Goal: Information Seeking & Learning: Learn about a topic

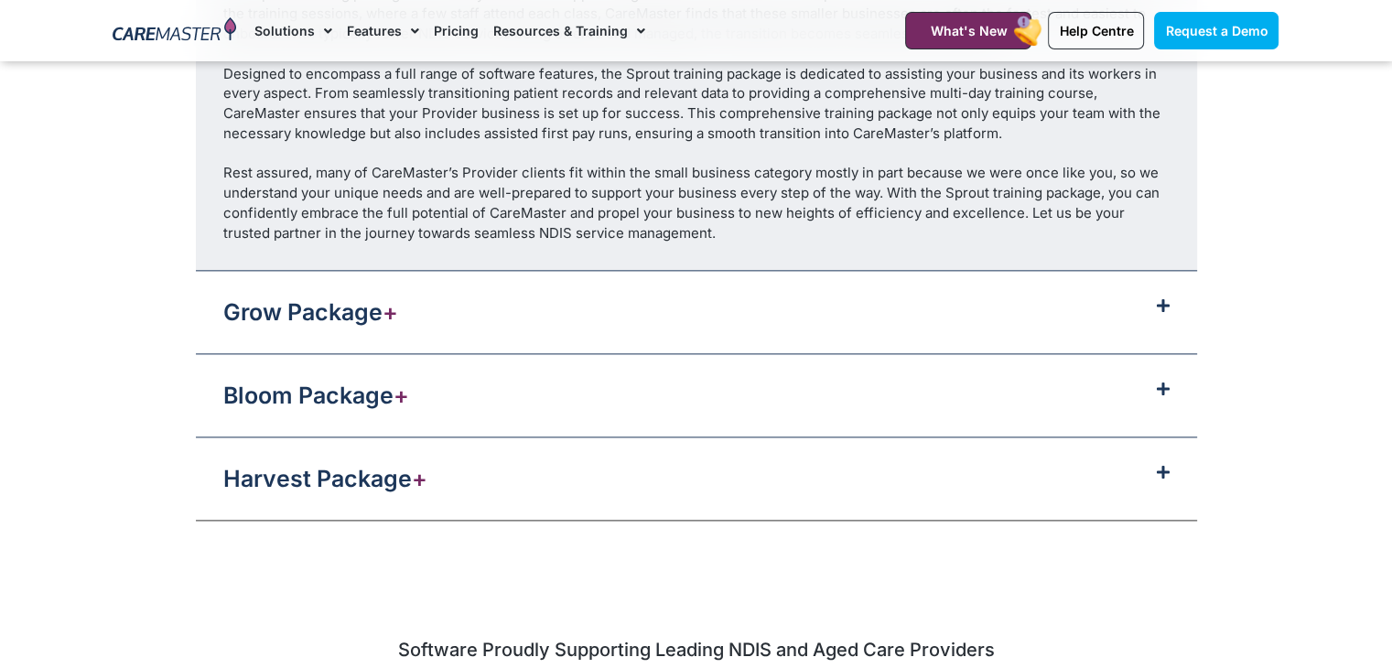
scroll to position [2414, 0]
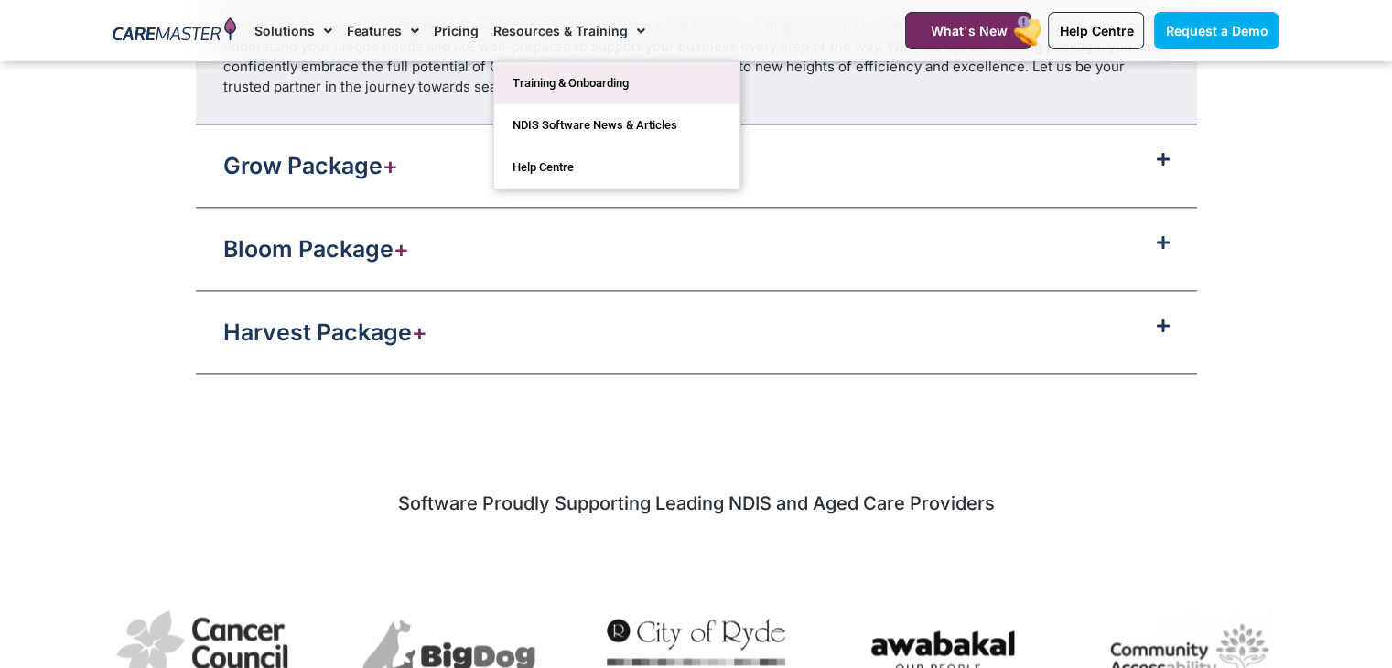
click at [532, 73] on link "Training & Onboarding" at bounding box center [616, 83] width 245 height 42
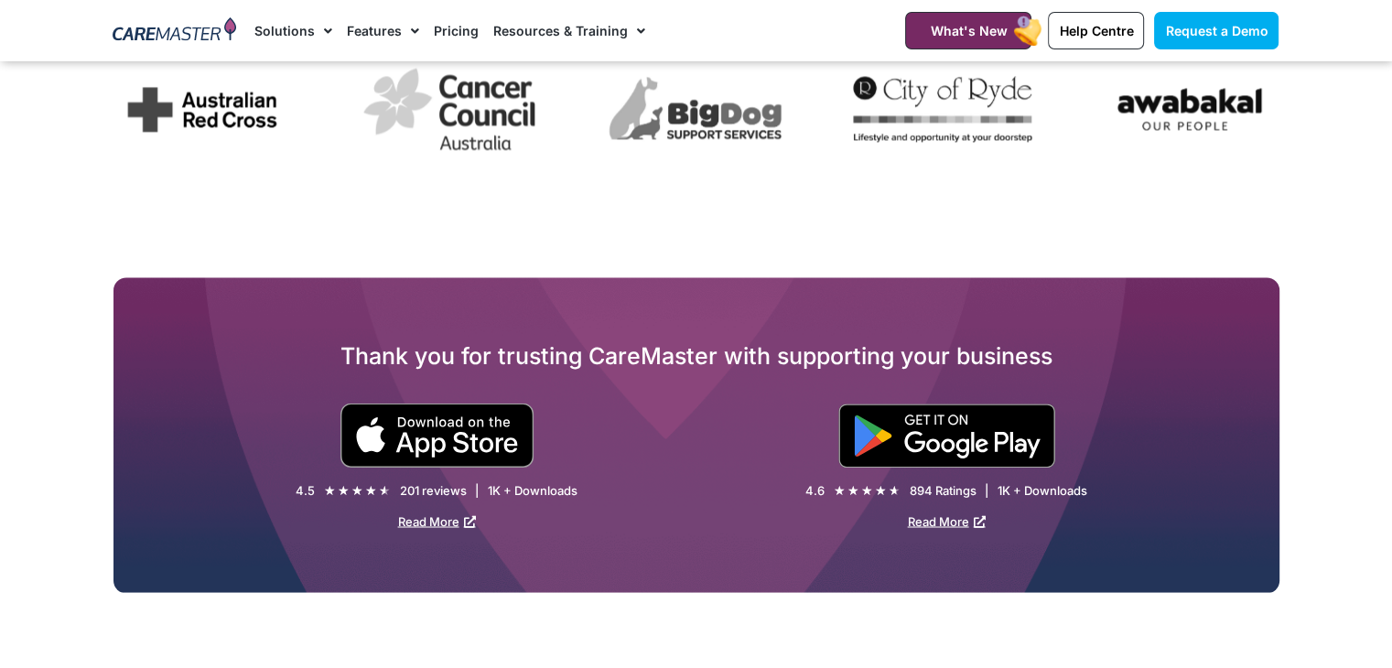
scroll to position [2891, 0]
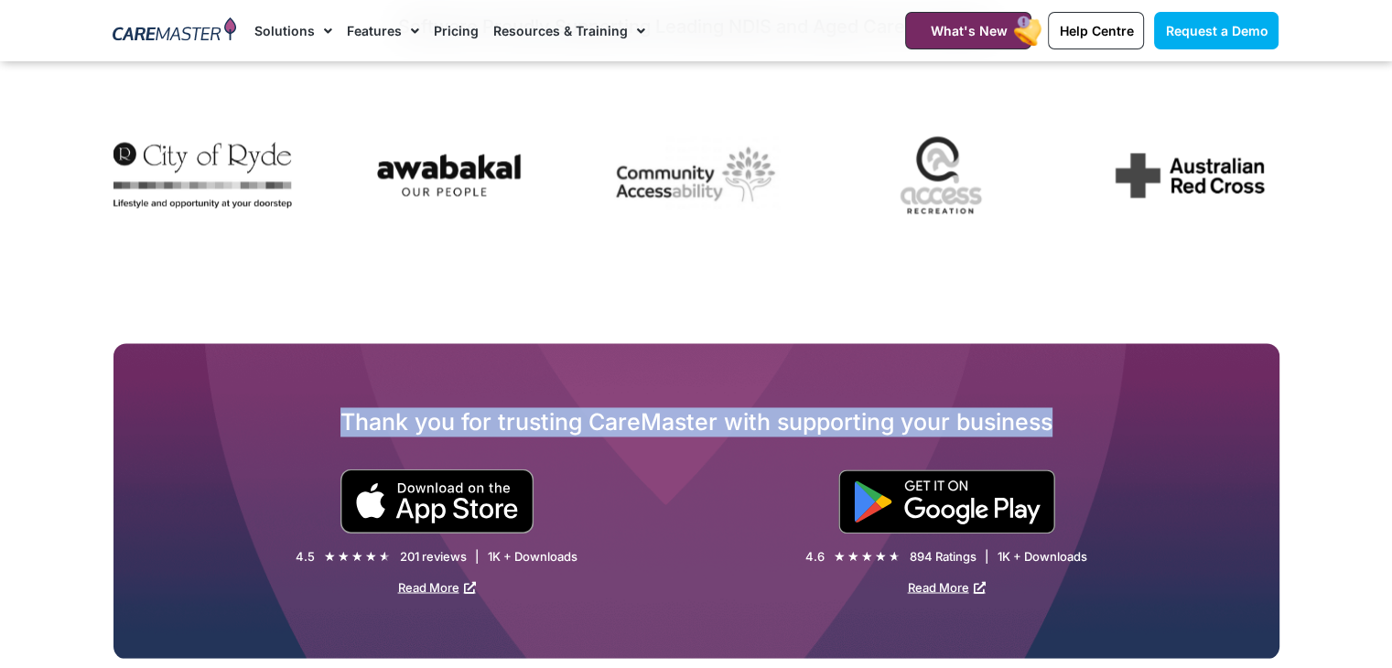
drag, startPoint x: 339, startPoint y: 413, endPoint x: 1089, endPoint y: 414, distance: 750.2
click at [1089, 414] on h2 "Thank you for trusting CareMaster with supporting your business" at bounding box center [696, 421] width 1166 height 29
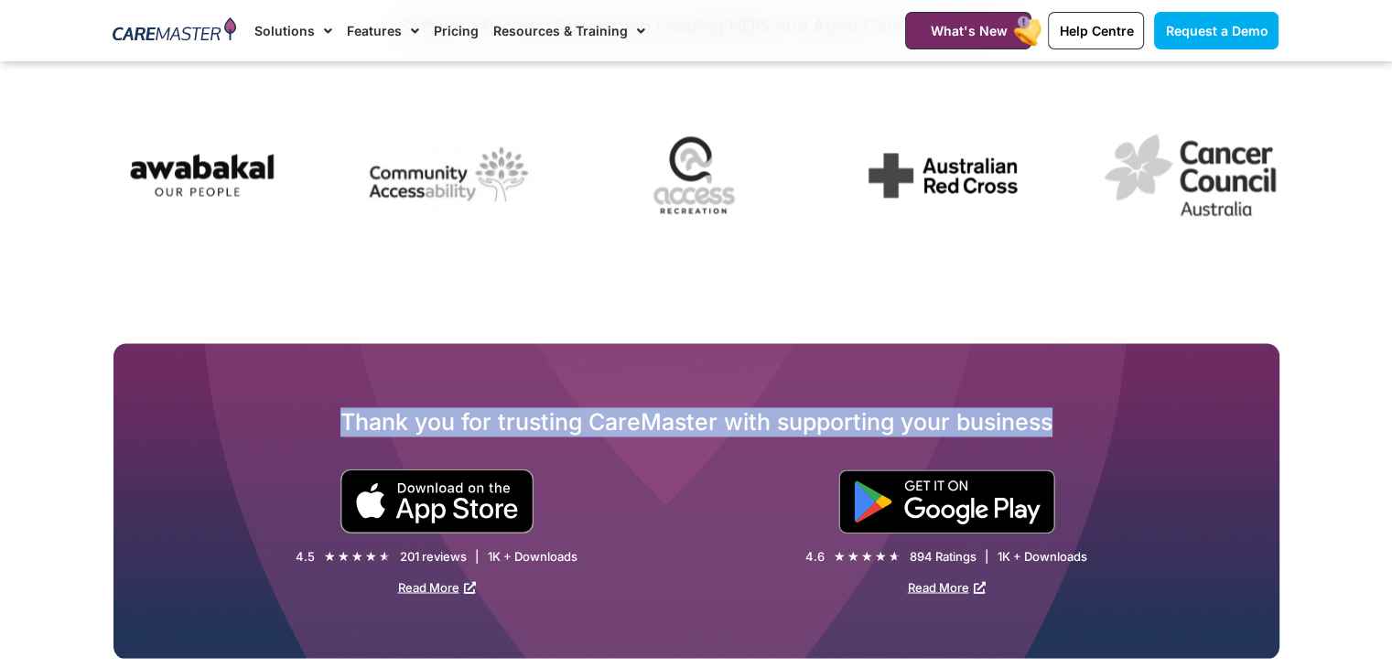
copy h2 "Thank you for trusting CareMaster with supporting your business"
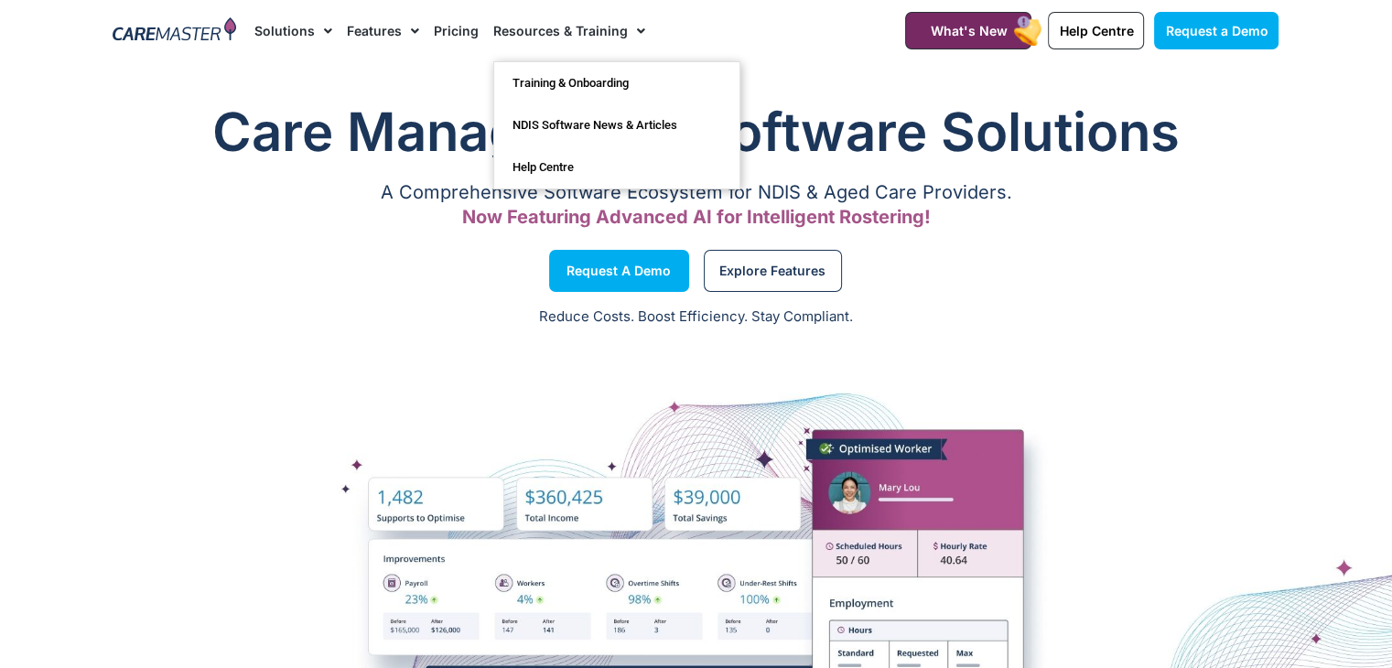
click at [611, 28] on link "Resources & Training" at bounding box center [569, 30] width 152 height 61
click at [605, 30] on link "Resources & Training" at bounding box center [569, 30] width 152 height 61
click at [613, 70] on link "Training & Onboarding" at bounding box center [616, 83] width 245 height 42
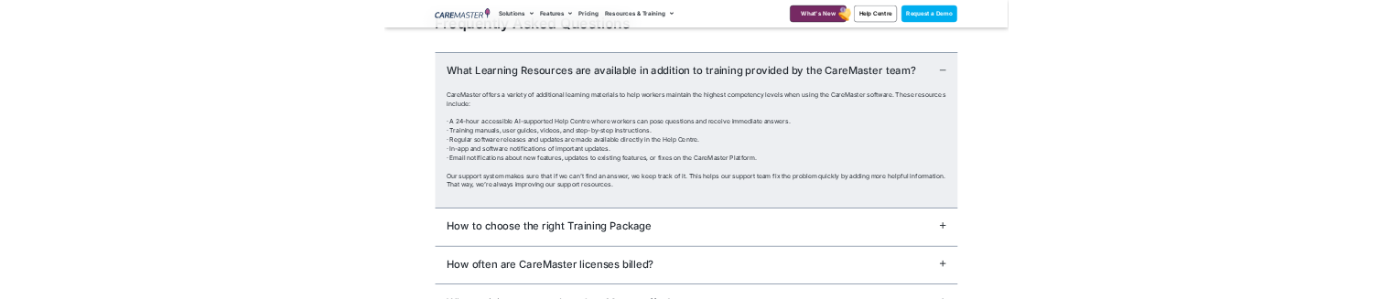
scroll to position [3691, 0]
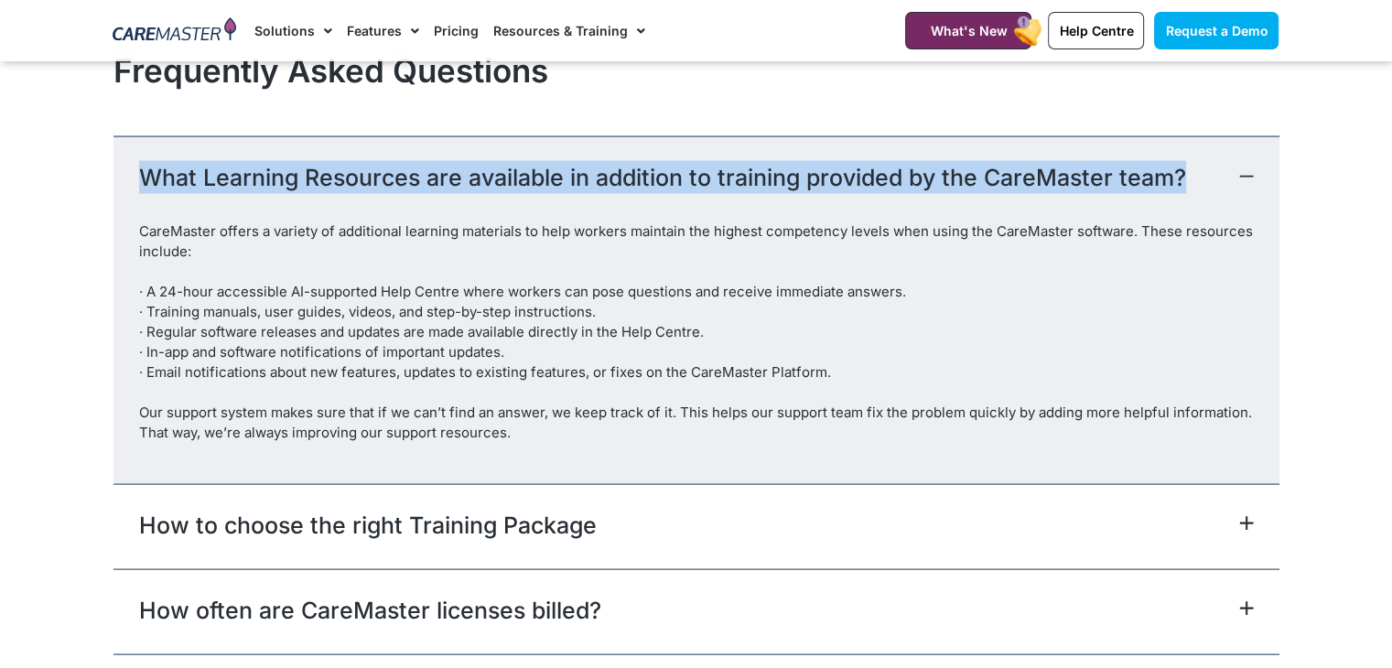
drag, startPoint x: 132, startPoint y: 166, endPoint x: 1177, endPoint y: 167, distance: 1044.8
click at [1177, 167] on div "What Learning Resources are available in addition to training provided by the C…" at bounding box center [696, 178] width 1166 height 85
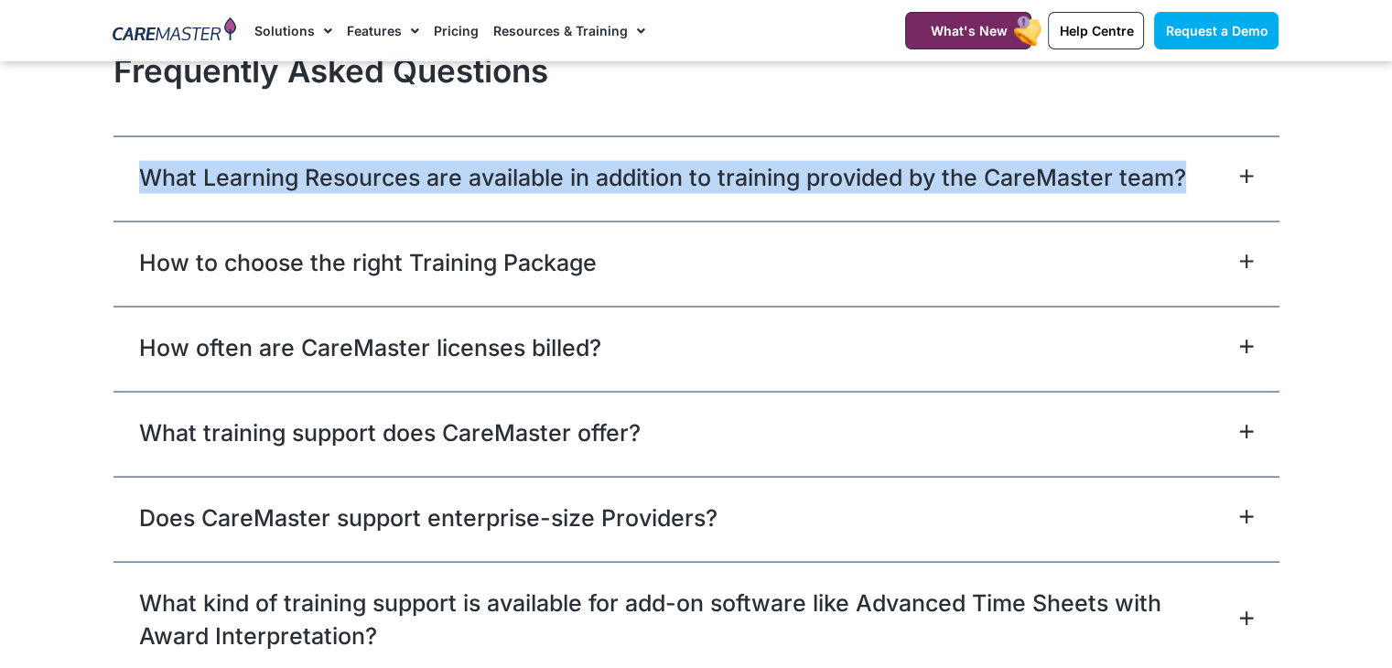
copy link "What Learning Resources are available in addition to training provided by the C…"
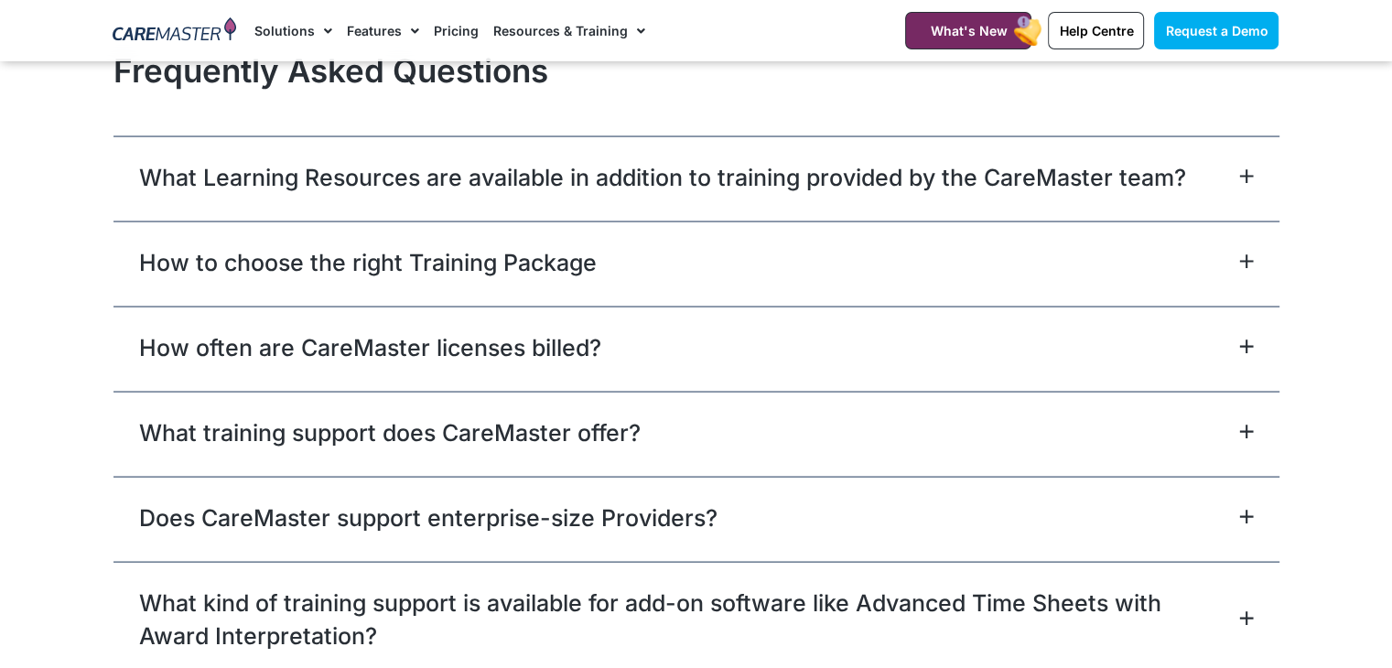
click at [1239, 169] on icon at bounding box center [1246, 176] width 15 height 15
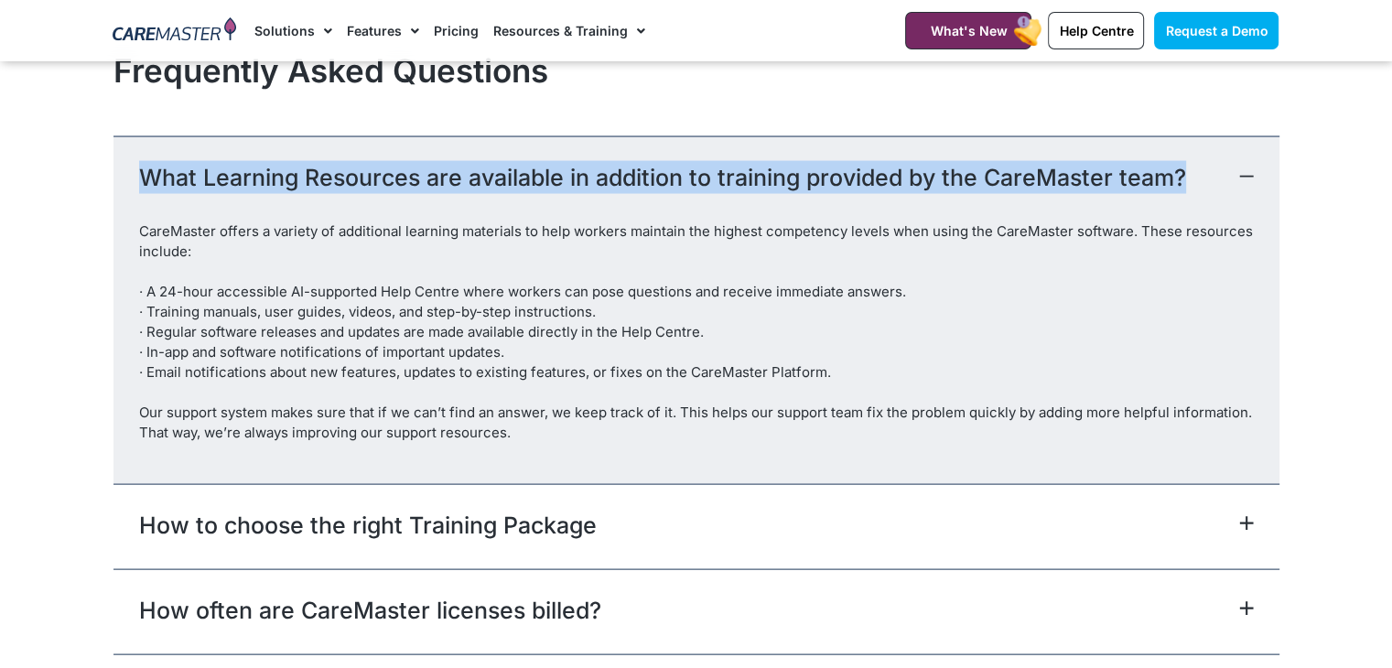
drag, startPoint x: 91, startPoint y: 159, endPoint x: 1186, endPoint y: 166, distance: 1095.2
click at [1186, 166] on section "Frequently Asked Questions What Learning Resources are available in addition to…" at bounding box center [696, 496] width 1392 height 909
copy link "What Learning Resources are available in addition to training provided by the C…"
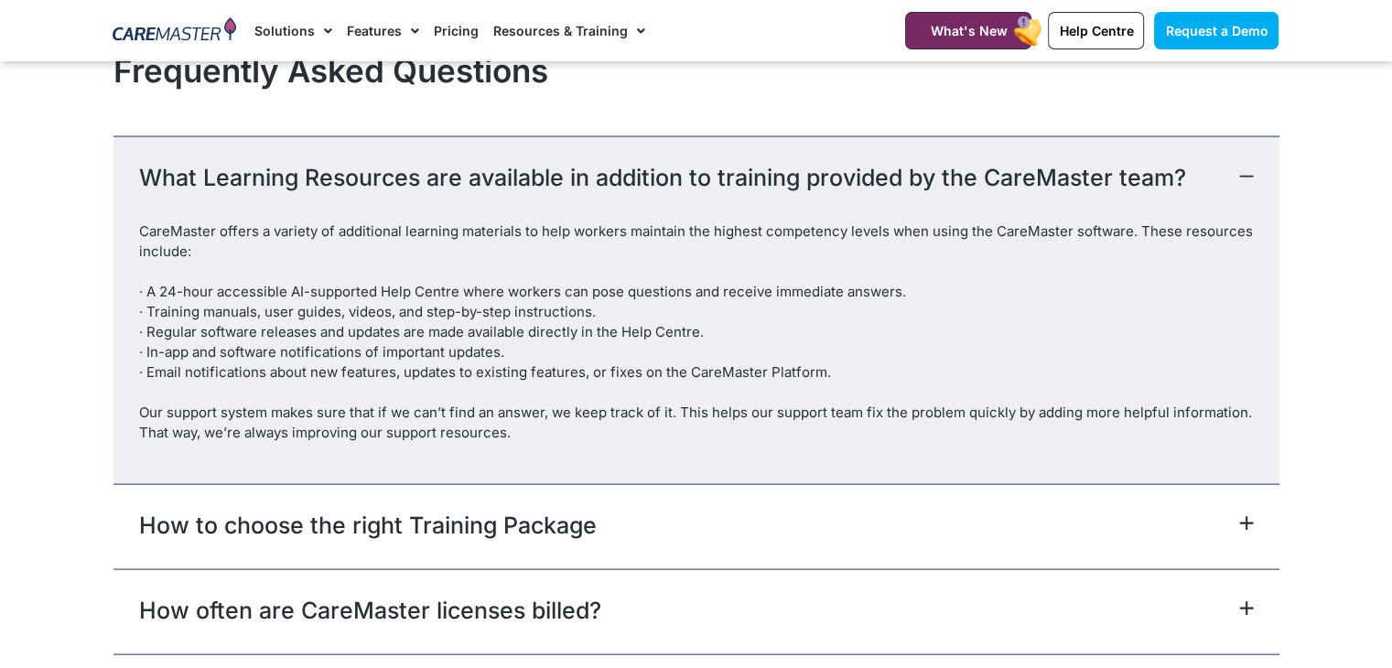
click at [516, 371] on p "CareMaster offers a variety of additional learning materials to help workers ma…" at bounding box center [696, 331] width 1114 height 221
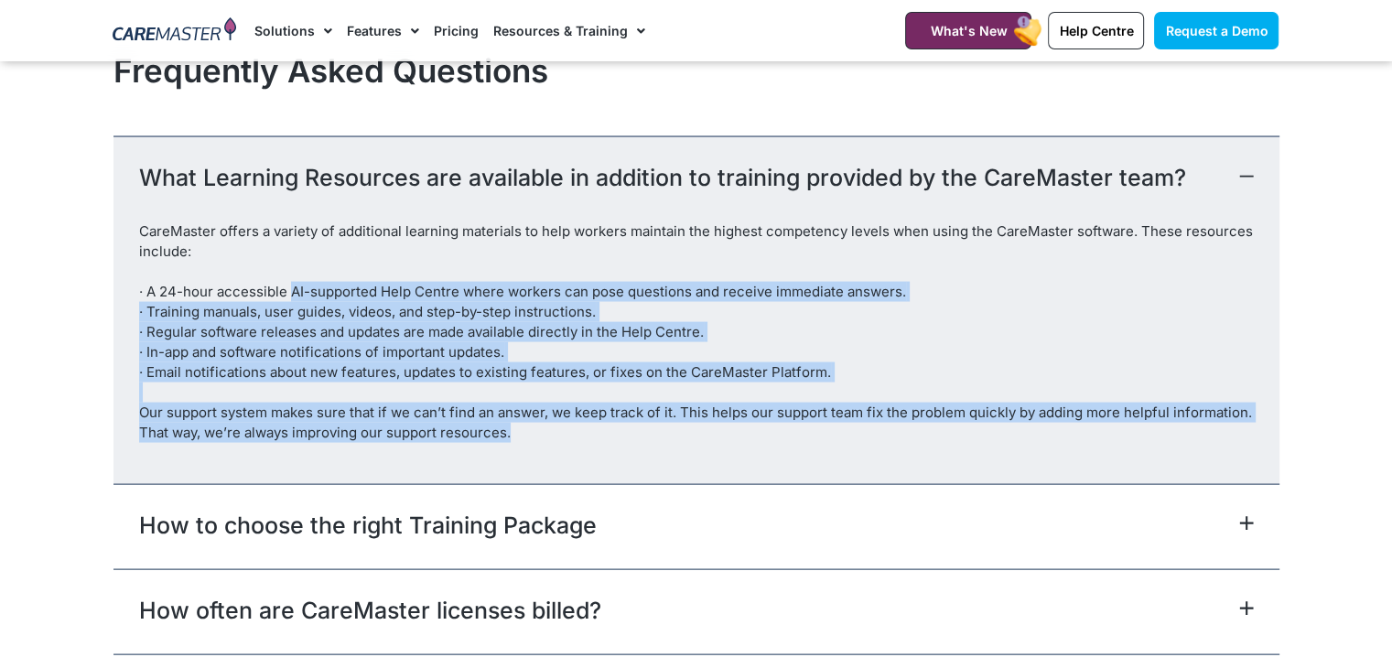
drag, startPoint x: 513, startPoint y: 427, endPoint x: 309, endPoint y: 301, distance: 239.9
click at [293, 296] on p "CareMaster offers a variety of additional learning materials to help workers ma…" at bounding box center [696, 331] width 1114 height 221
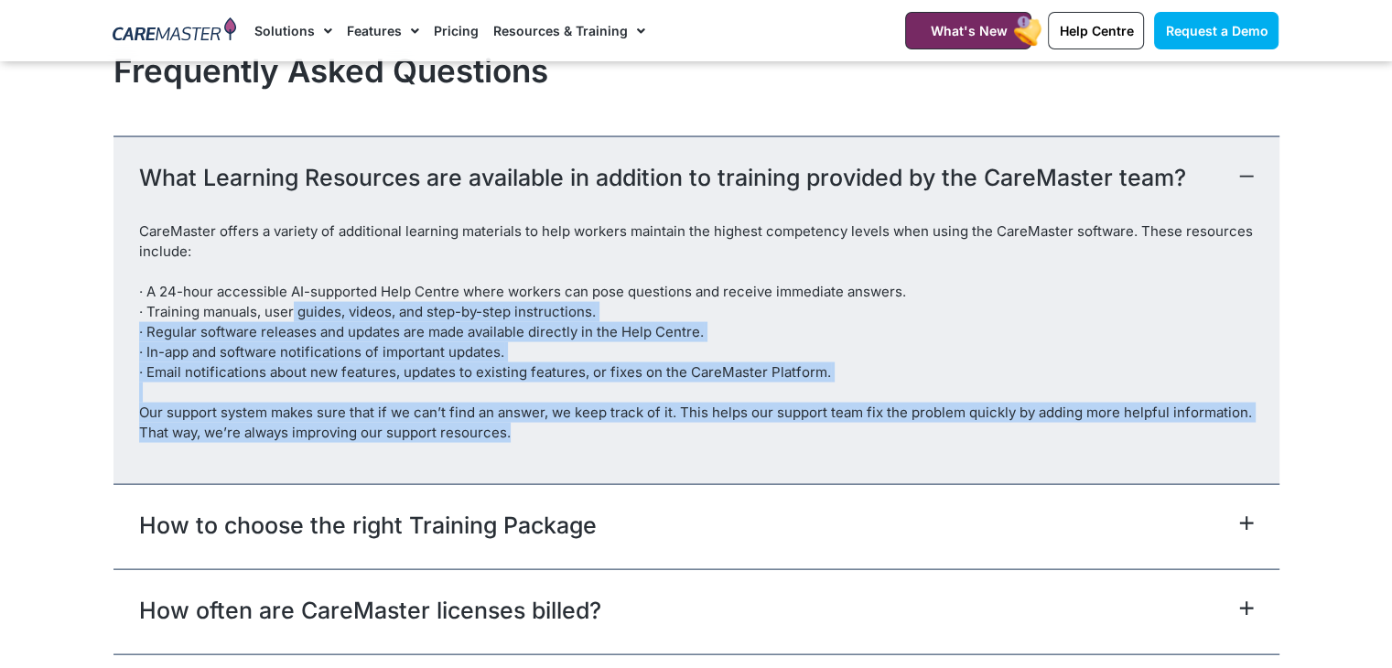
click at [462, 414] on p "CareMaster offers a variety of additional learning materials to help workers ma…" at bounding box center [696, 331] width 1114 height 221
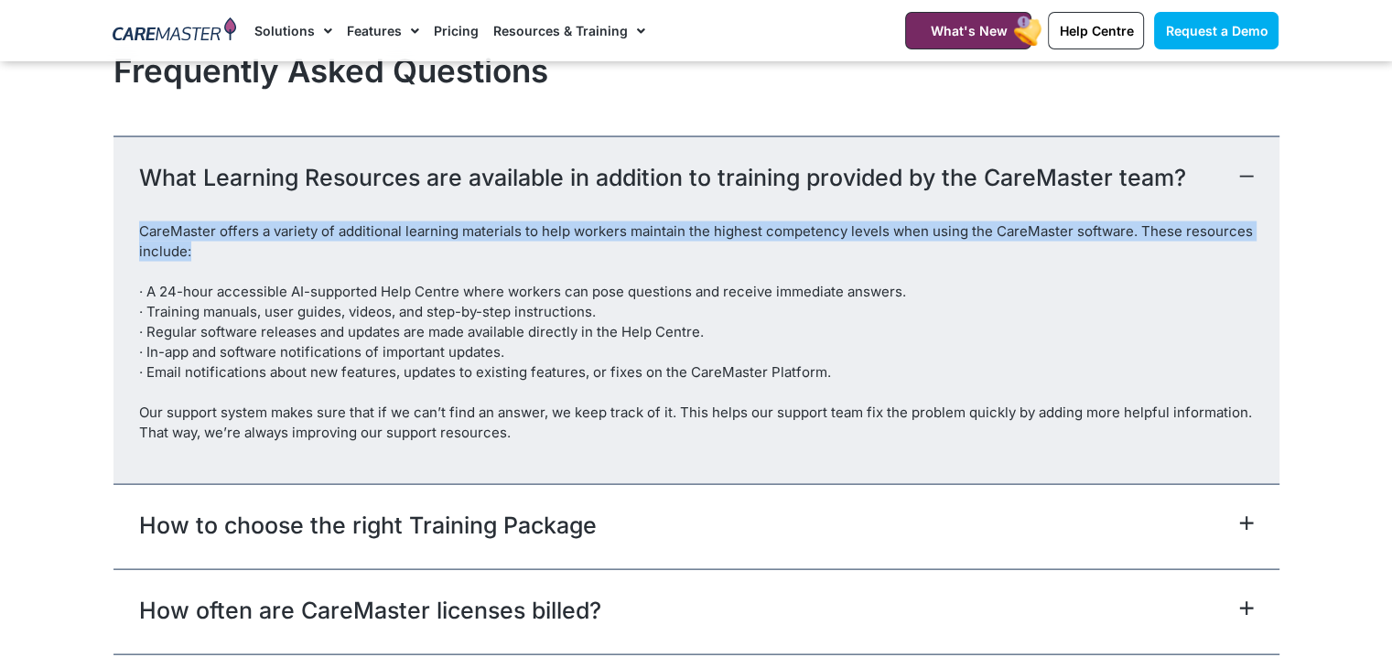
drag, startPoint x: 200, startPoint y: 250, endPoint x: 129, endPoint y: 220, distance: 77.1
click at [129, 221] on div "CareMaster offers a variety of additional learning materials to help workers ma…" at bounding box center [696, 352] width 1166 height 262
copy p "CareMaster offers a variety of additional learning materials to help workers ma…"
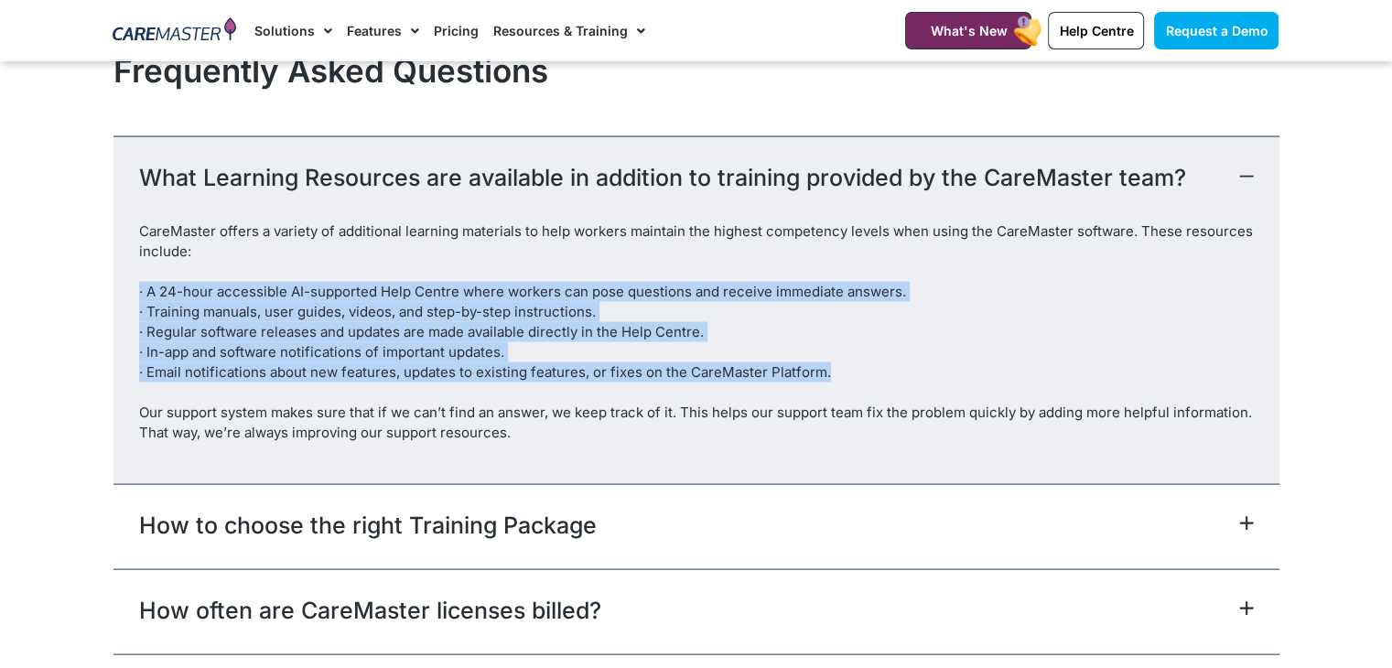
drag, startPoint x: 827, startPoint y: 363, endPoint x: 141, endPoint y: 286, distance: 690.5
click at [139, 283] on p "CareMaster offers a variety of additional learning materials to help workers ma…" at bounding box center [696, 331] width 1114 height 221
click at [151, 286] on p "CareMaster offers a variety of additional learning materials to help workers ma…" at bounding box center [696, 331] width 1114 height 221
drag, startPoint x: 136, startPoint y: 279, endPoint x: 833, endPoint y: 371, distance: 703.1
click at [833, 371] on div "CareMaster offers a variety of additional learning materials to help workers ma…" at bounding box center [696, 352] width 1166 height 262
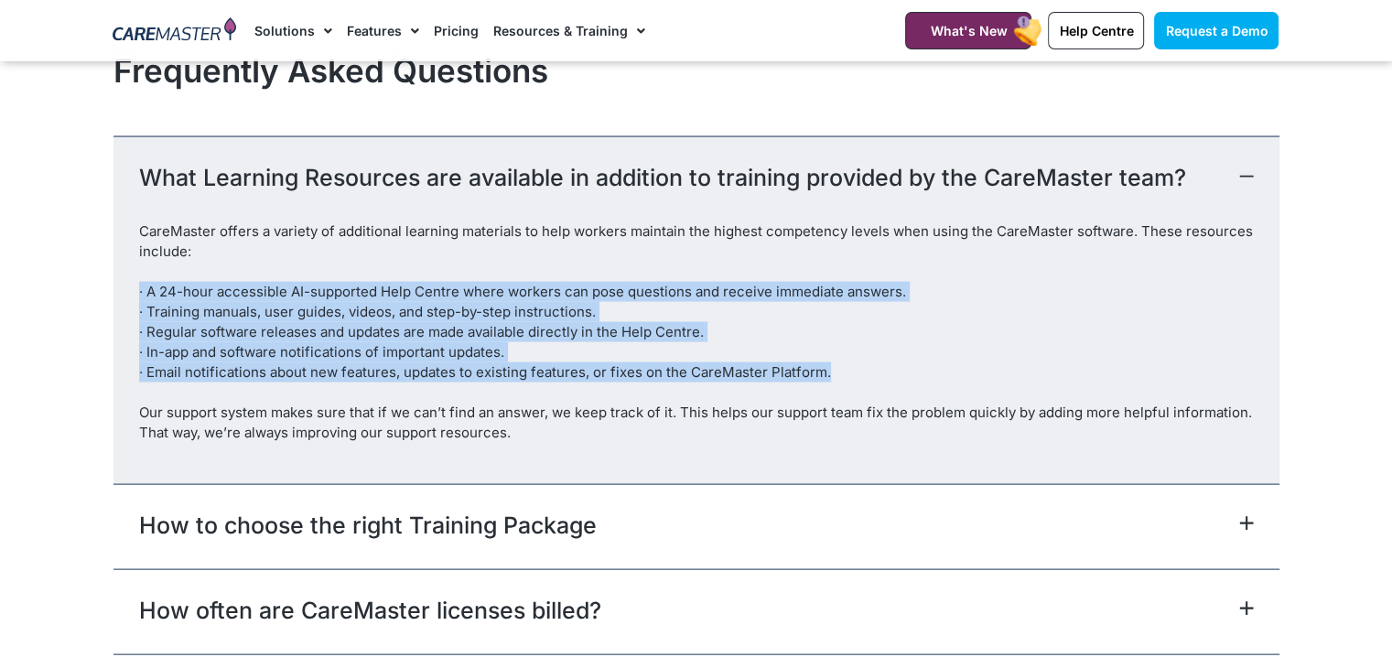
copy p "· A 24-hour accessible AI-supported Help Centre where workers can pose question…"
click at [396, 344] on p "CareMaster offers a variety of additional learning materials to help workers ma…" at bounding box center [696, 331] width 1114 height 221
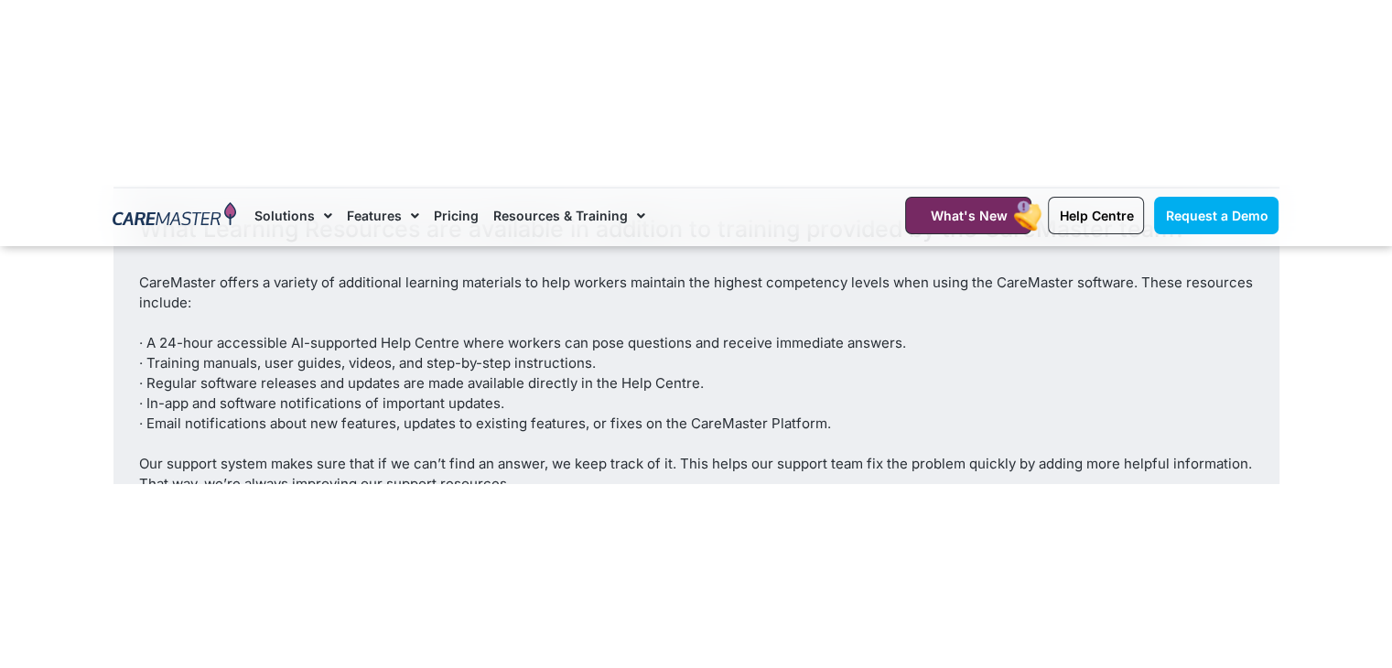
scroll to position [3826, 0]
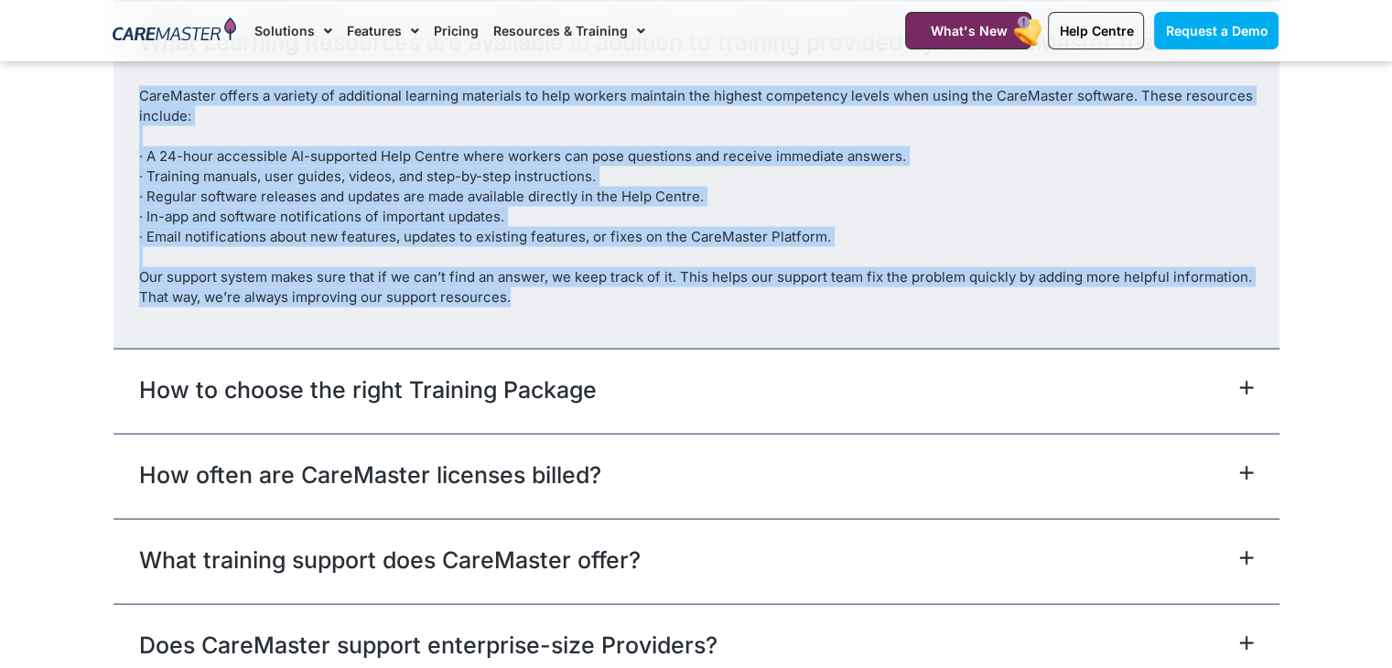
drag, startPoint x: 514, startPoint y: 297, endPoint x: 99, endPoint y: 94, distance: 462.4
click at [99, 94] on section "Frequently Asked Questions What Learning Resources are available in addition to…" at bounding box center [696, 361] width 1392 height 909
copy p "CareMaster offers a variety of additional learning materials to help workers ma…"
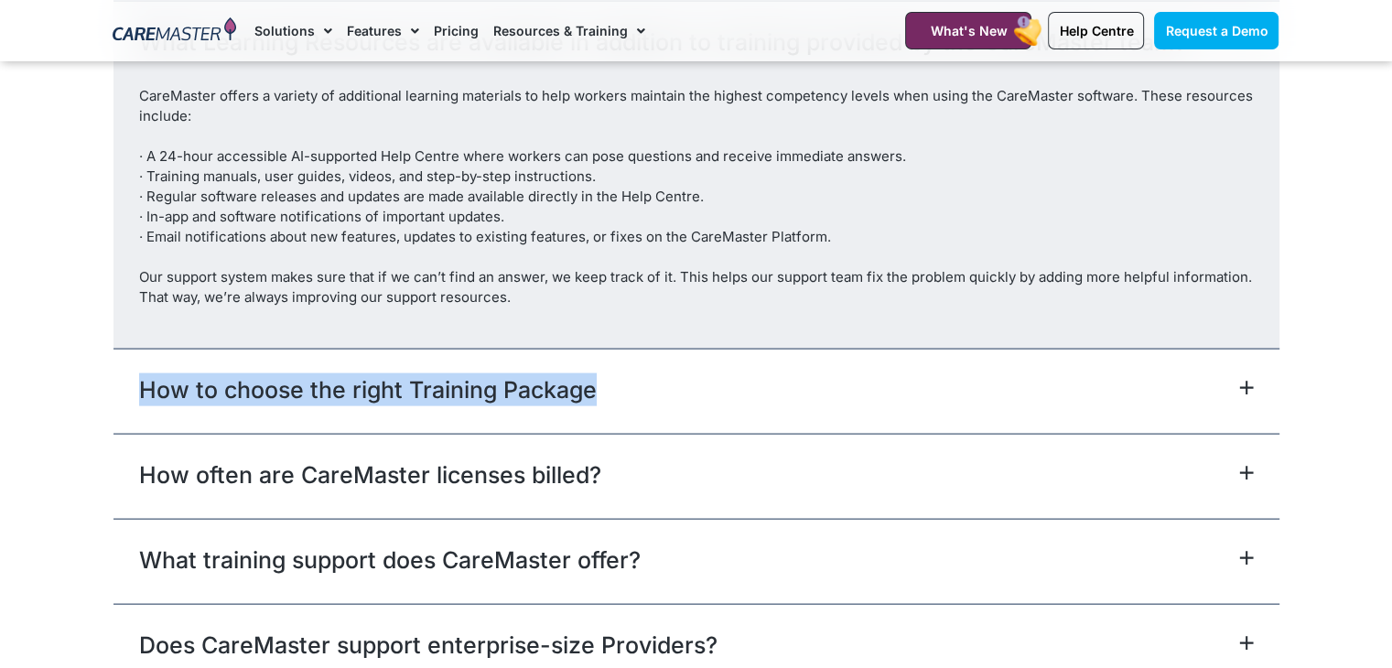
drag, startPoint x: 118, startPoint y: 376, endPoint x: 600, endPoint y: 376, distance: 482.2
click at [600, 376] on div "How to choose the right Training Package" at bounding box center [696, 391] width 1166 height 85
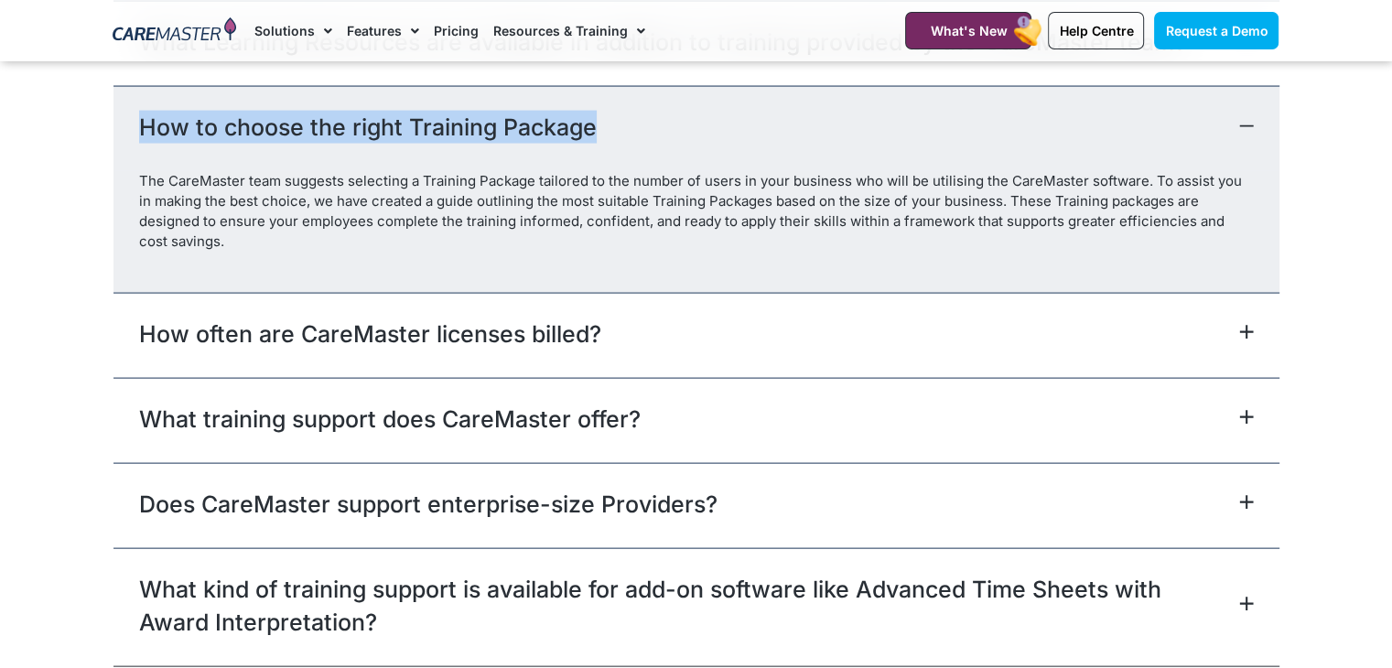
copy link "How to choose the right Training Package"
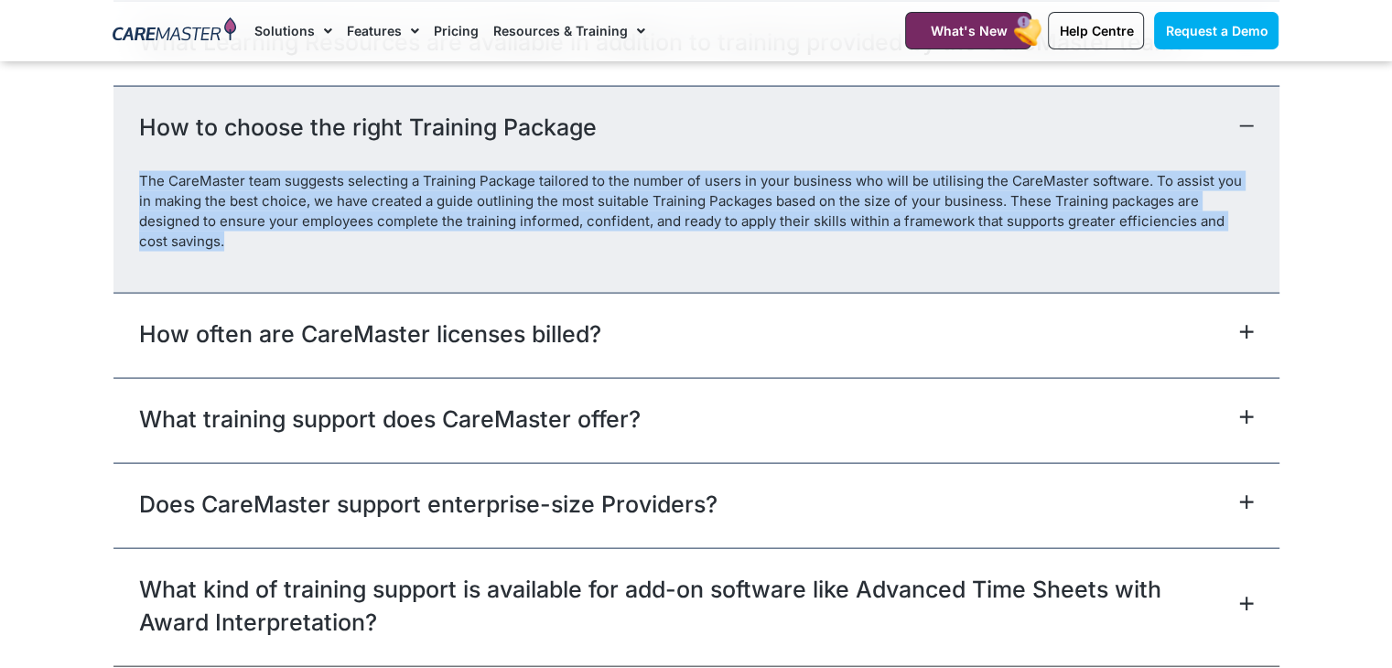
drag, startPoint x: 134, startPoint y: 171, endPoint x: 1243, endPoint y: 210, distance: 1109.6
click at [1243, 210] on div "The CareMaster team suggests selecting a Training Package tailored to the numbe…" at bounding box center [696, 231] width 1166 height 121
copy p "The CareMaster team suggests selecting a Training Package tailored to the numbe…"
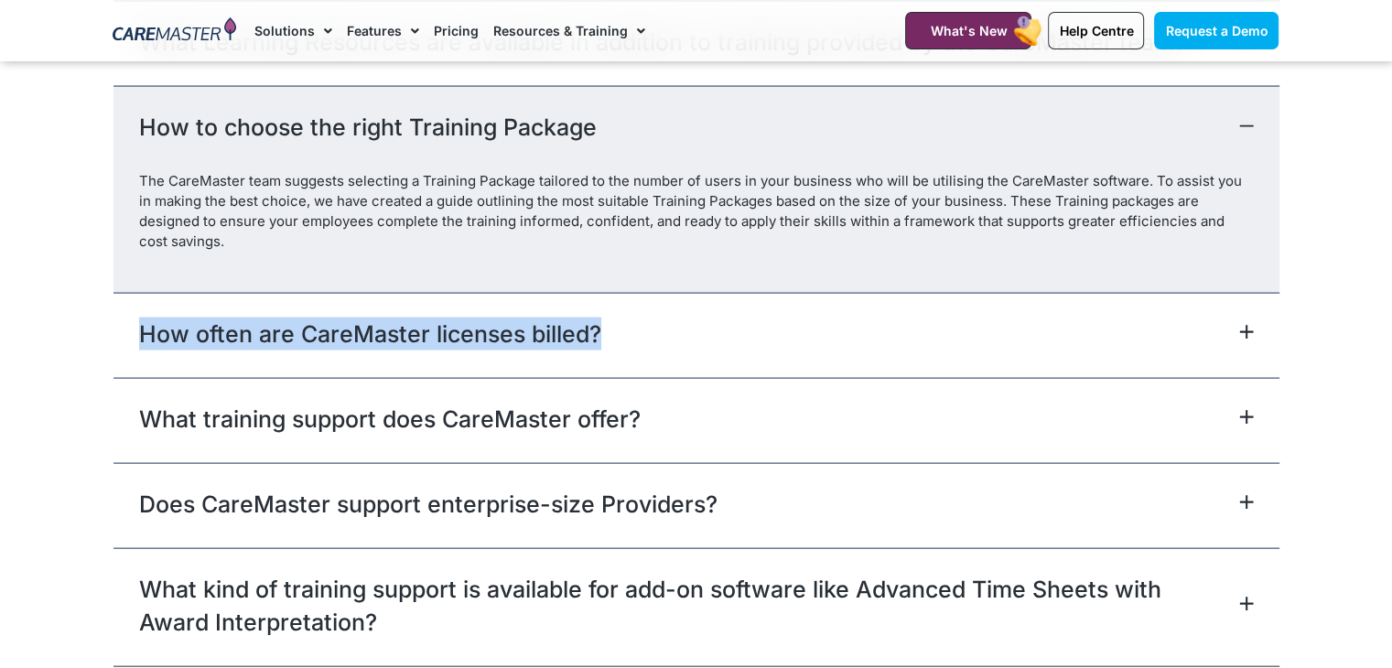
drag, startPoint x: 107, startPoint y: 308, endPoint x: 602, endPoint y: 301, distance: 495.0
click at [602, 301] on div "Frequently Asked Questions What Learning Resources are available in addition to…" at bounding box center [696, 291] width 1184 height 769
copy link "How often are CareMaster licenses billed?"
click at [386, 318] on link "How often are CareMaster licenses billed?" at bounding box center [370, 333] width 462 height 33
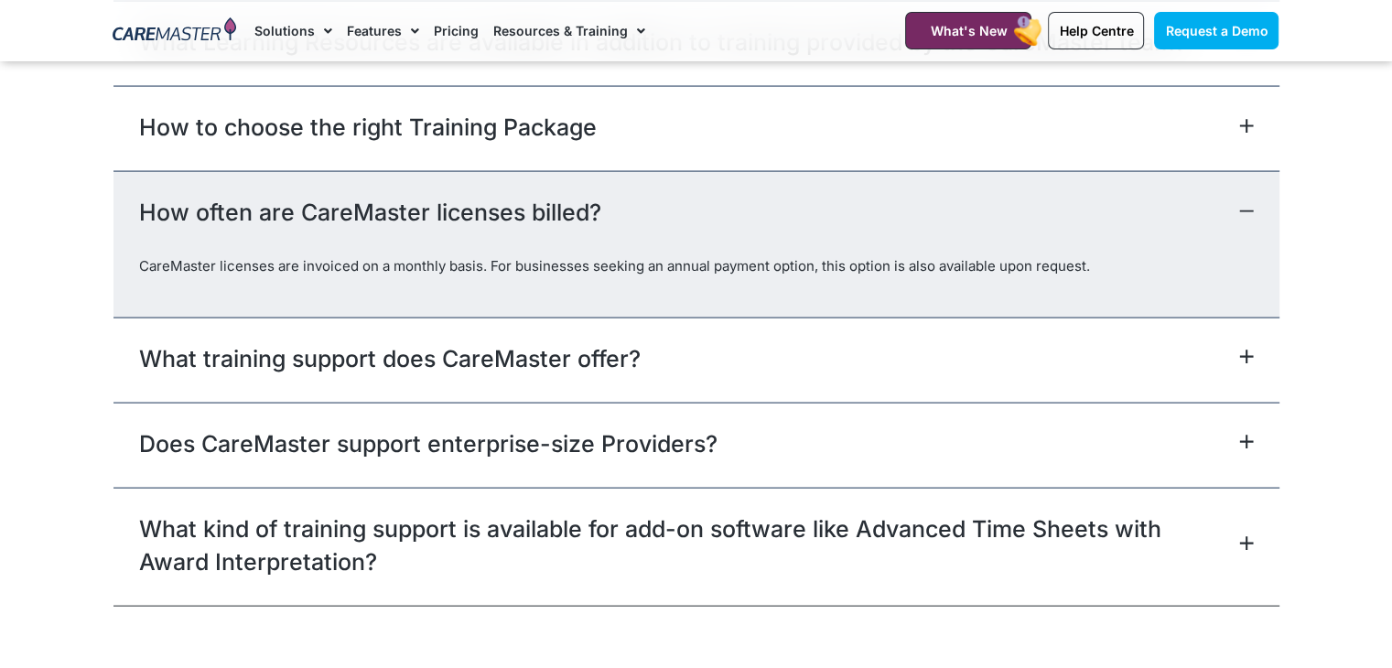
drag, startPoint x: 124, startPoint y: 261, endPoint x: 1094, endPoint y: 261, distance: 969.8
click at [1094, 261] on div "CareMaster licenses are invoiced on a monthly basis. For businesses seeking an …" at bounding box center [696, 286] width 1166 height 60
copy p "CareMaster licenses are invoiced on a monthly basis. For businesses seeking an …"
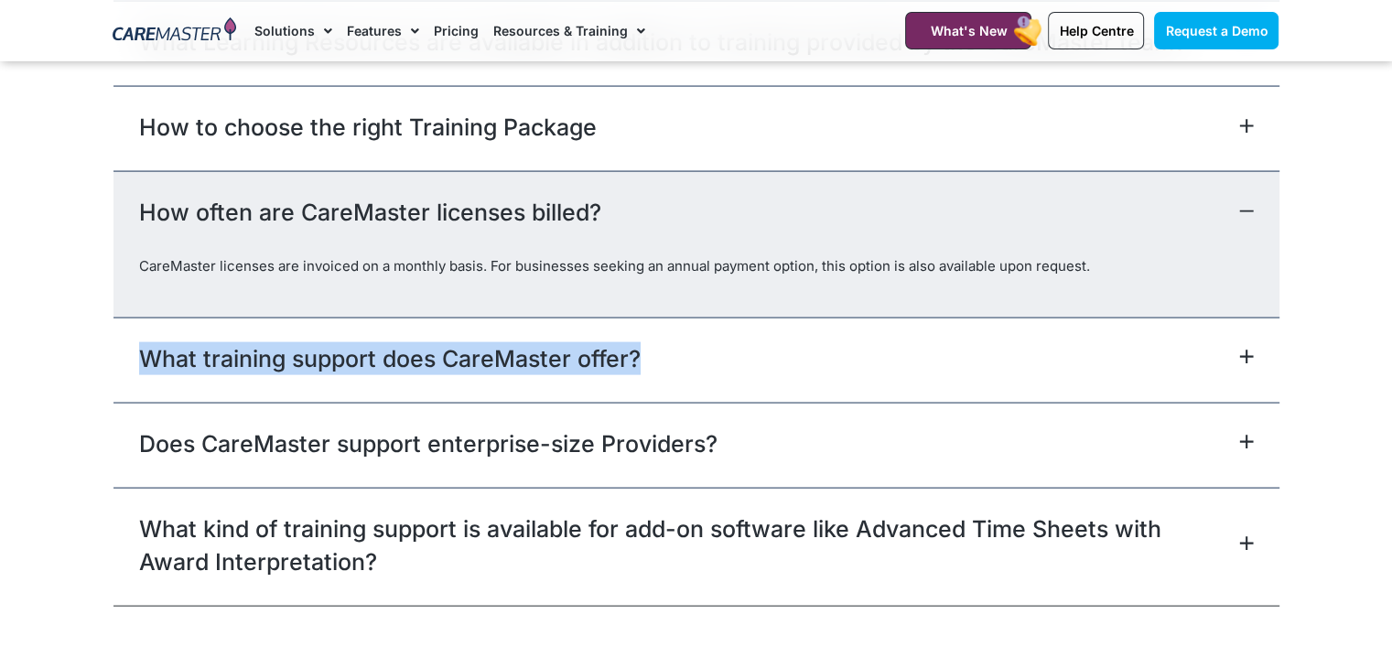
drag, startPoint x: 115, startPoint y: 343, endPoint x: 653, endPoint y: 351, distance: 538.0
click at [653, 351] on div "What training support does CareMaster offer?" at bounding box center [696, 359] width 1166 height 85
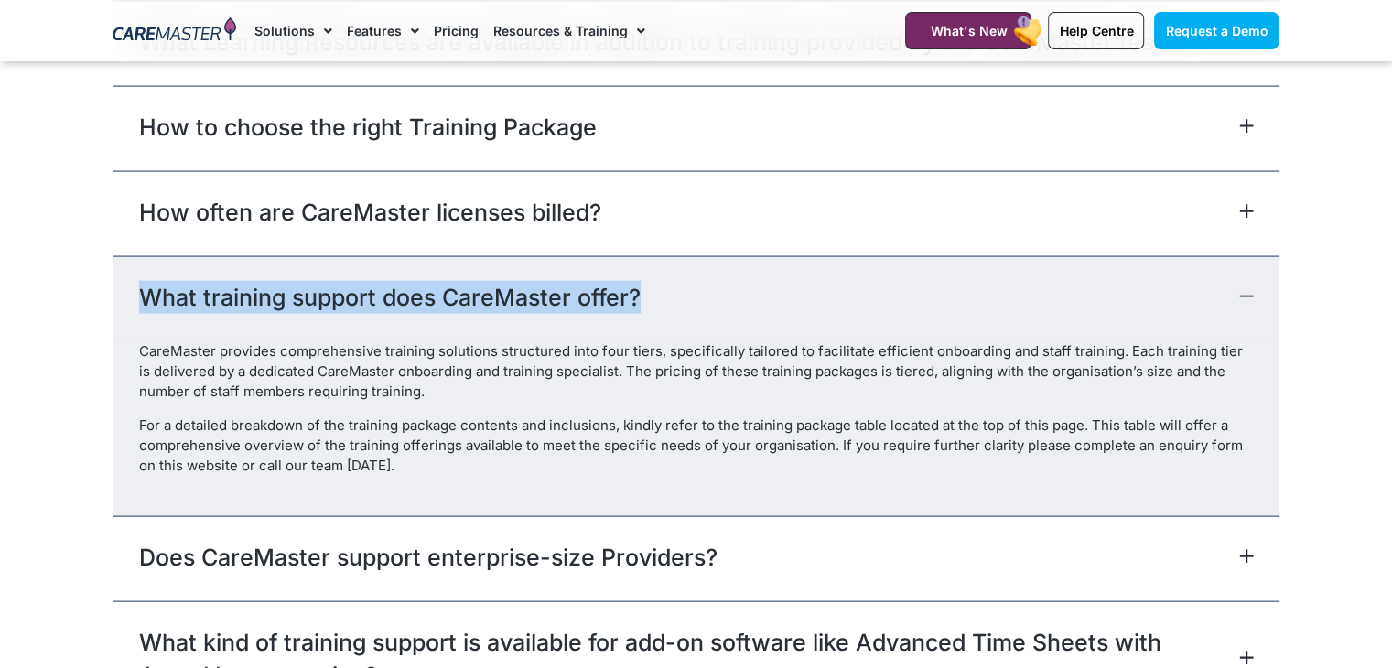
copy link "What training support does CareMaster offer?"
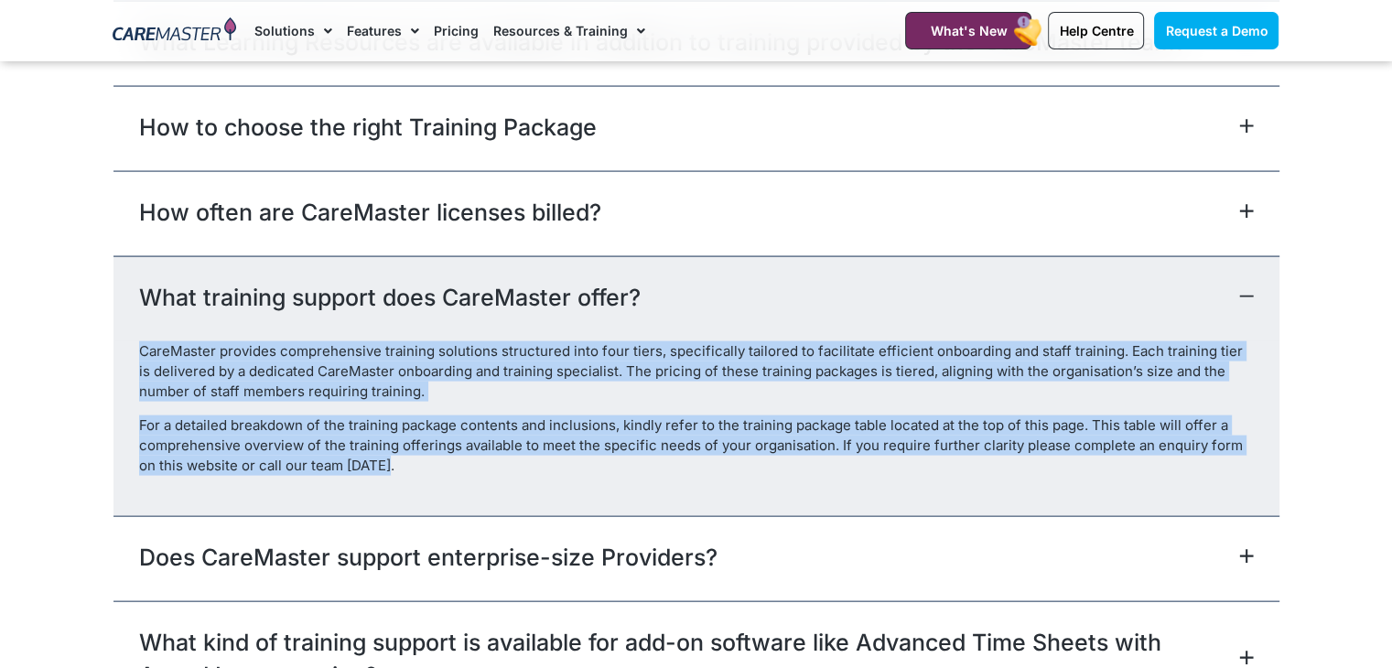
drag, startPoint x: 375, startPoint y: 461, endPoint x: 139, endPoint y: 338, distance: 266.4
click at [139, 341] on div "CareMaster provides comprehensive training solutions structured into four tiers…" at bounding box center [696, 428] width 1166 height 175
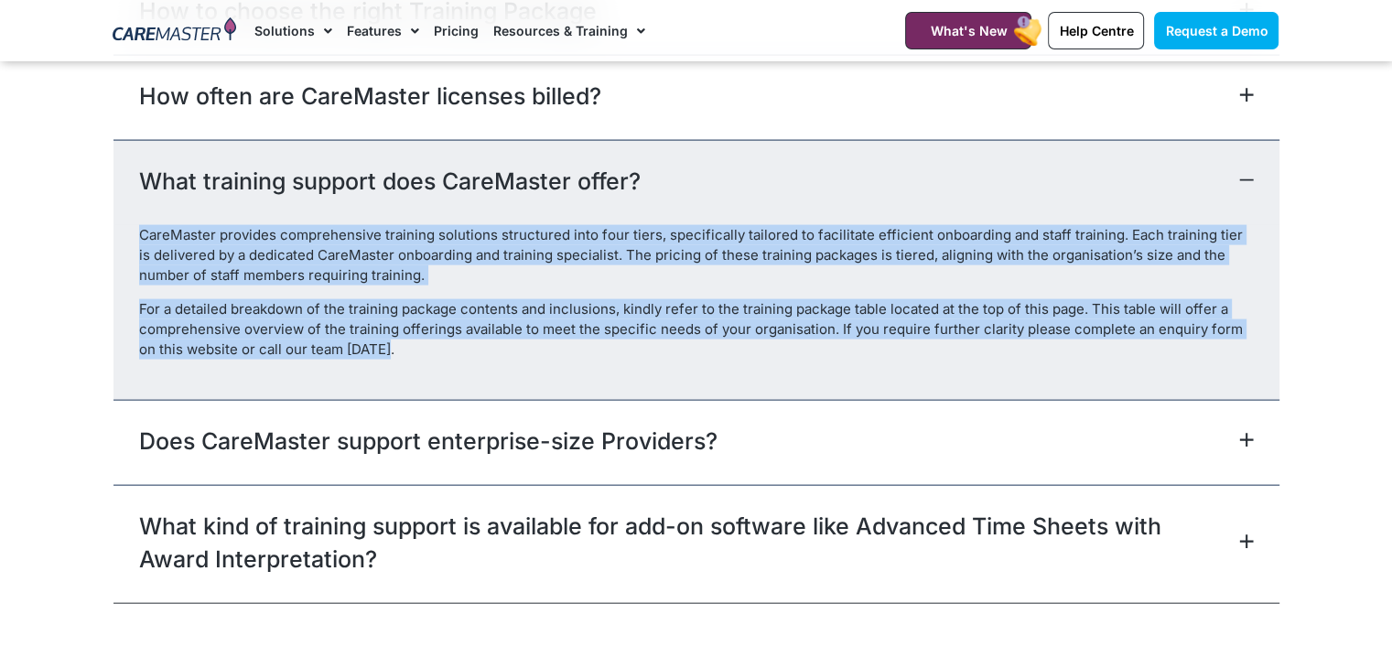
scroll to position [4113, 0]
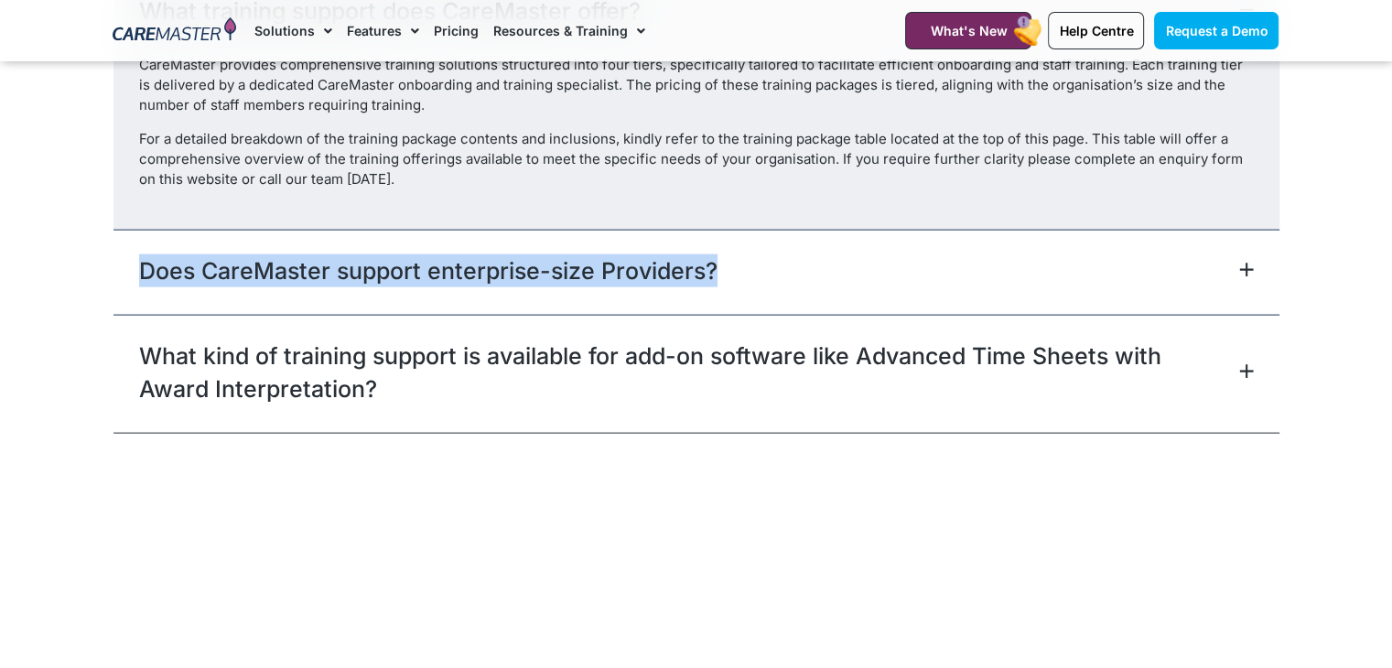
drag, startPoint x: 135, startPoint y: 262, endPoint x: 711, endPoint y: 293, distance: 576.3
click at [711, 293] on div "Does CareMaster support enterprise-size Providers?" at bounding box center [696, 272] width 1166 height 85
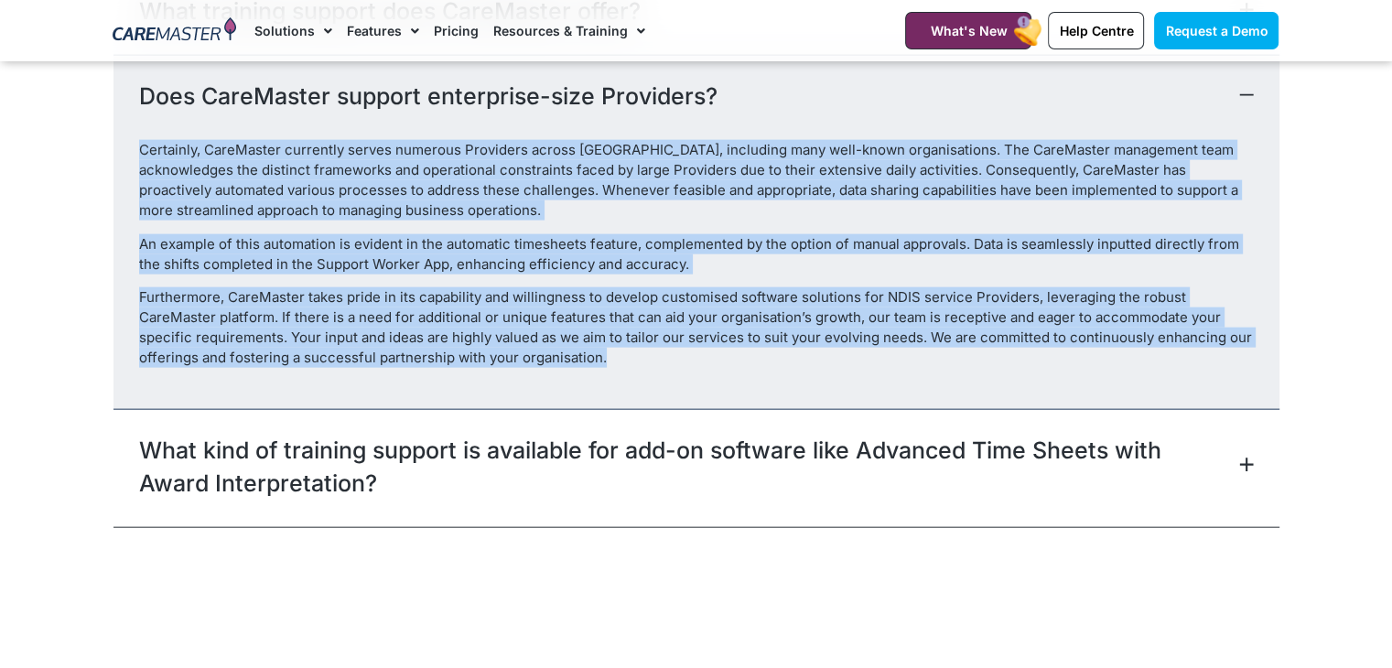
drag, startPoint x: 607, startPoint y: 356, endPoint x: 135, endPoint y: 146, distance: 515.7
click at [135, 146] on div "Certainly, CareMaster currently serves numerous Providers across Australia, inc…" at bounding box center [696, 274] width 1166 height 268
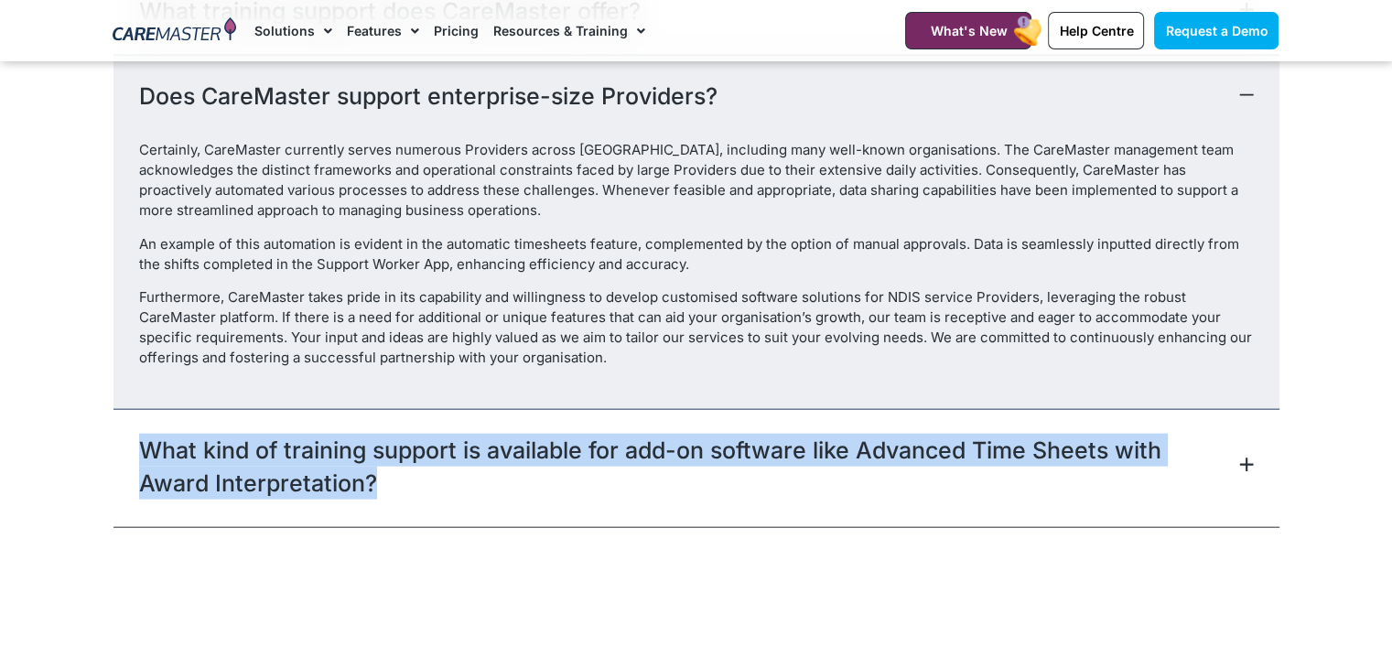
drag, startPoint x: 387, startPoint y: 469, endPoint x: 139, endPoint y: 440, distance: 249.7
click at [139, 440] on link "What kind of training support is available for add-on software like Advanced Ti…" at bounding box center [686, 467] width 1095 height 66
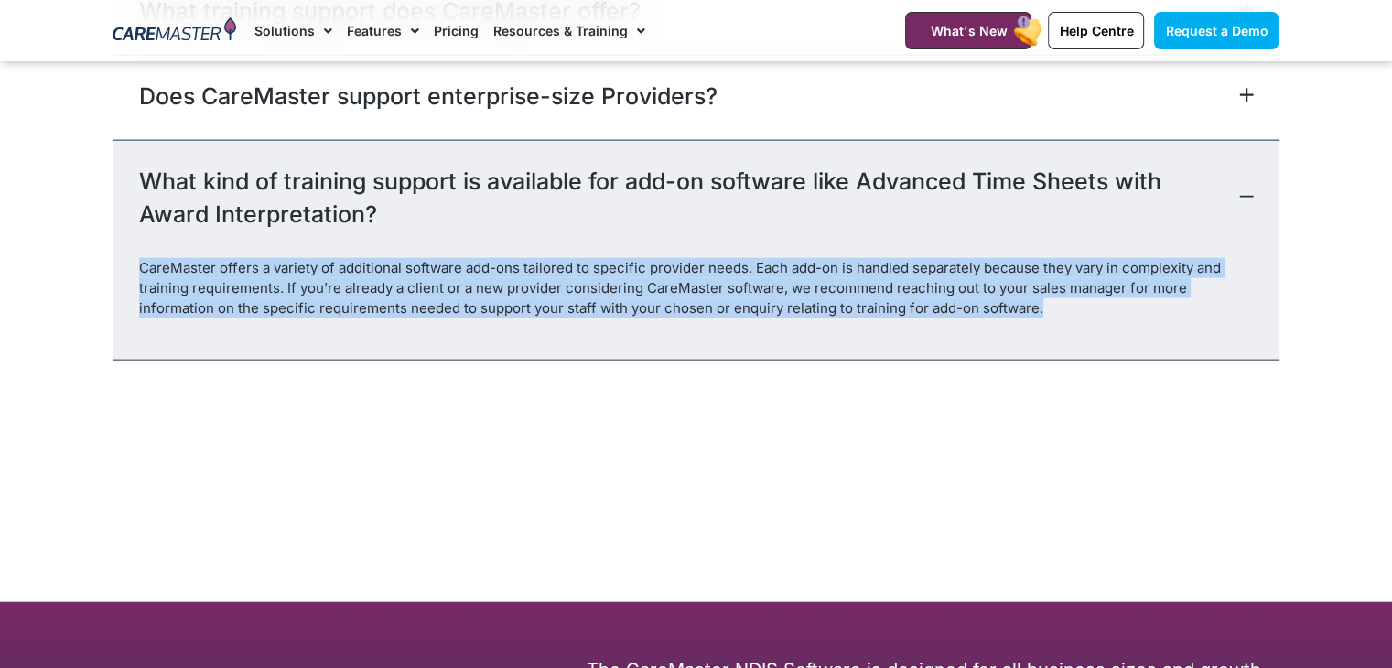
drag, startPoint x: 1059, startPoint y: 307, endPoint x: 128, endPoint y: 258, distance: 931.8
click at [128, 258] on div "CareMaster offers a variety of additional software add-ons tailored to specific…" at bounding box center [696, 308] width 1166 height 101
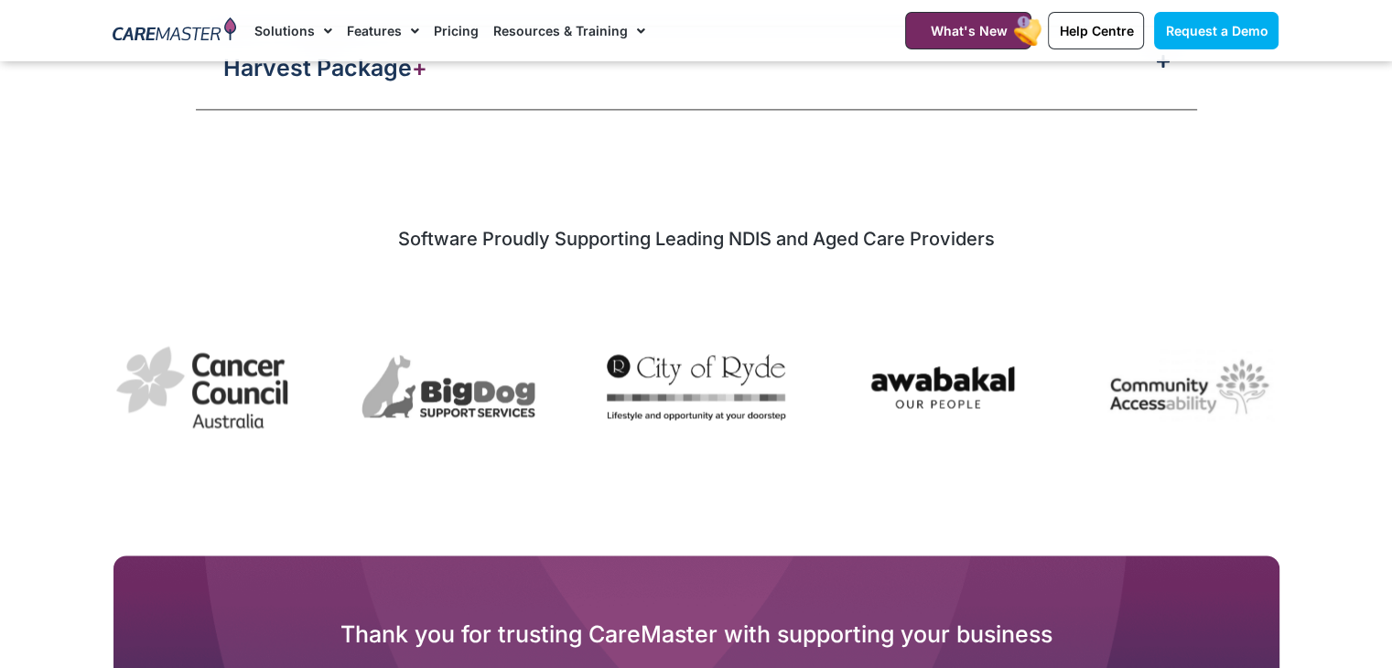
scroll to position [2453, 0]
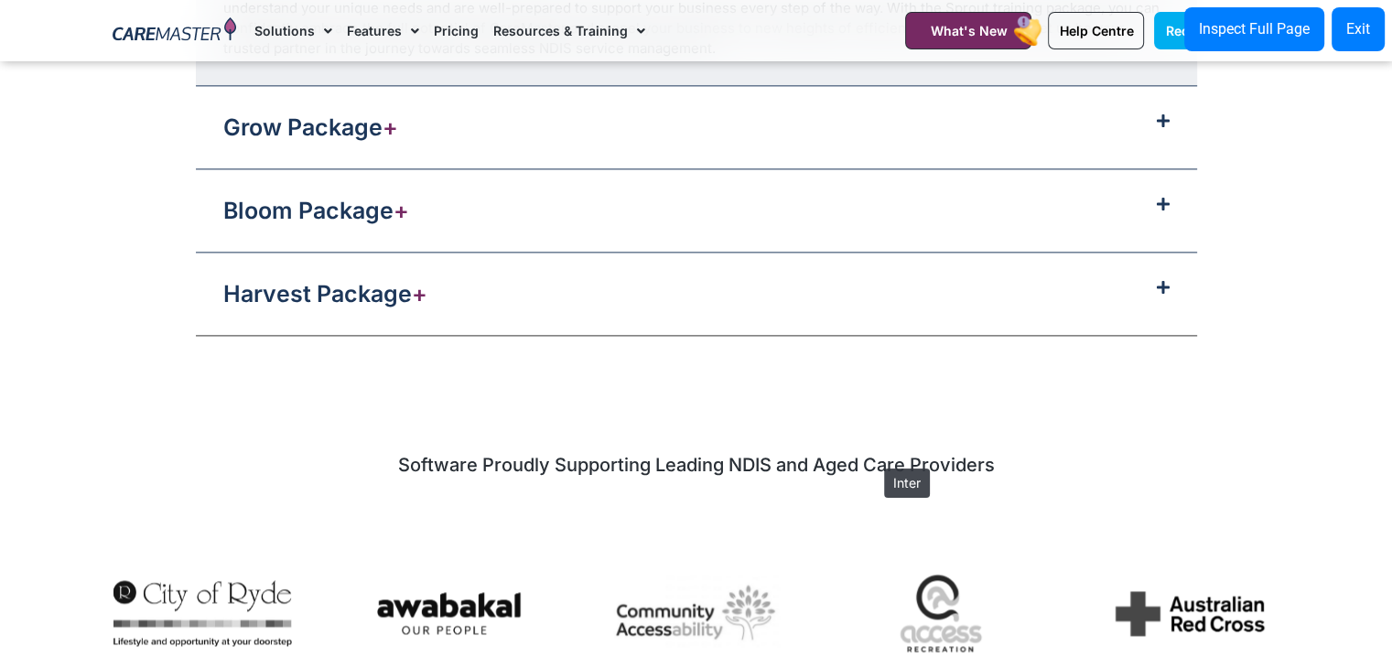
click at [875, 459] on h2 "Software Proudly Supporting Leading NDIS and Aged Care Providers" at bounding box center [696, 465] width 1166 height 24
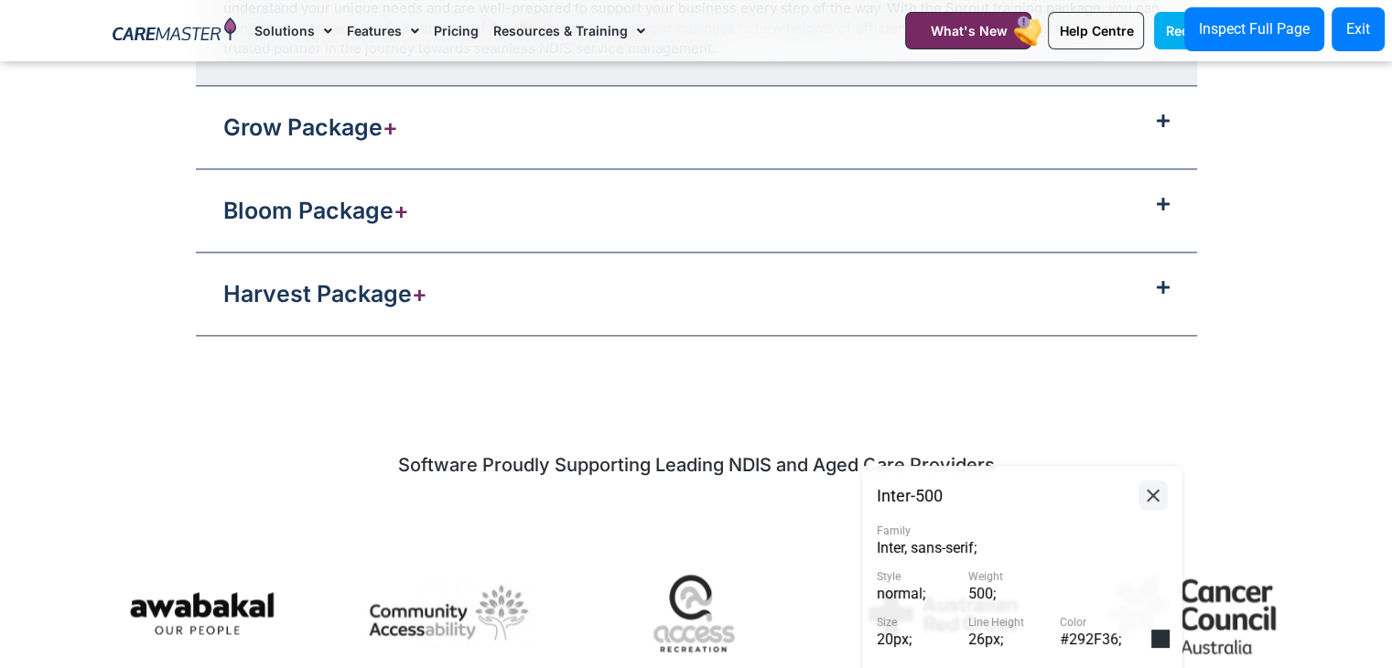
click at [1153, 500] on icon at bounding box center [1153, 495] width 22 height 23
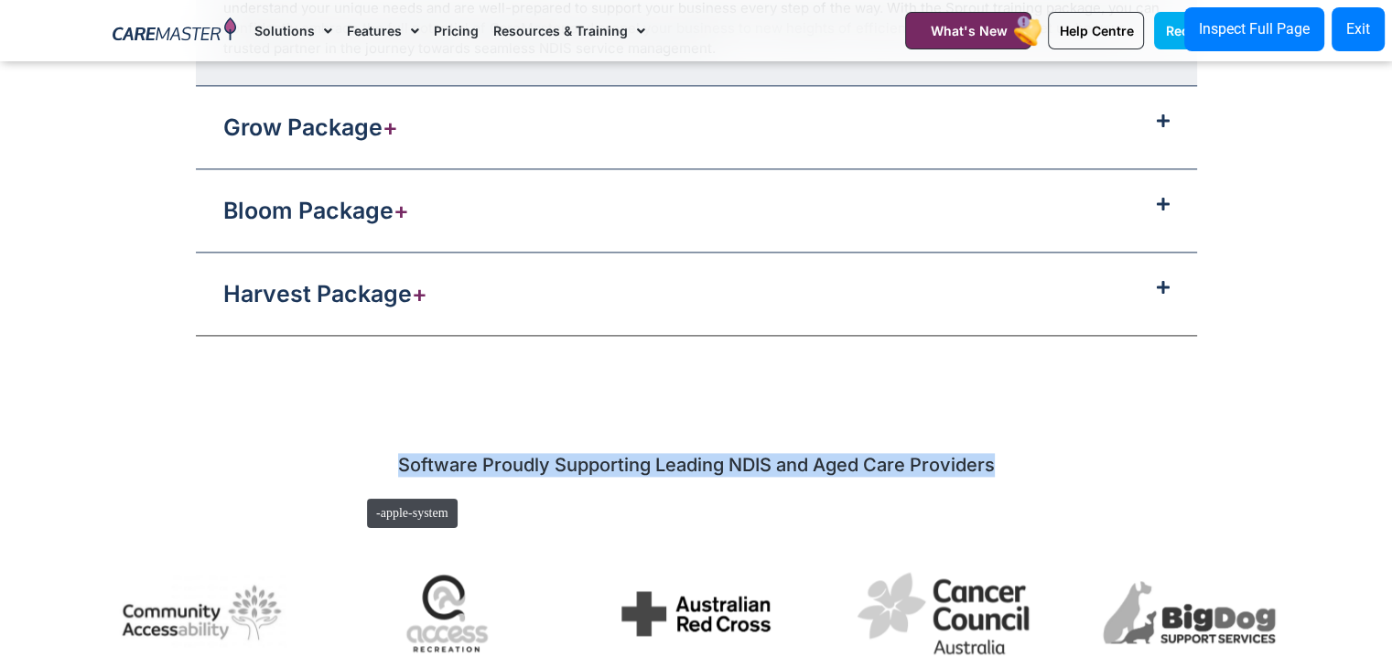
drag, startPoint x: 1003, startPoint y: 457, endPoint x: 358, endPoint y: 489, distance: 645.9
click at [358, 489] on div "Software Proudly Supporting Leading NDIS and Aged Care Providers" at bounding box center [696, 499] width 1166 height 93
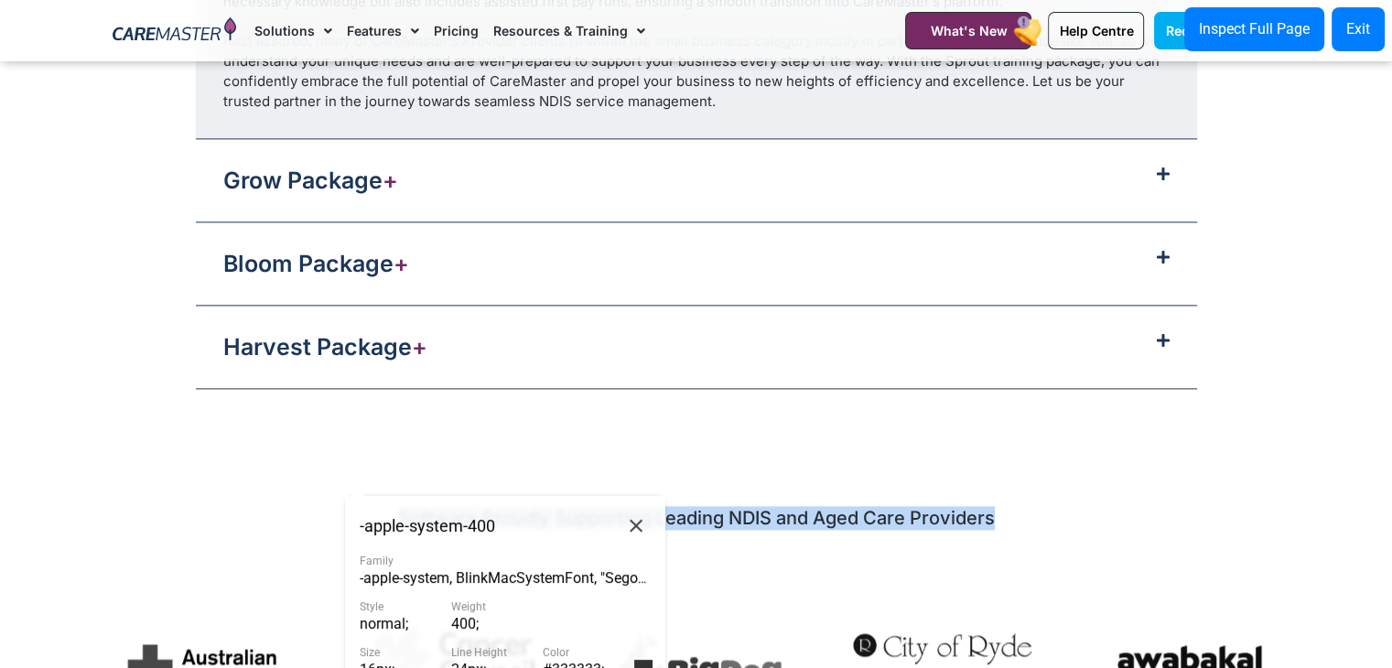
scroll to position [2303, 0]
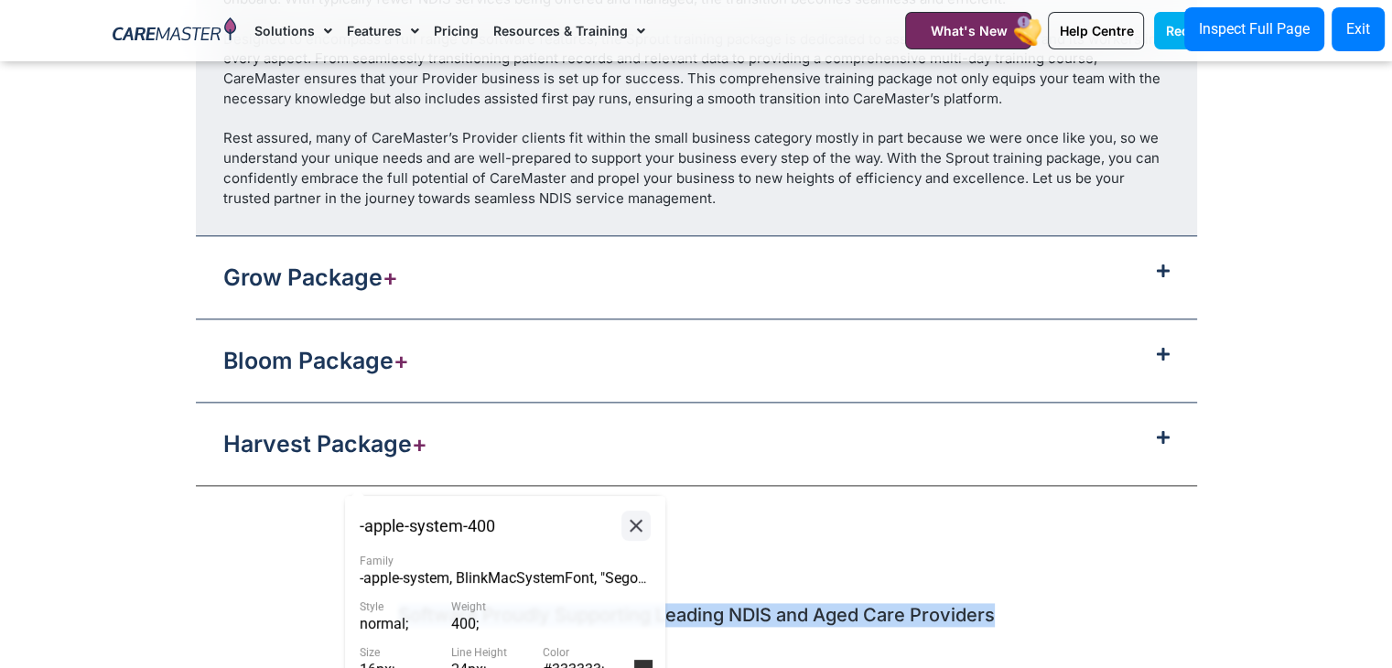
click at [632, 535] on icon at bounding box center [636, 525] width 22 height 23
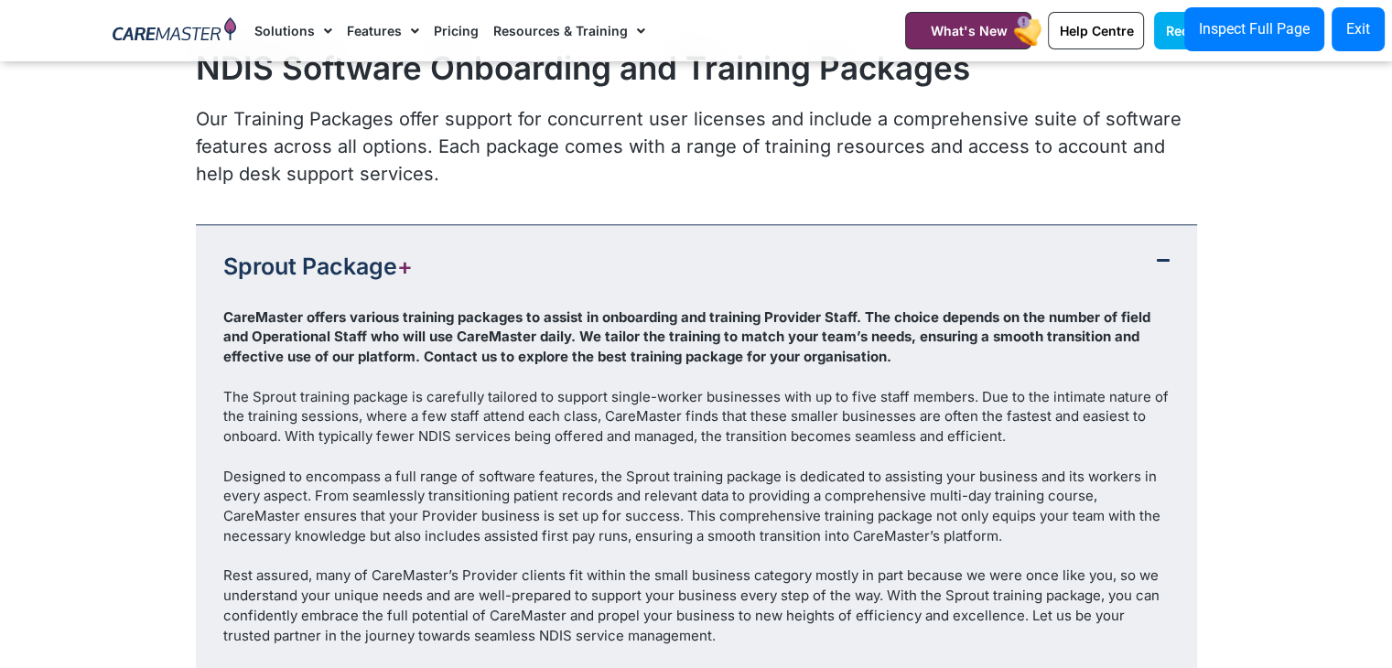
scroll to position [1595, 0]
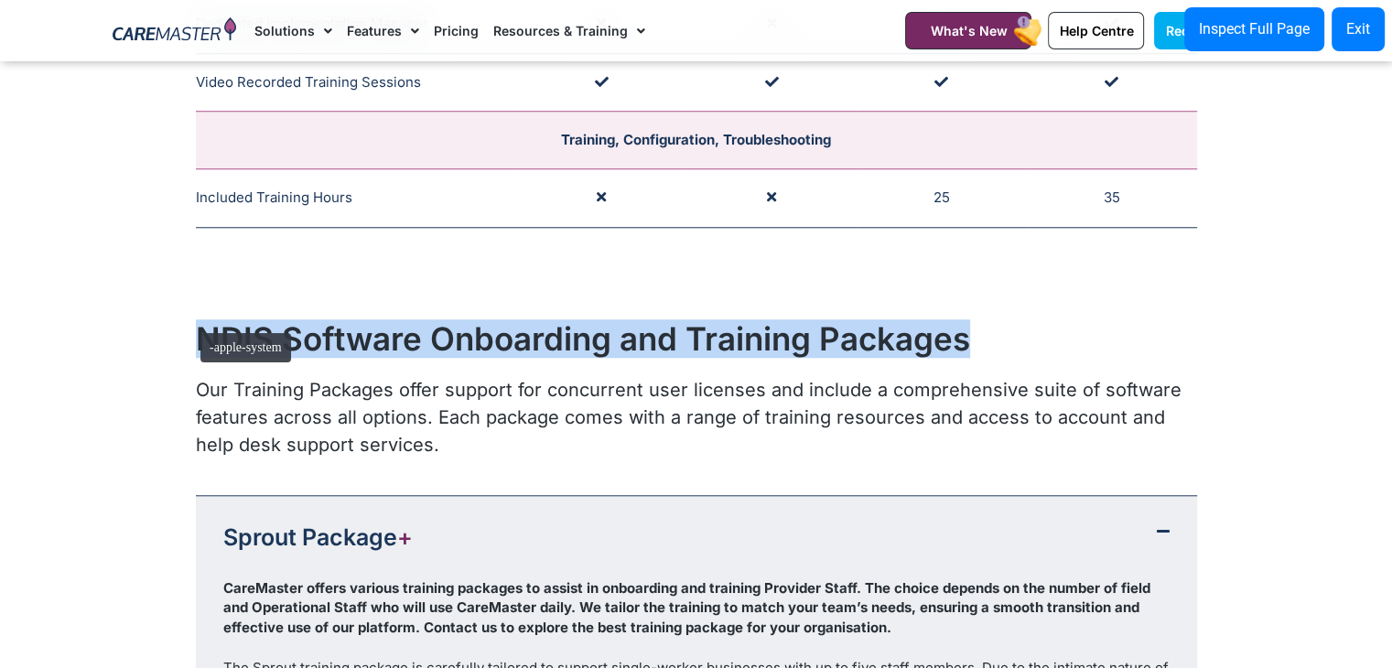
drag, startPoint x: 966, startPoint y: 328, endPoint x: 191, endPoint y: 336, distance: 775.0
click at [191, 336] on div "NDIS Software Onboarding and Training Packages Our Training Packages offer supp…" at bounding box center [696, 388] width 1184 height 157
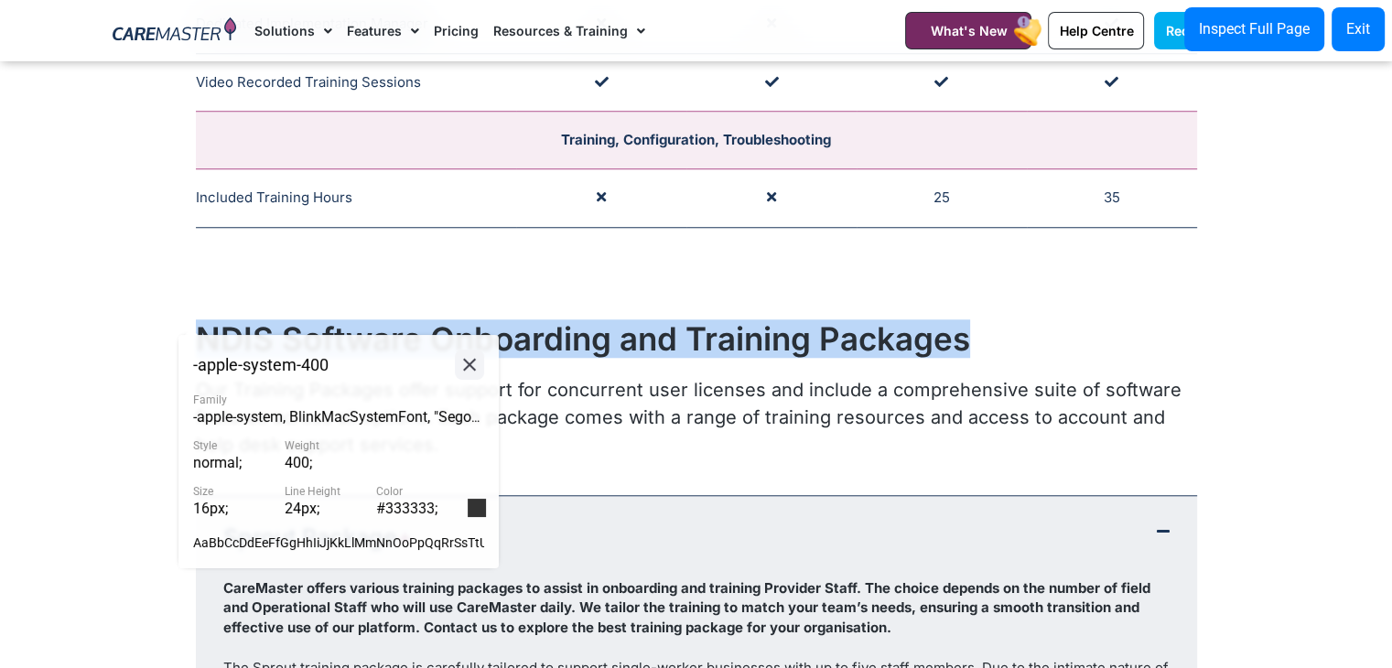
click at [458, 365] on icon at bounding box center [469, 364] width 22 height 23
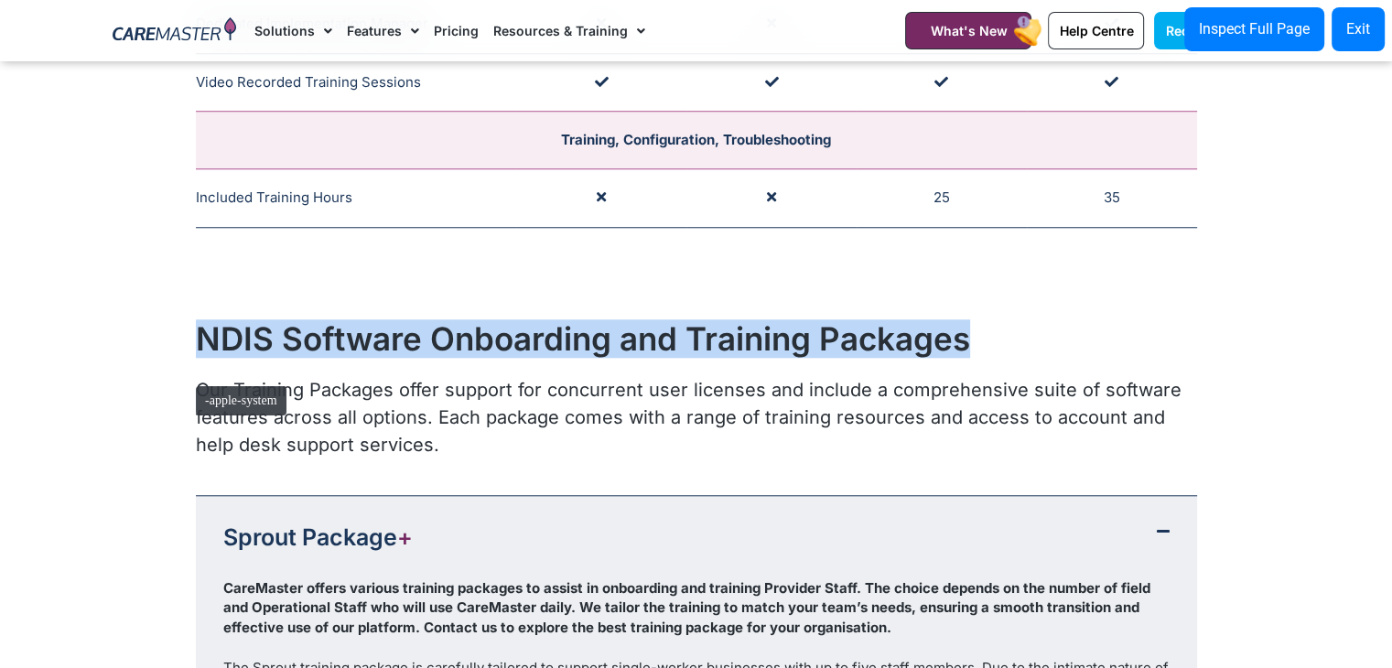
drag, startPoint x: 397, startPoint y: 436, endPoint x: 187, endPoint y: 377, distance: 218.7
click at [187, 377] on div "NDIS Software Onboarding and Training Packages Our Training Packages offer supp…" at bounding box center [696, 388] width 1184 height 157
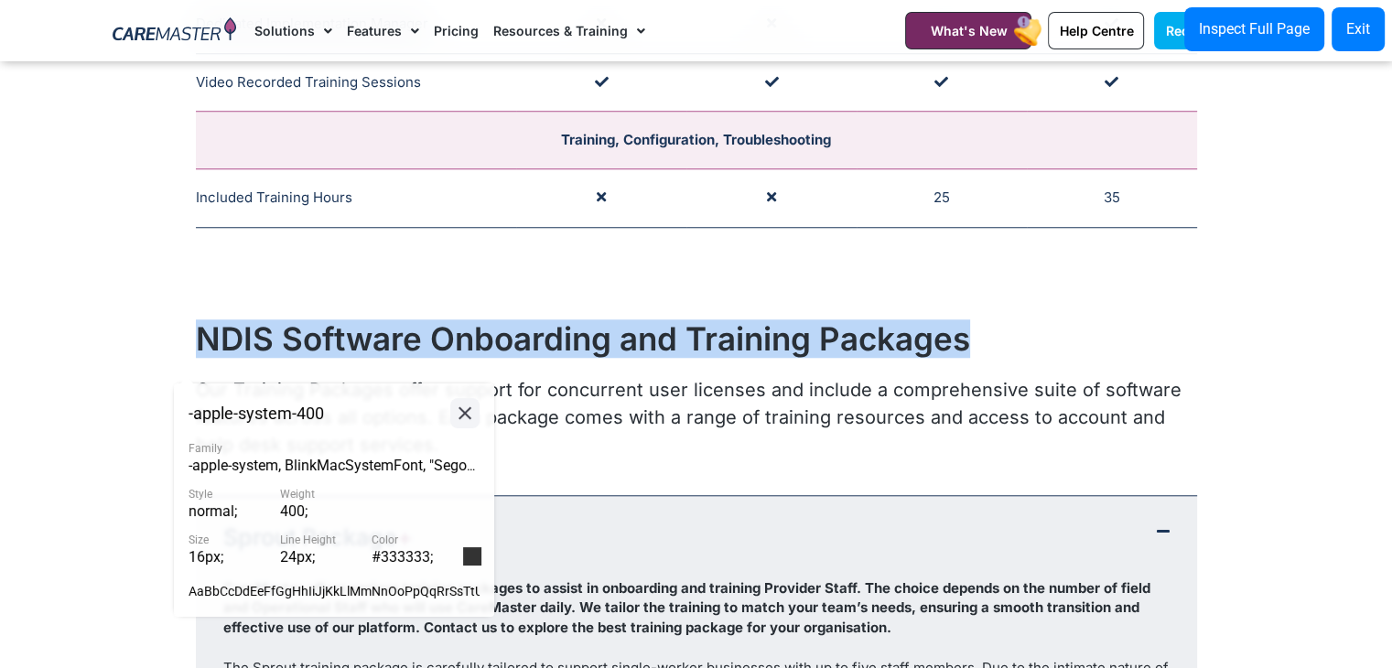
click at [466, 407] on icon at bounding box center [465, 413] width 22 height 23
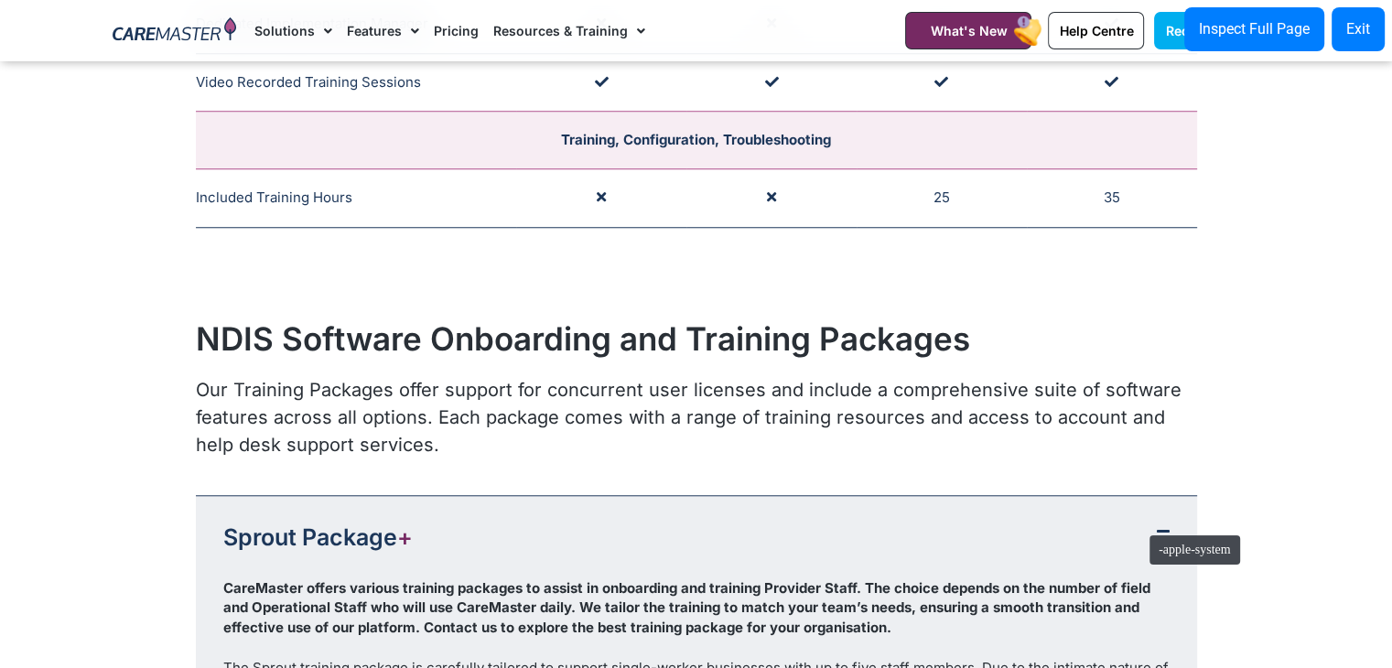
click at [1140, 526] on div "Sprout Package +" at bounding box center [696, 537] width 1001 height 82
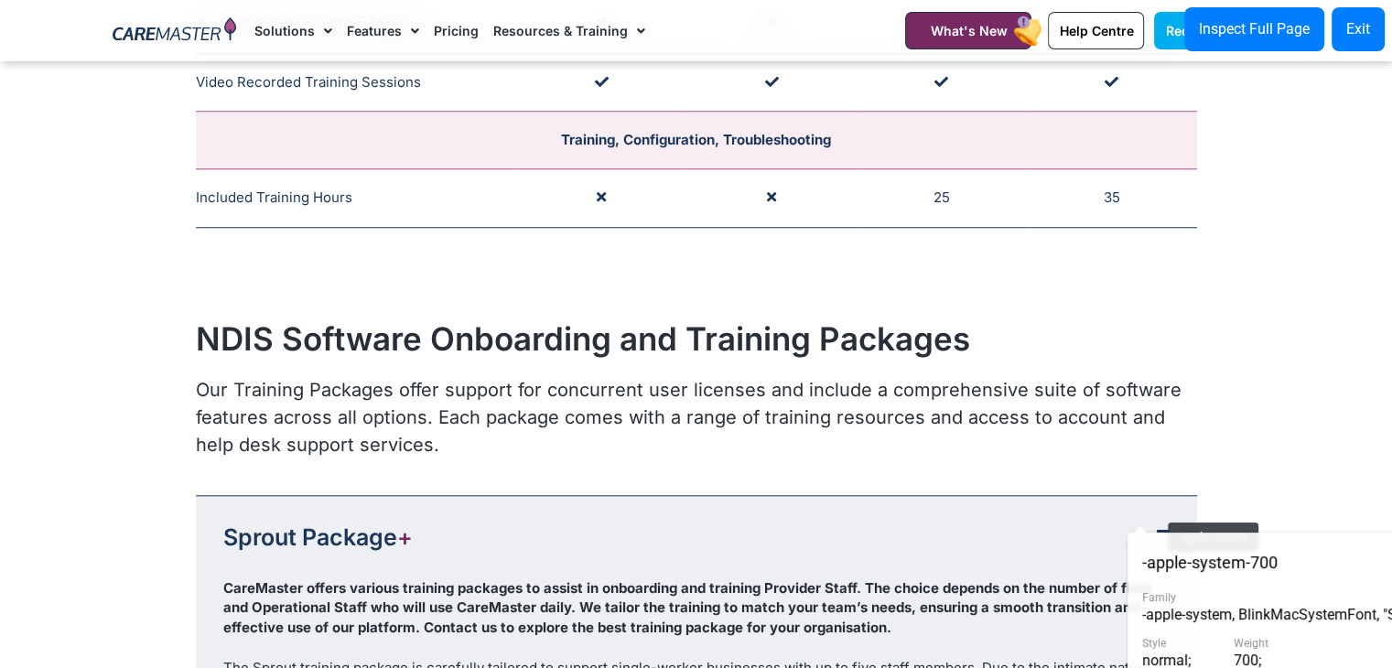
click at [1158, 513] on div "Sprout Package +" at bounding box center [696, 537] width 1001 height 82
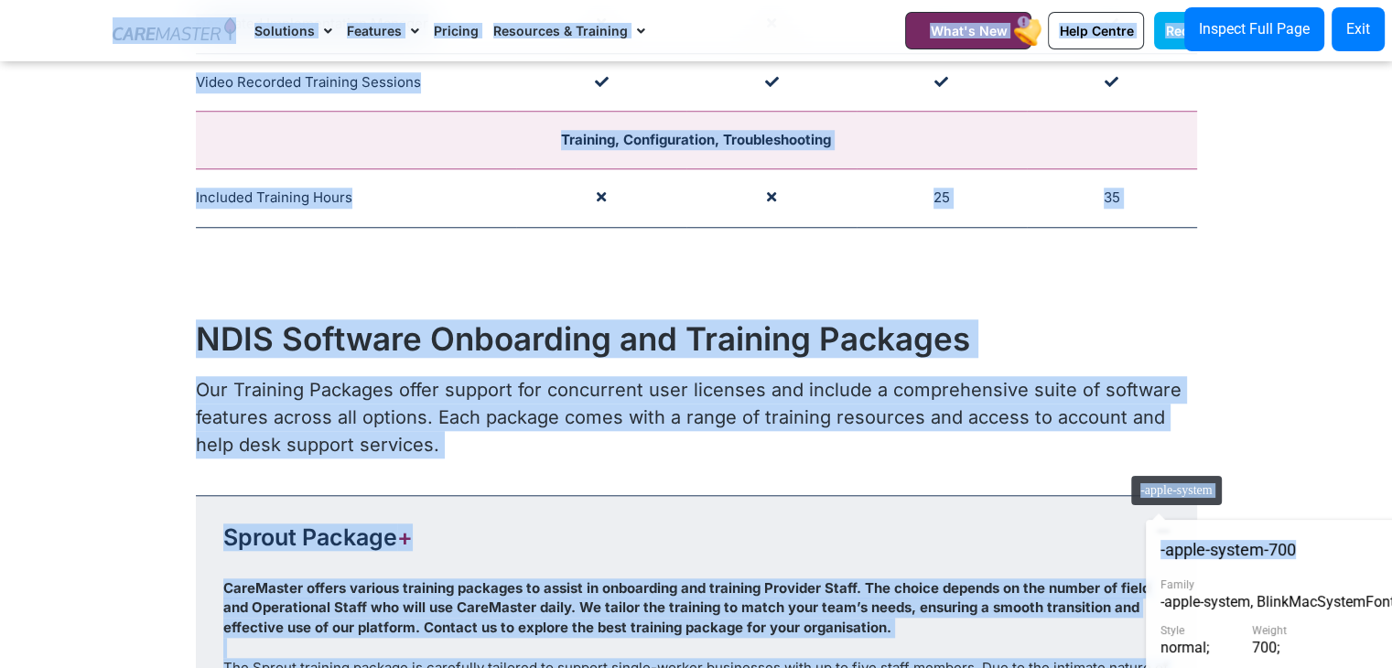
drag, startPoint x: 1327, startPoint y: 568, endPoint x: 1122, endPoint y: 467, distance: 228.7
click at [1369, 38] on button "Exit" at bounding box center [1357, 29] width 53 height 44
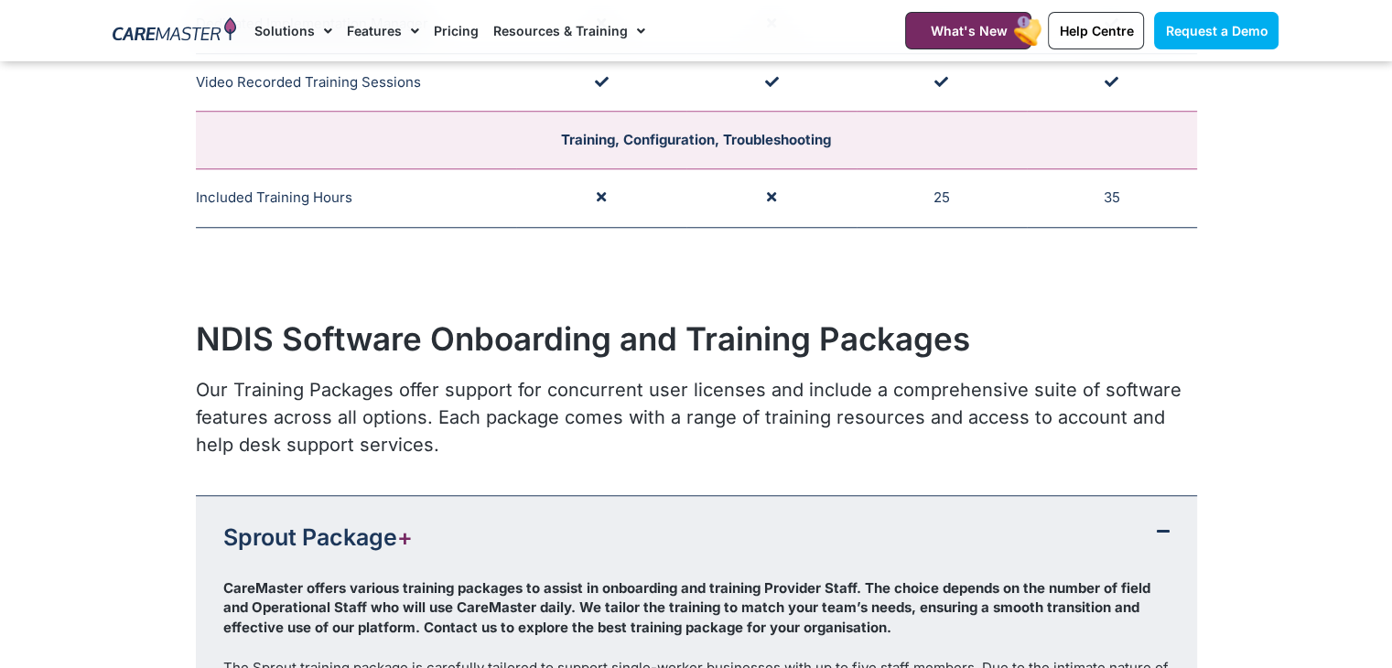
click at [1167, 523] on icon at bounding box center [1162, 530] width 13 height 15
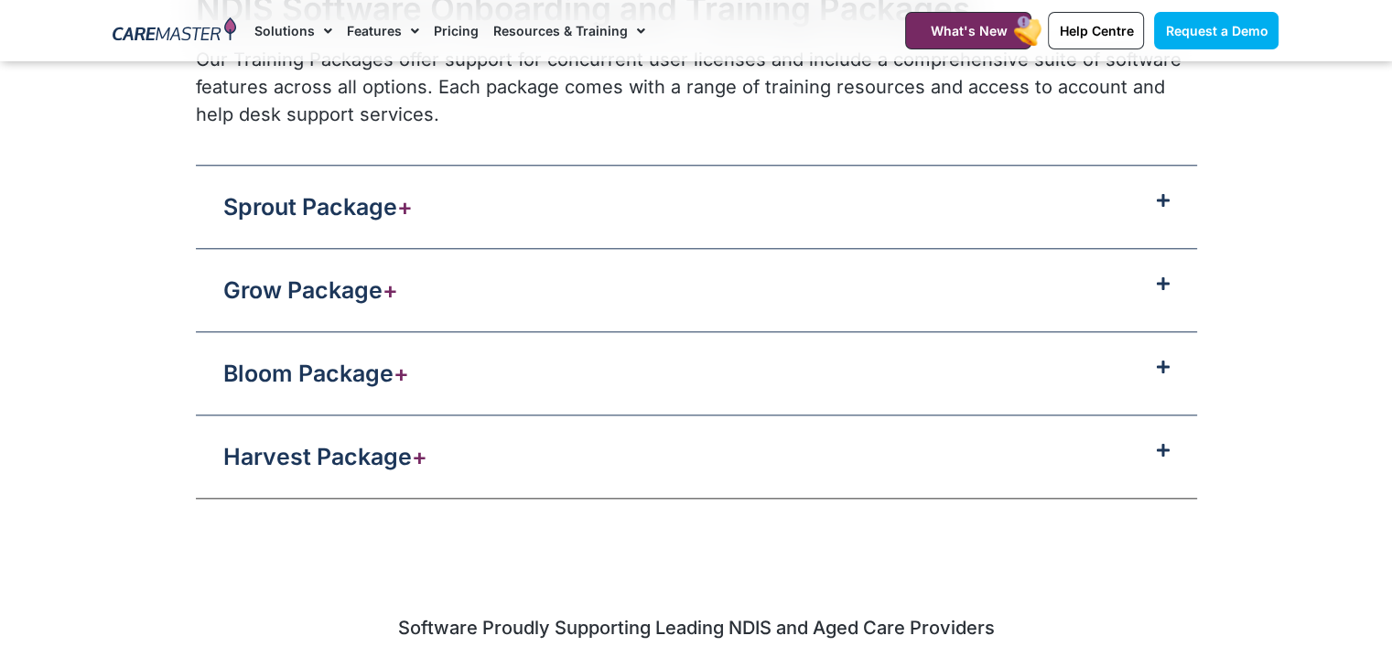
scroll to position [1955, 0]
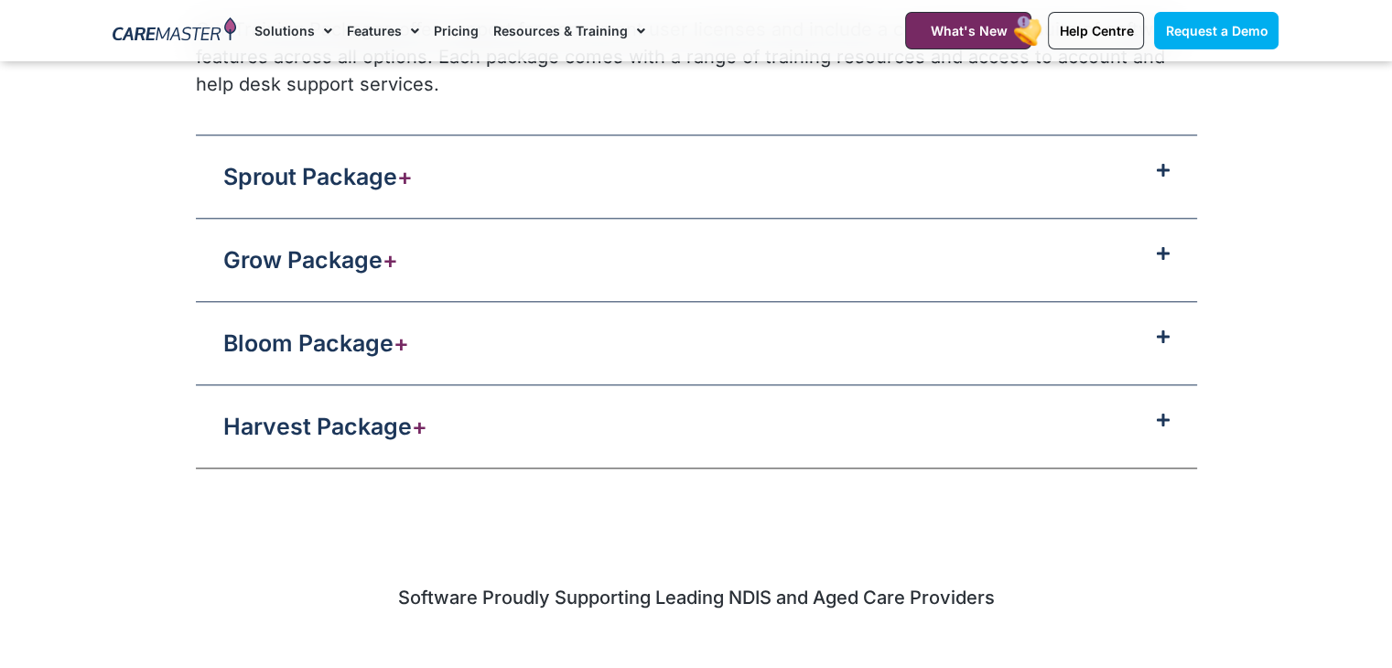
click at [1115, 180] on div "Sprout Package +" at bounding box center [696, 176] width 1001 height 82
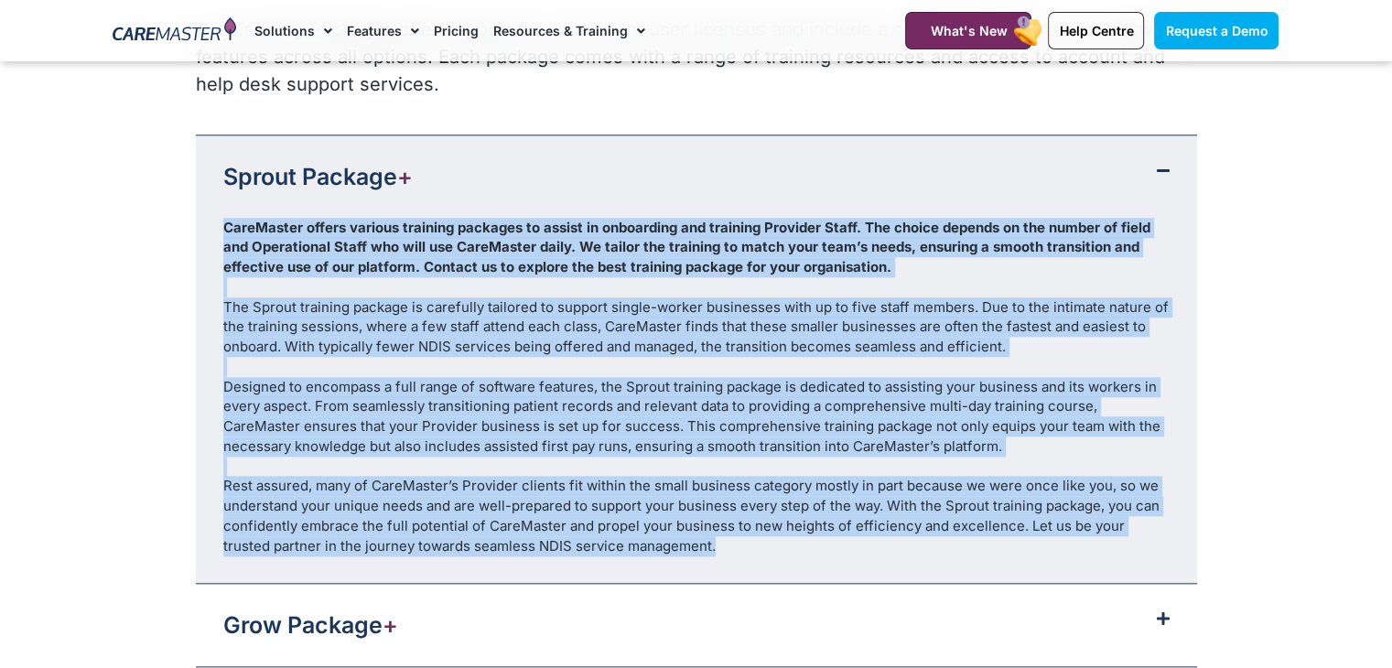
drag, startPoint x: 670, startPoint y: 542, endPoint x: 210, endPoint y: 227, distance: 557.5
click at [210, 227] on div "CareMaster offers various training packages to assist in onboarding and trainin…" at bounding box center [696, 401] width 1001 height 366
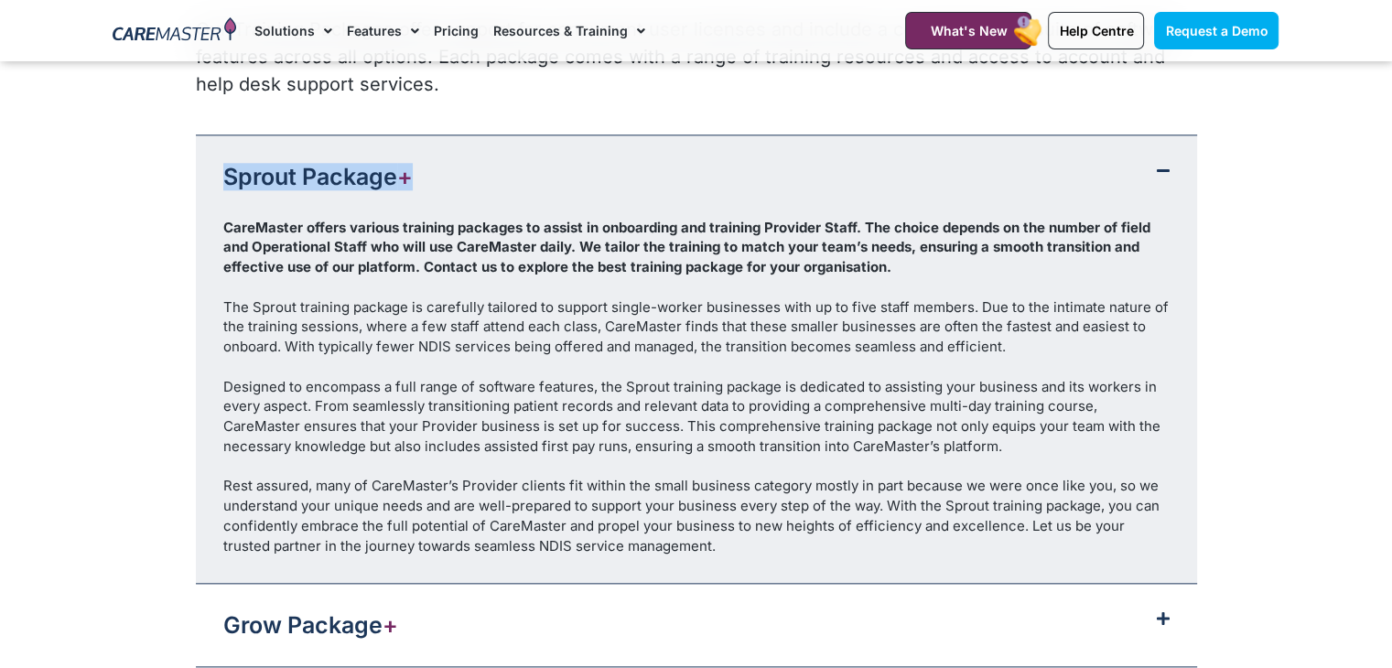
drag, startPoint x: 488, startPoint y: 165, endPoint x: 227, endPoint y: 156, distance: 260.9
click at [227, 156] on div "Sprout Package +" at bounding box center [696, 176] width 1001 height 82
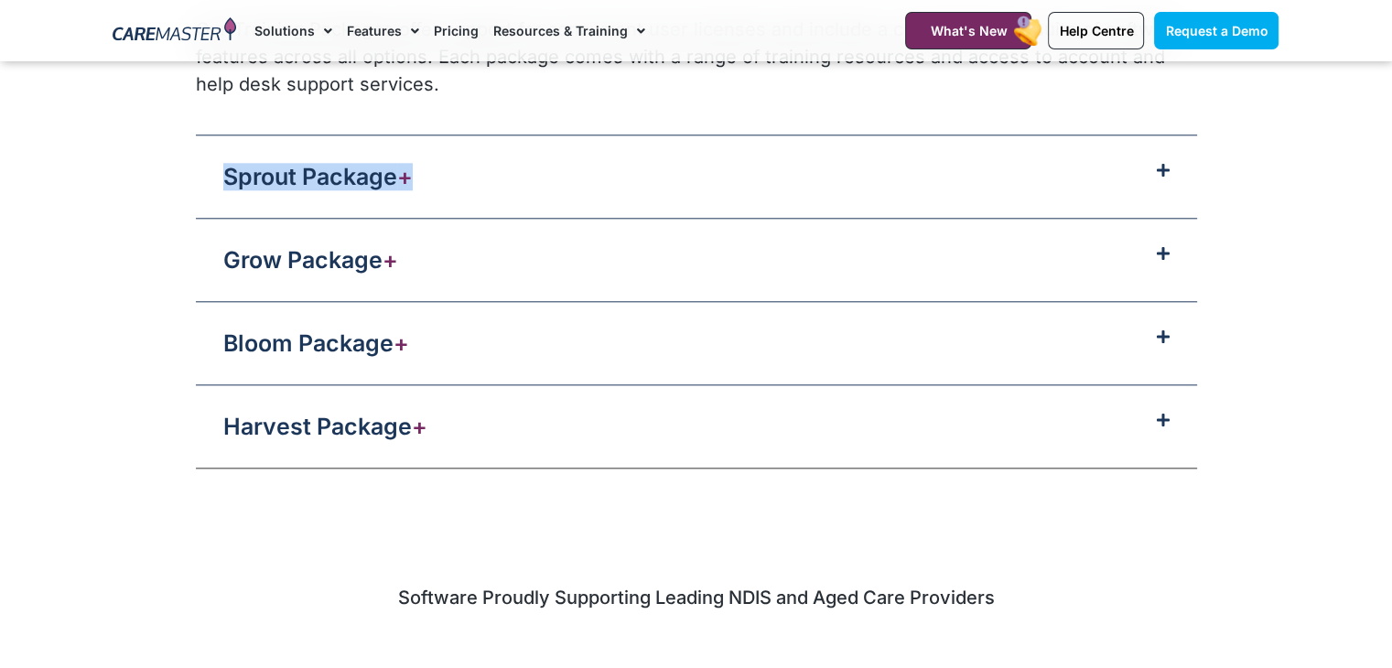
click at [339, 179] on link "Sprout Package +" at bounding box center [317, 176] width 189 height 27
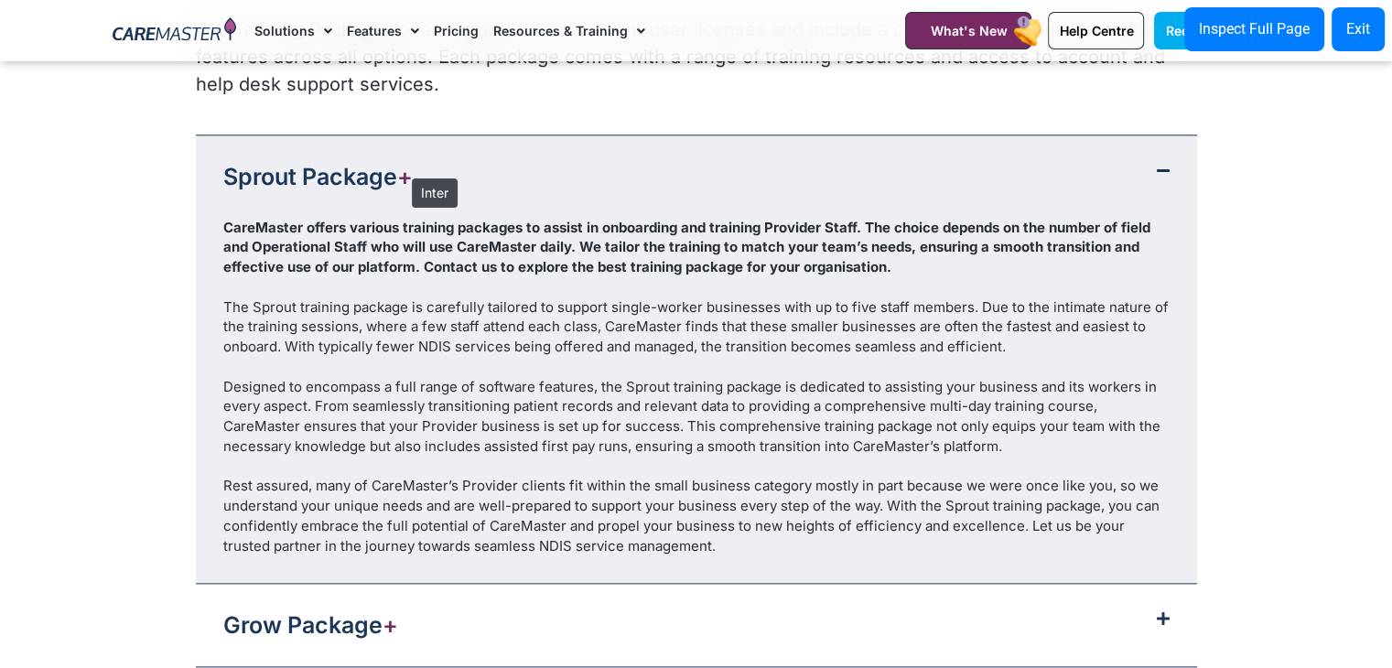
click at [403, 169] on span "+" at bounding box center [405, 176] width 16 height 27
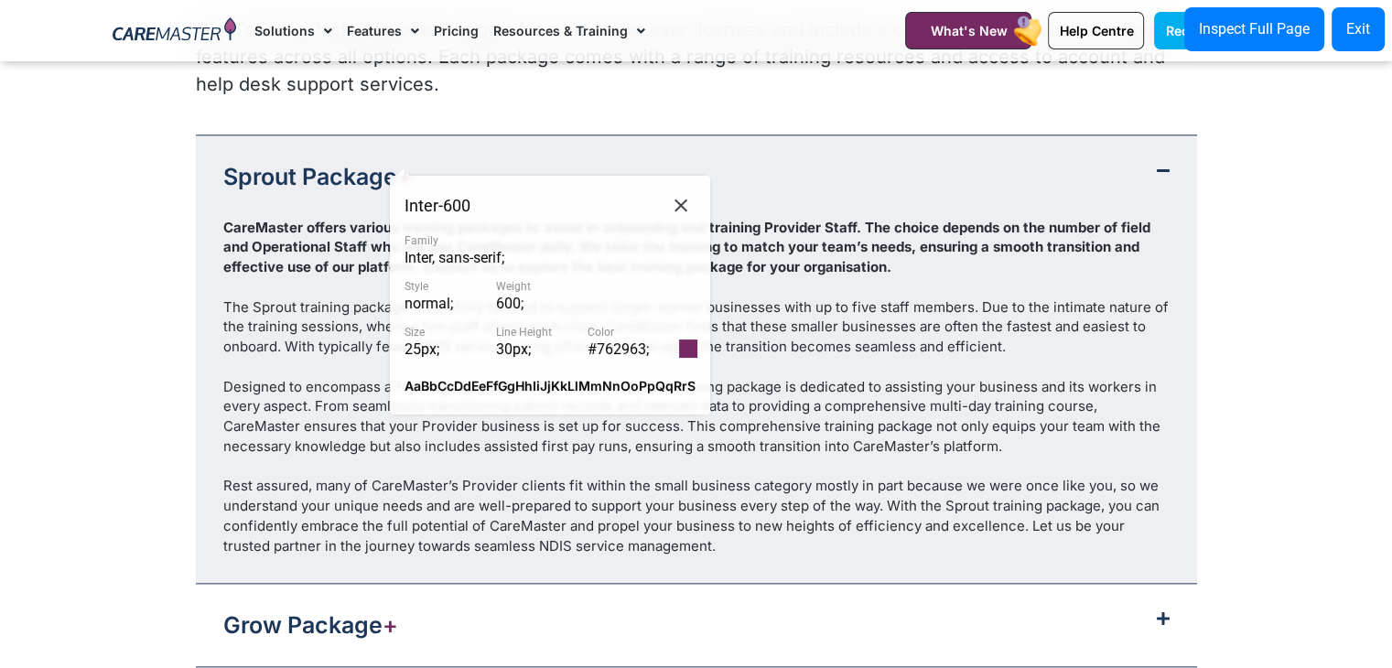
click at [614, 349] on span "#762963 ;" at bounding box center [617, 348] width 61 height 17
click at [686, 204] on icon at bounding box center [681, 205] width 22 height 23
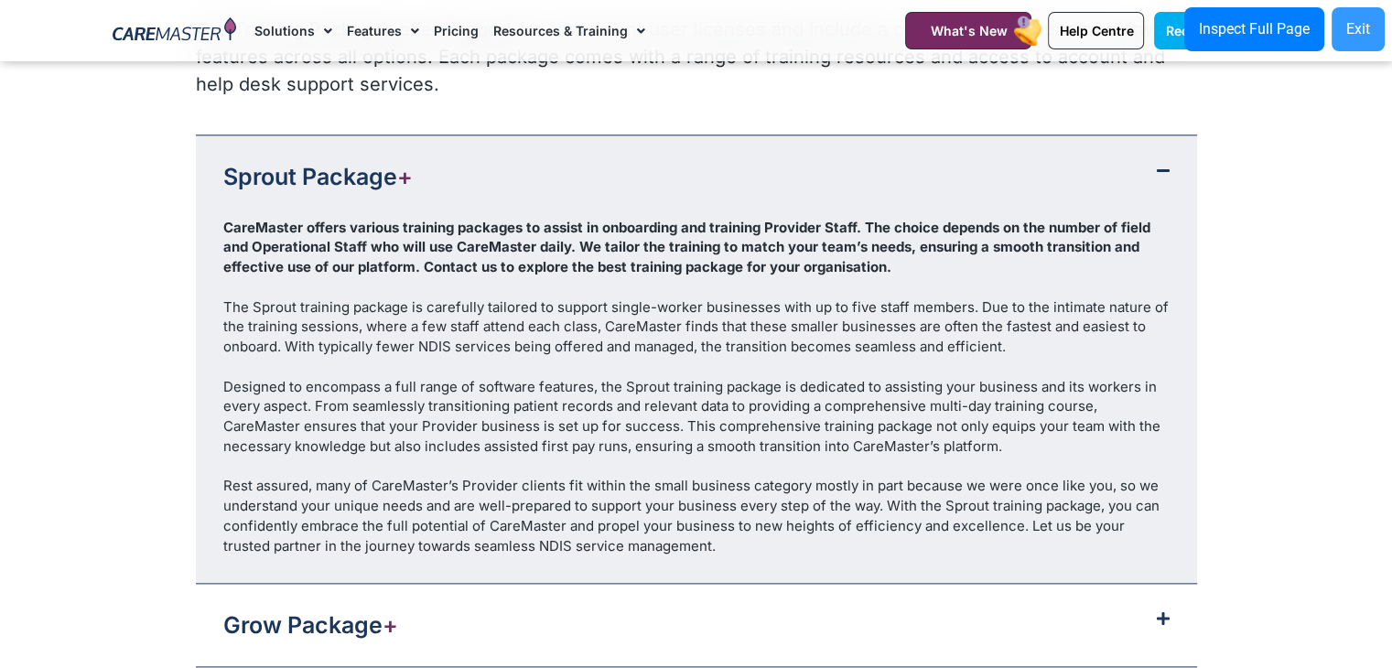
click at [1367, 31] on div "Exit" at bounding box center [1358, 29] width 24 height 22
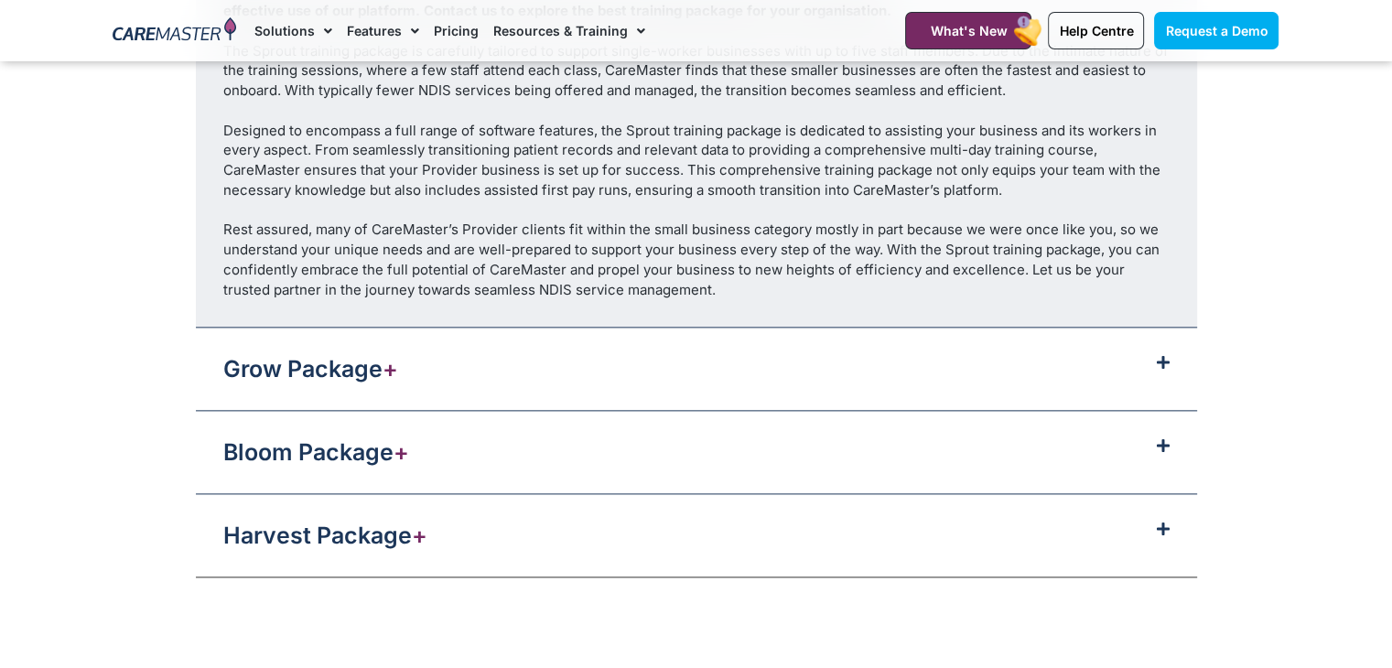
scroll to position [2257, 0]
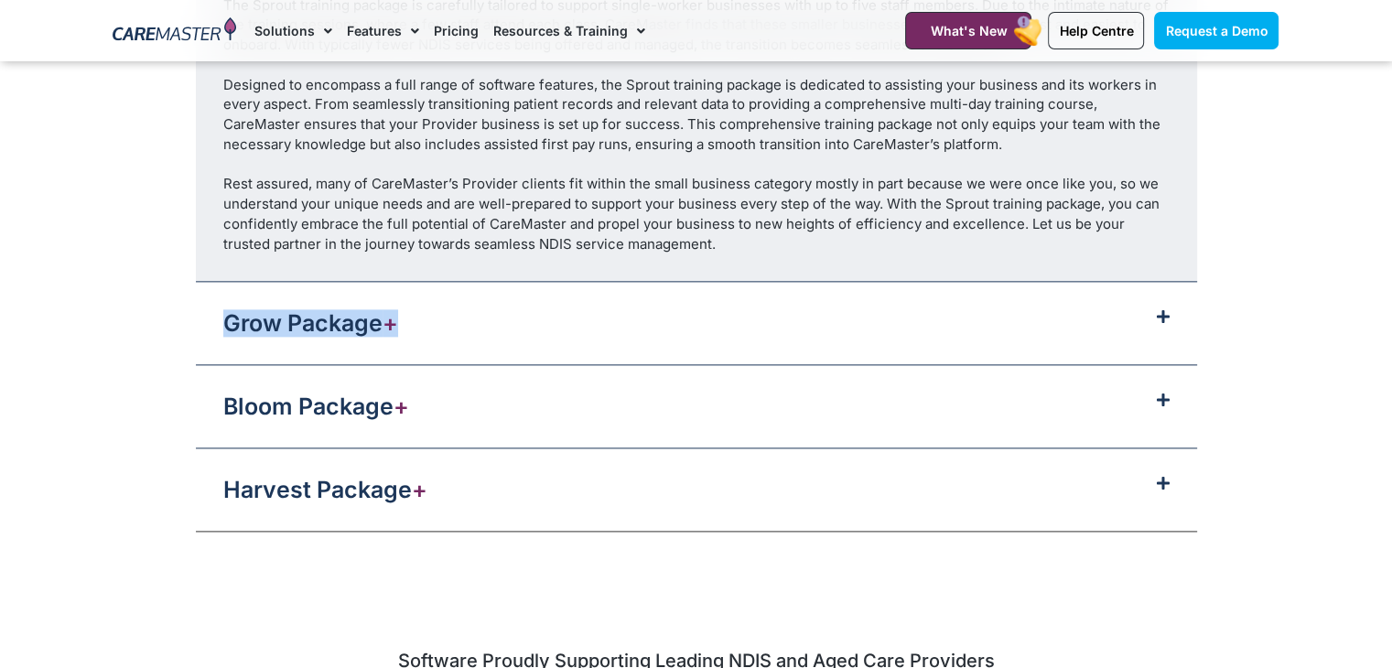
drag, startPoint x: 210, startPoint y: 312, endPoint x: 438, endPoint y: 316, distance: 228.8
click at [438, 316] on div "Grow Package +" at bounding box center [696, 323] width 1001 height 82
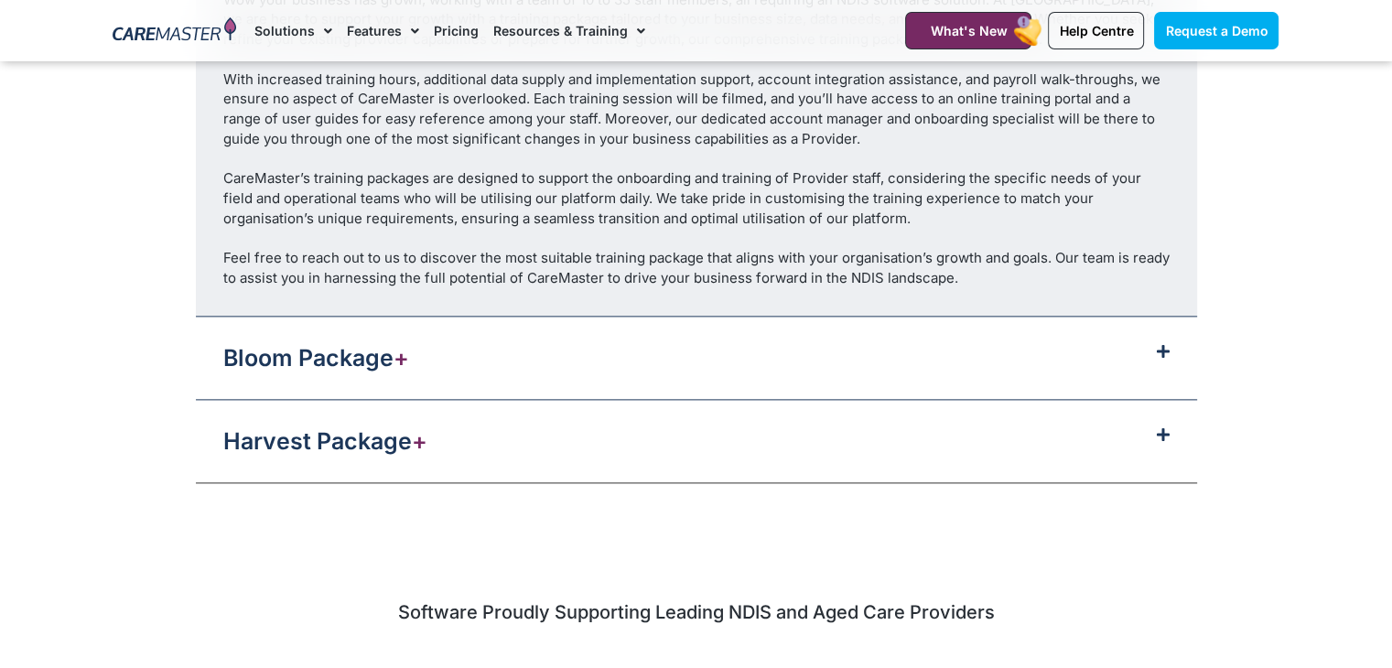
scroll to position [2292, 0]
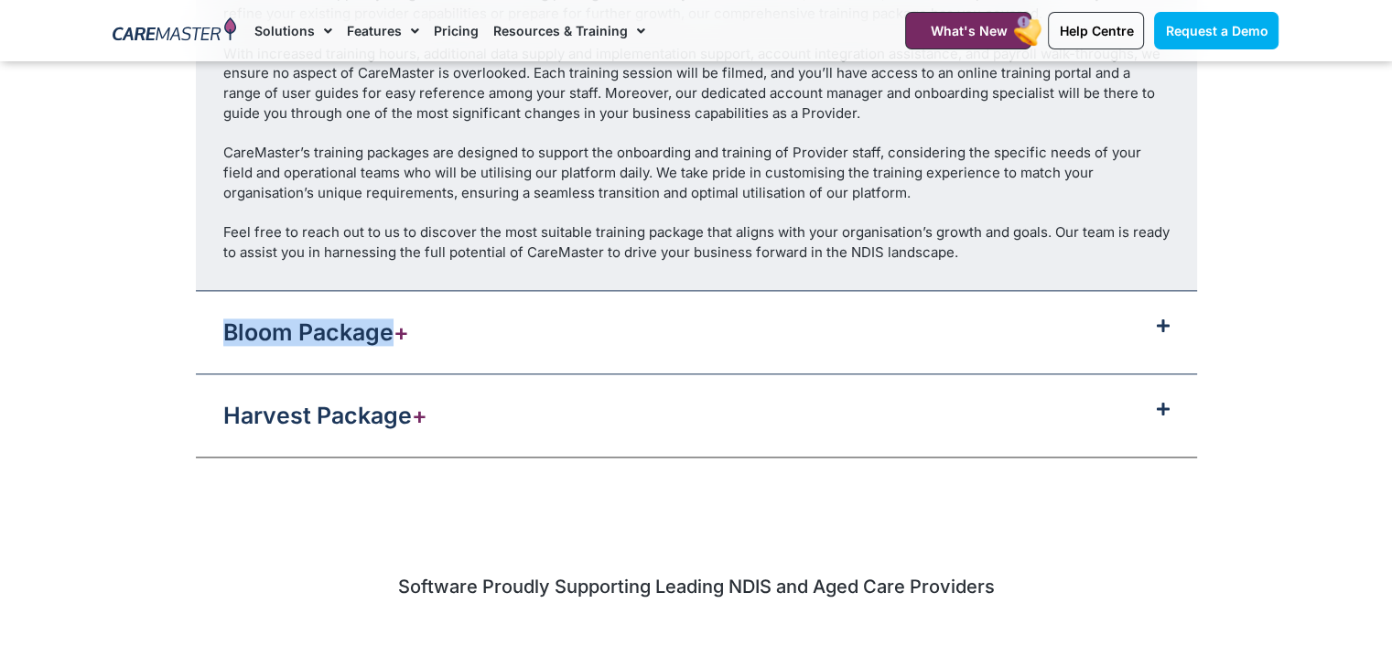
drag, startPoint x: 194, startPoint y: 323, endPoint x: 387, endPoint y: 330, distance: 193.2
click at [387, 330] on div "Sprout Package + CareMaster offers various training packages to assist in onboa…" at bounding box center [696, 128] width 1184 height 678
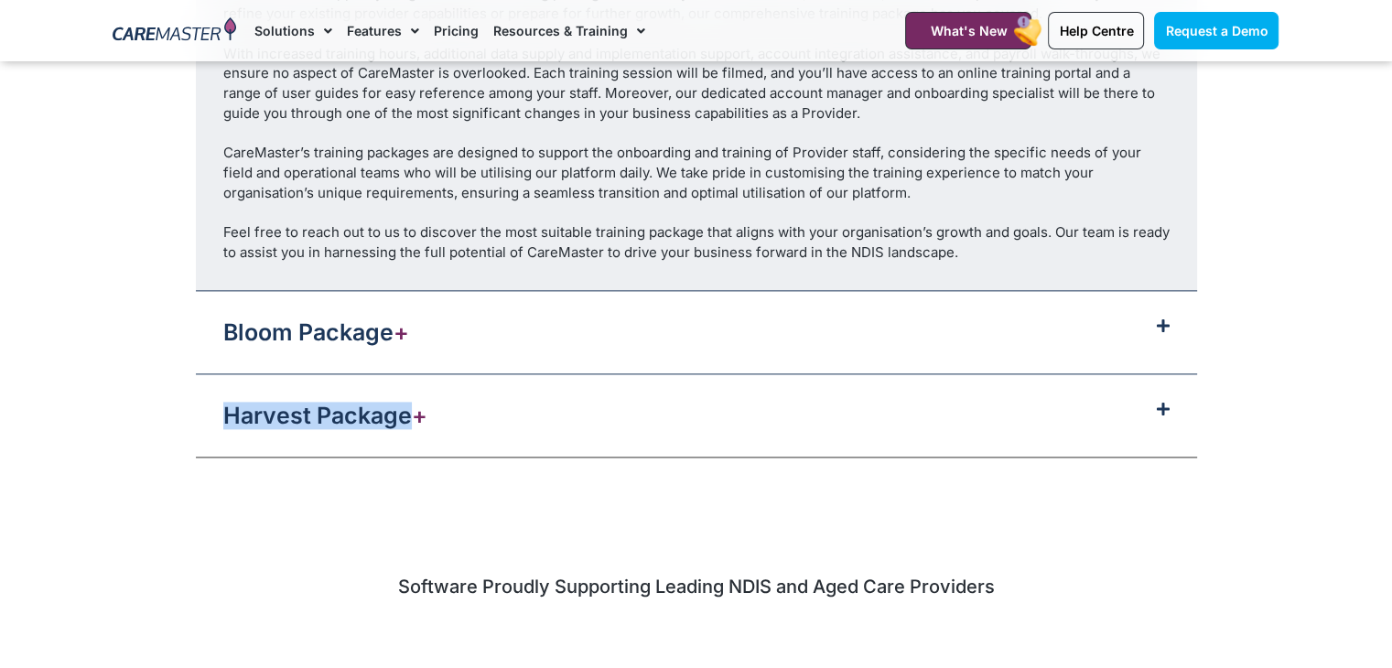
drag, startPoint x: 204, startPoint y: 423, endPoint x: 410, endPoint y: 400, distance: 207.1
click at [410, 400] on div "Harvest Package +" at bounding box center [696, 415] width 1001 height 82
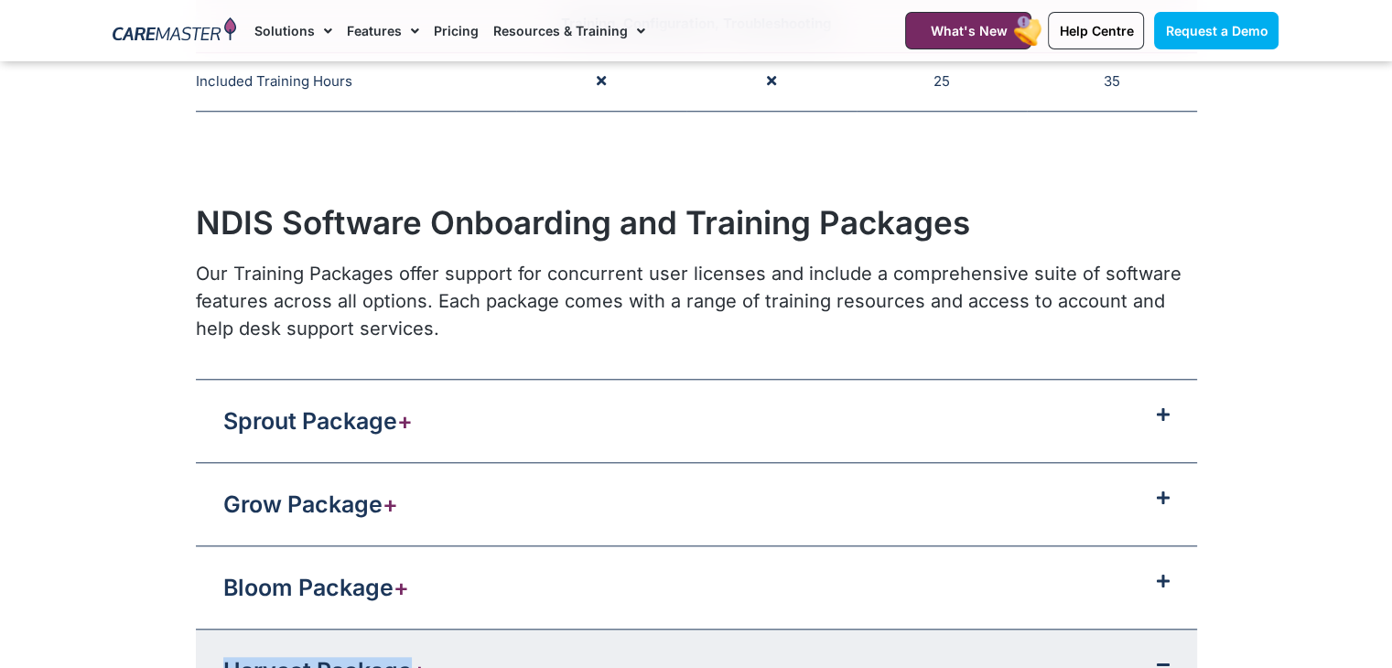
scroll to position [1827, 0]
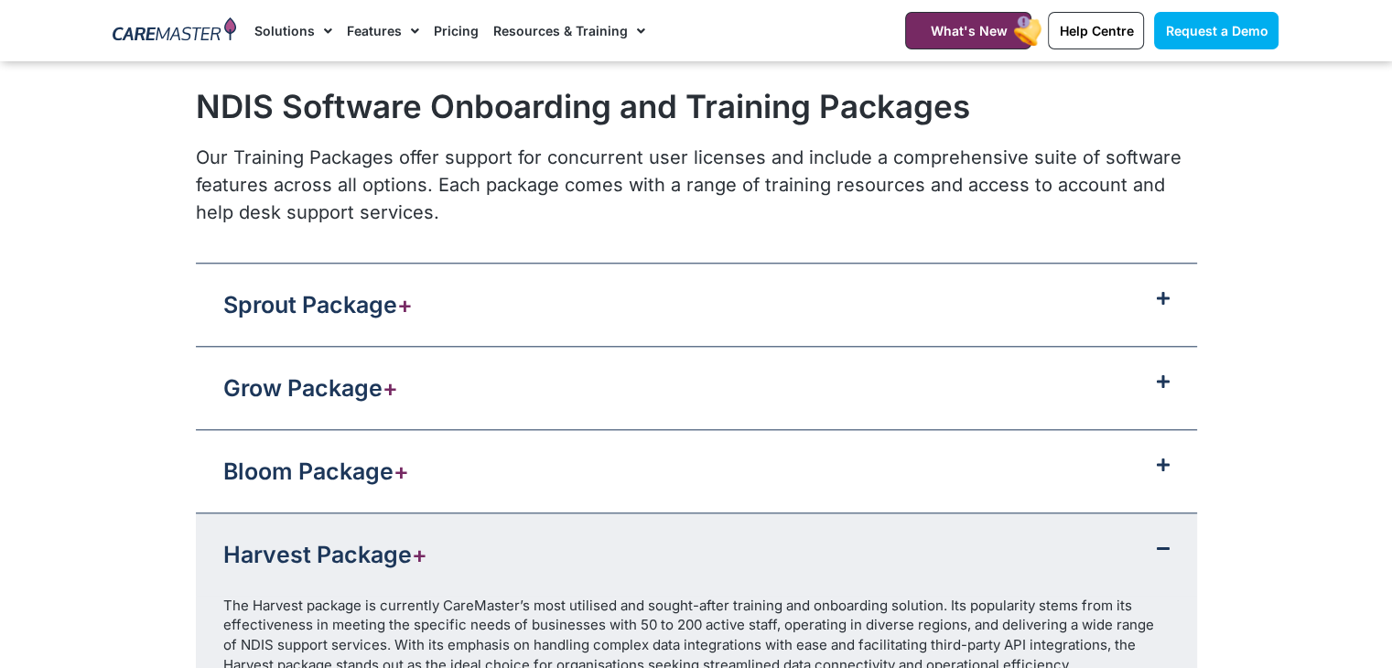
click at [1143, 318] on div "Sprout Package +" at bounding box center [696, 304] width 1001 height 82
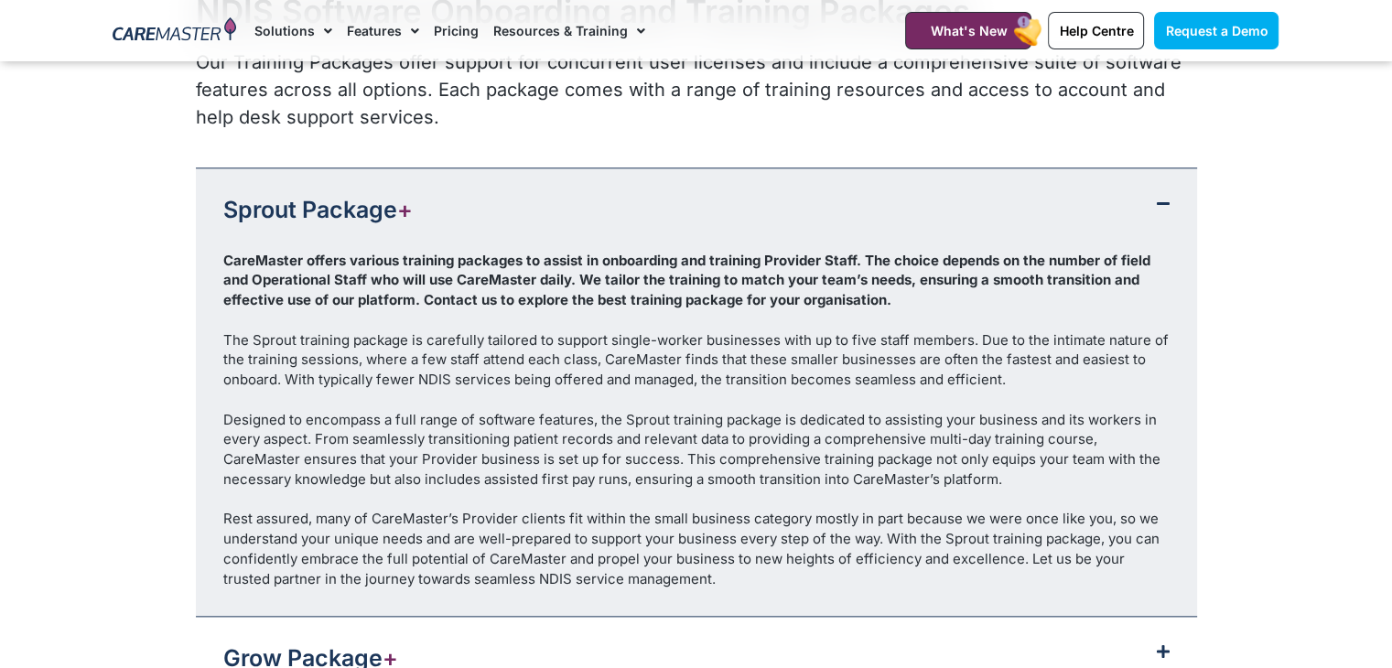
scroll to position [1980, 0]
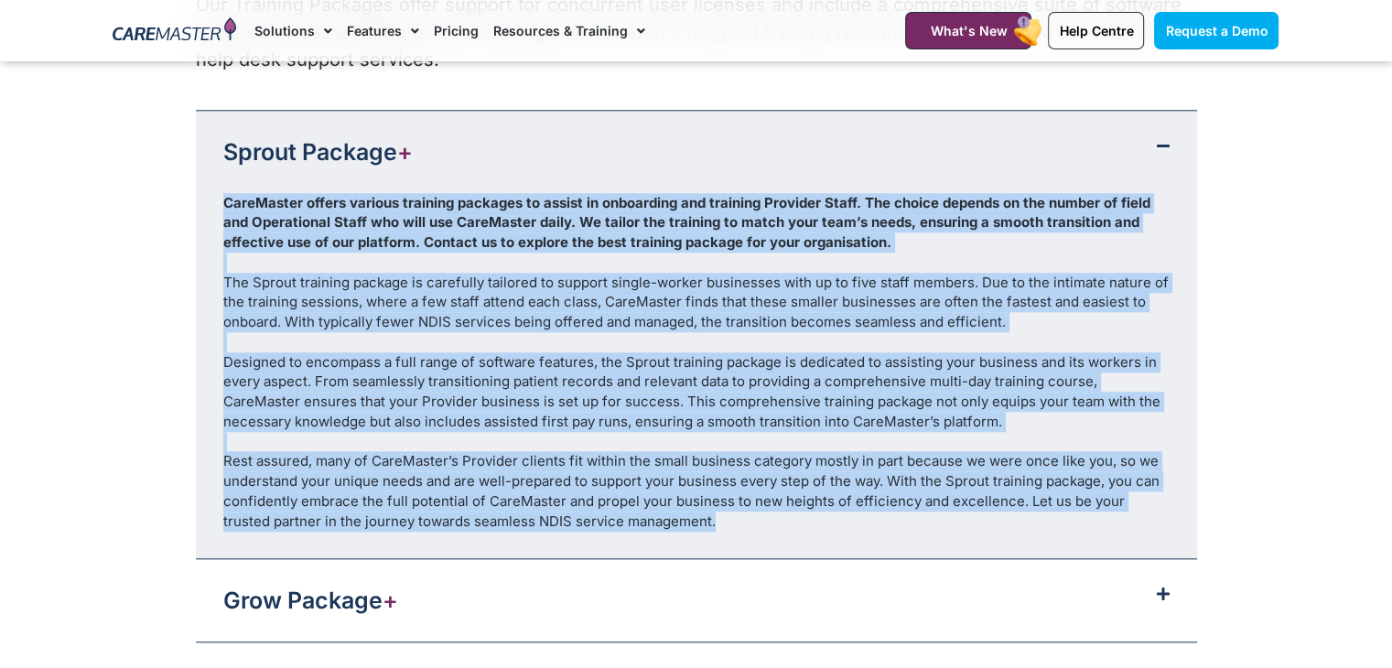
drag, startPoint x: 668, startPoint y: 521, endPoint x: 221, endPoint y: 199, distance: 550.0
click at [221, 199] on div "CareMaster offers various training packages to assist in onboarding and trainin…" at bounding box center [696, 376] width 1001 height 366
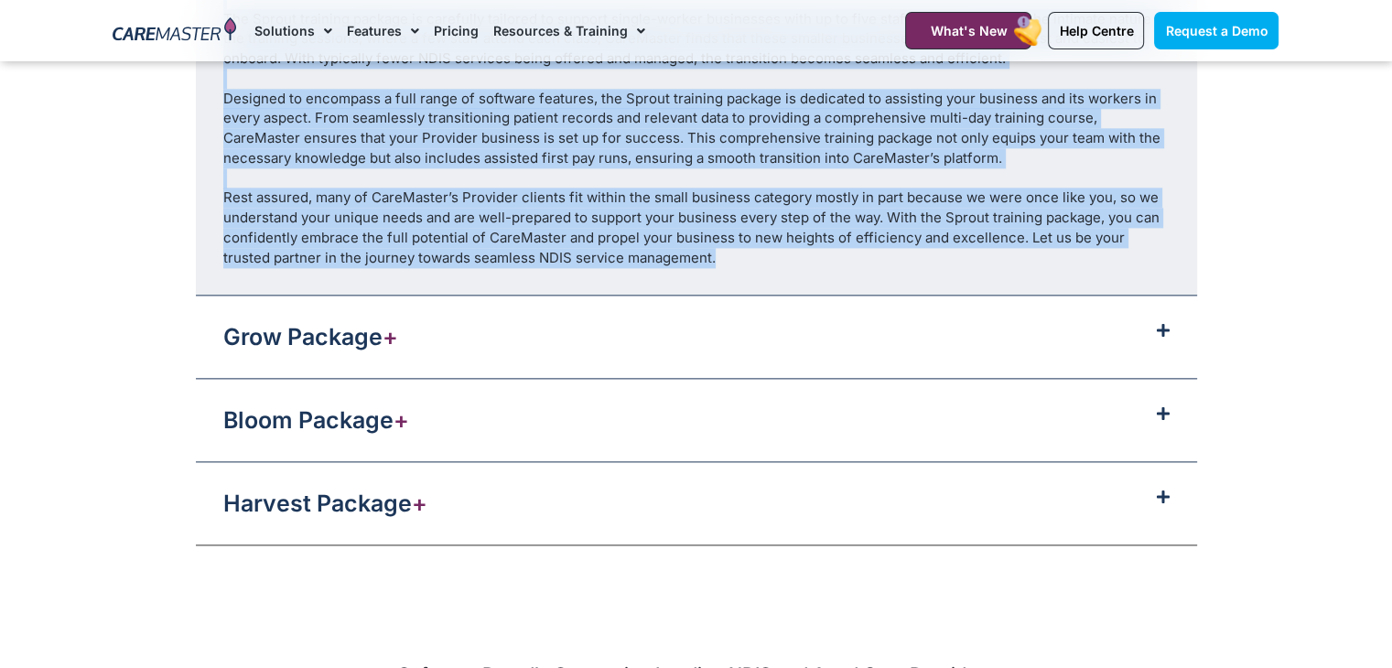
scroll to position [2263, 0]
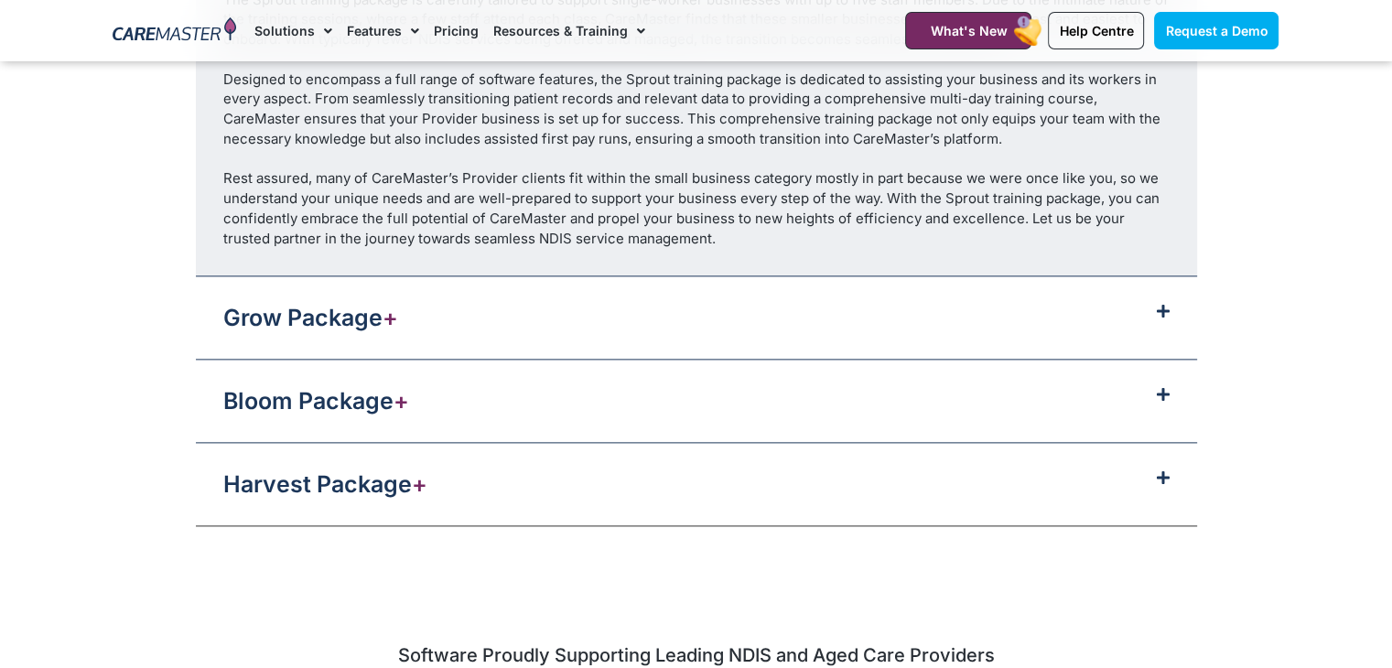
click at [1091, 314] on div "Grow Package +" at bounding box center [696, 317] width 1001 height 82
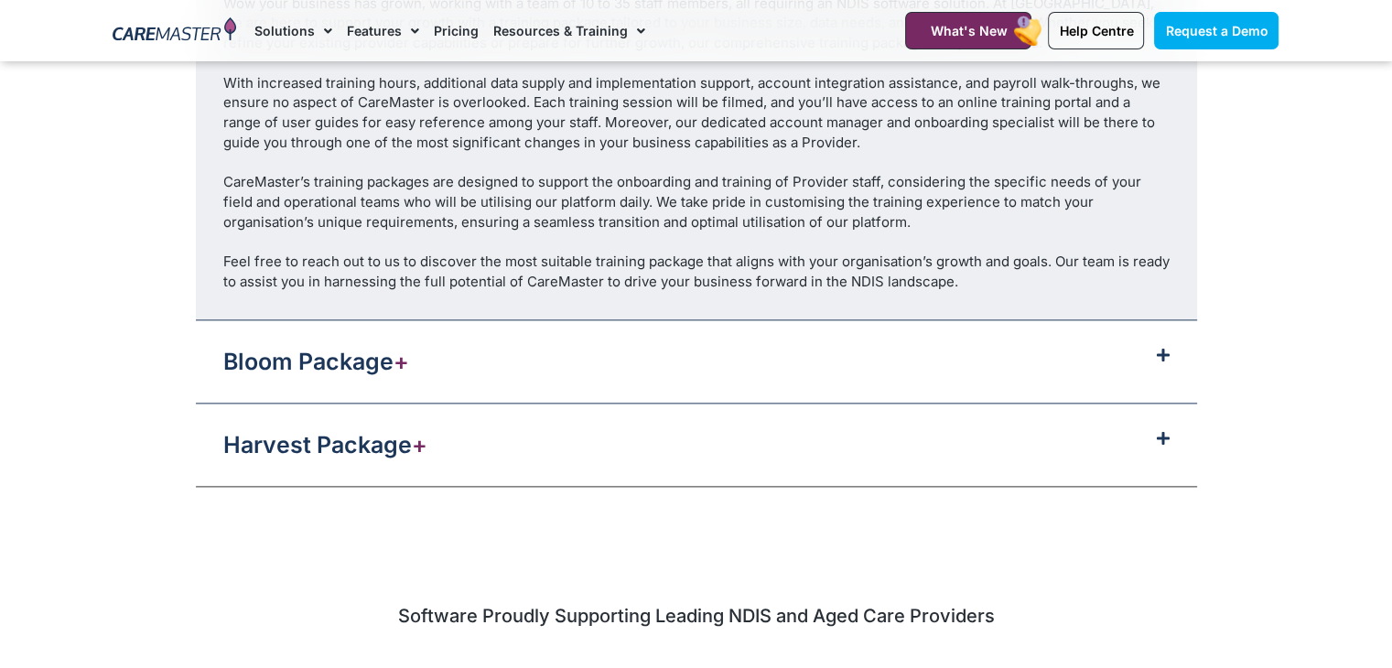
scroll to position [2037, 0]
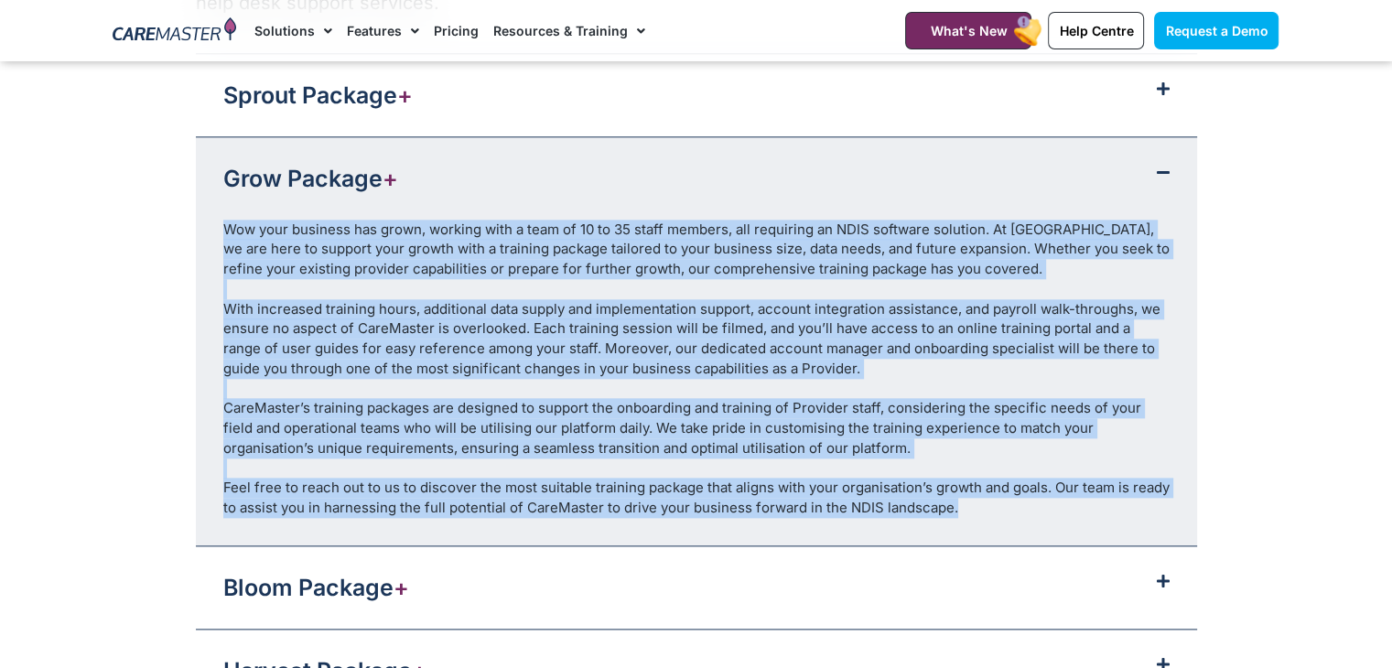
drag, startPoint x: 969, startPoint y: 514, endPoint x: 226, endPoint y: 226, distance: 796.9
click at [226, 226] on div "Wow your business has grown, working with a team of 10 to 35 staff members, all…" at bounding box center [696, 383] width 1001 height 326
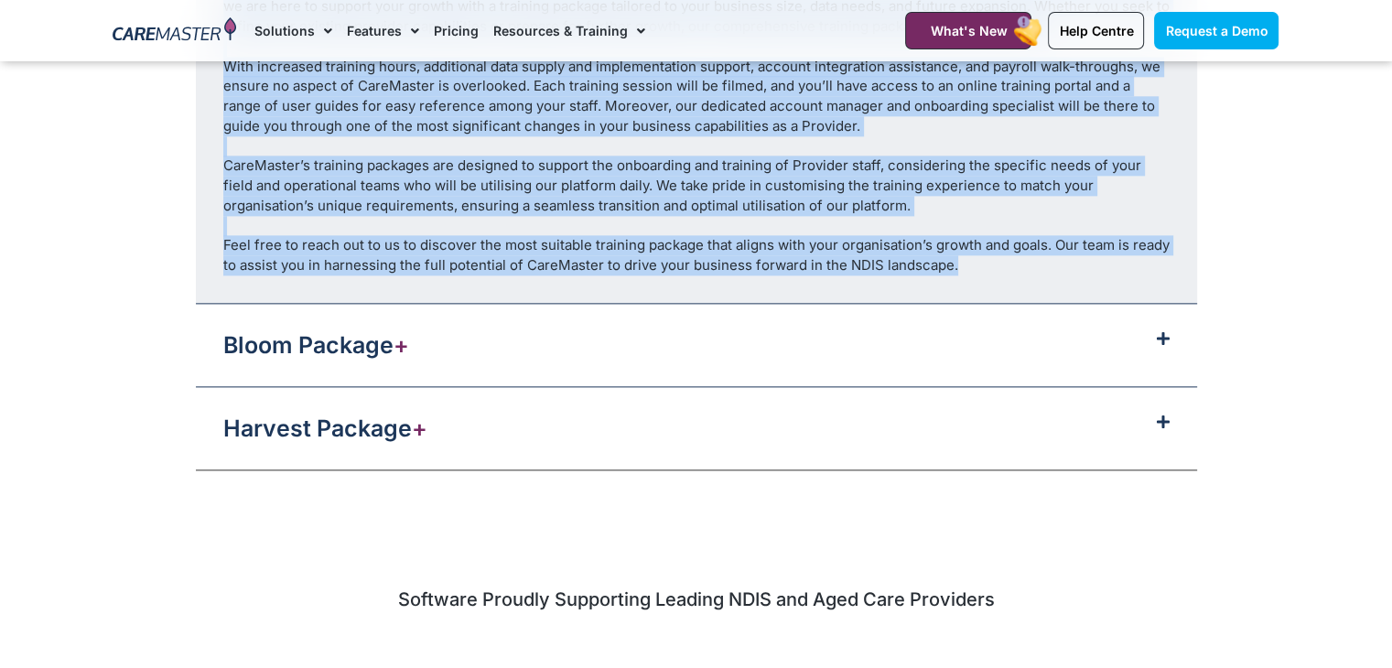
scroll to position [2343, 0]
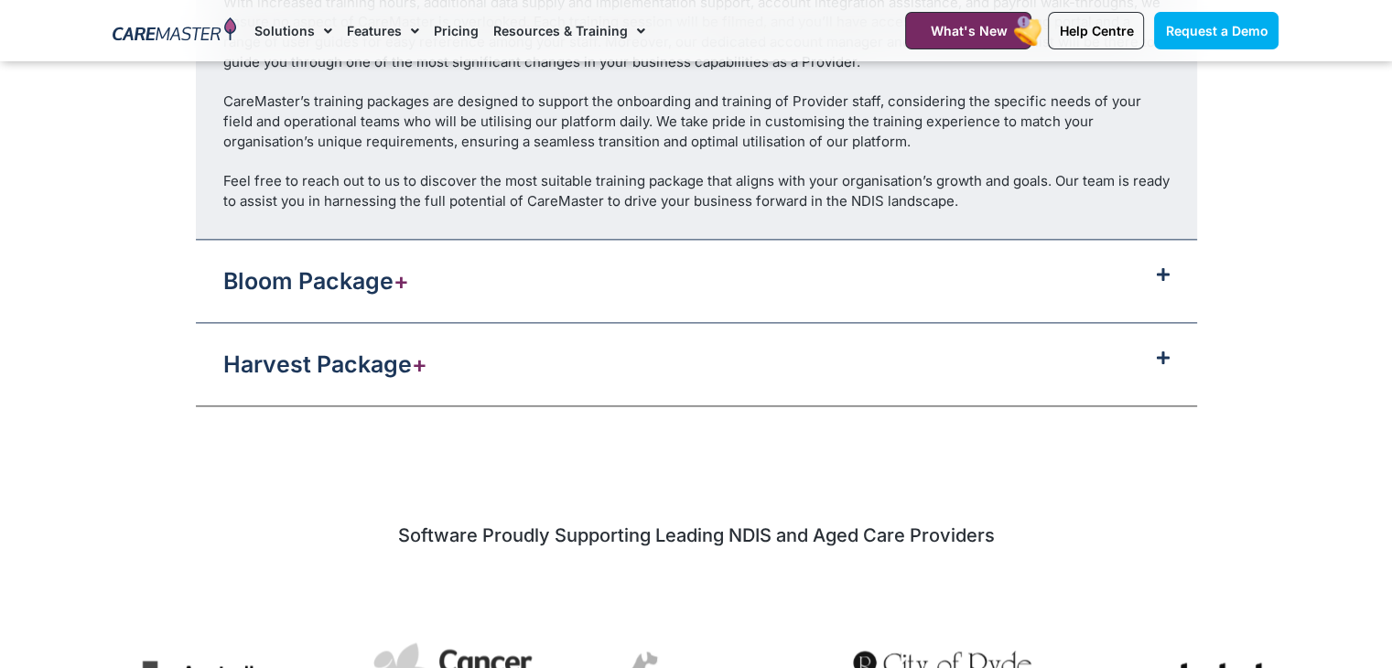
click at [1156, 273] on icon at bounding box center [1162, 274] width 13 height 15
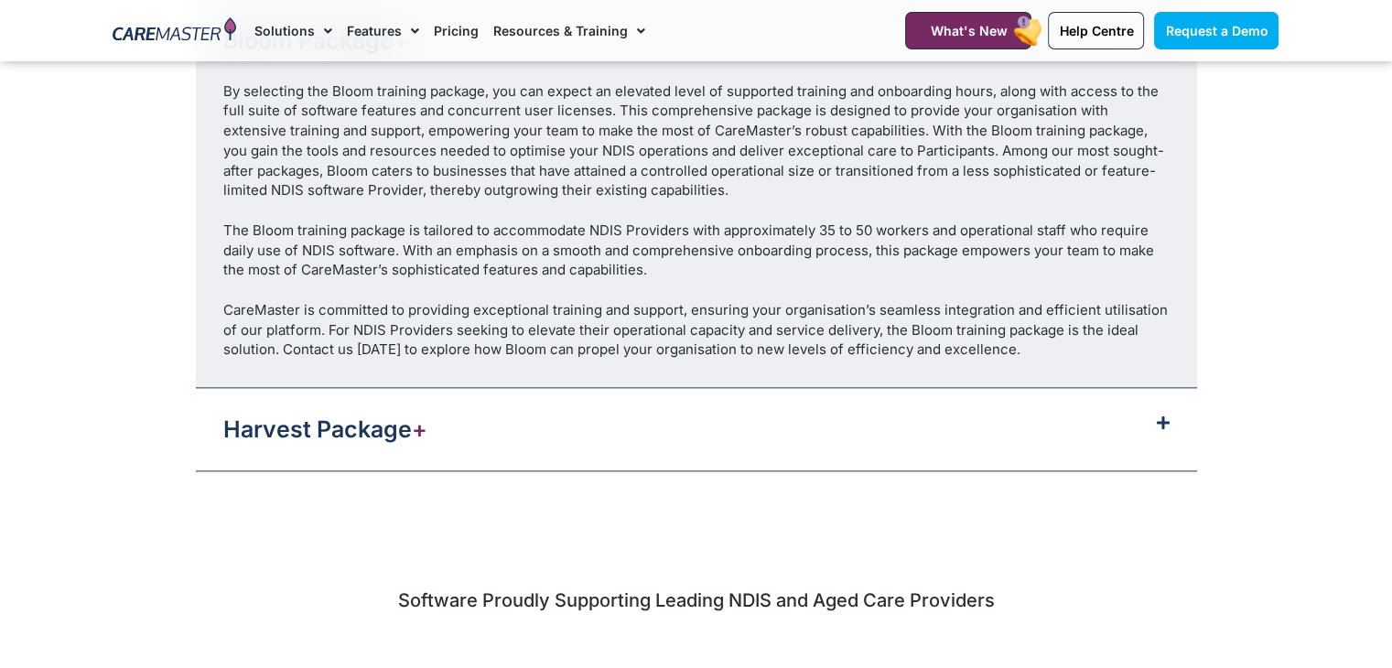
scroll to position [2137, 0]
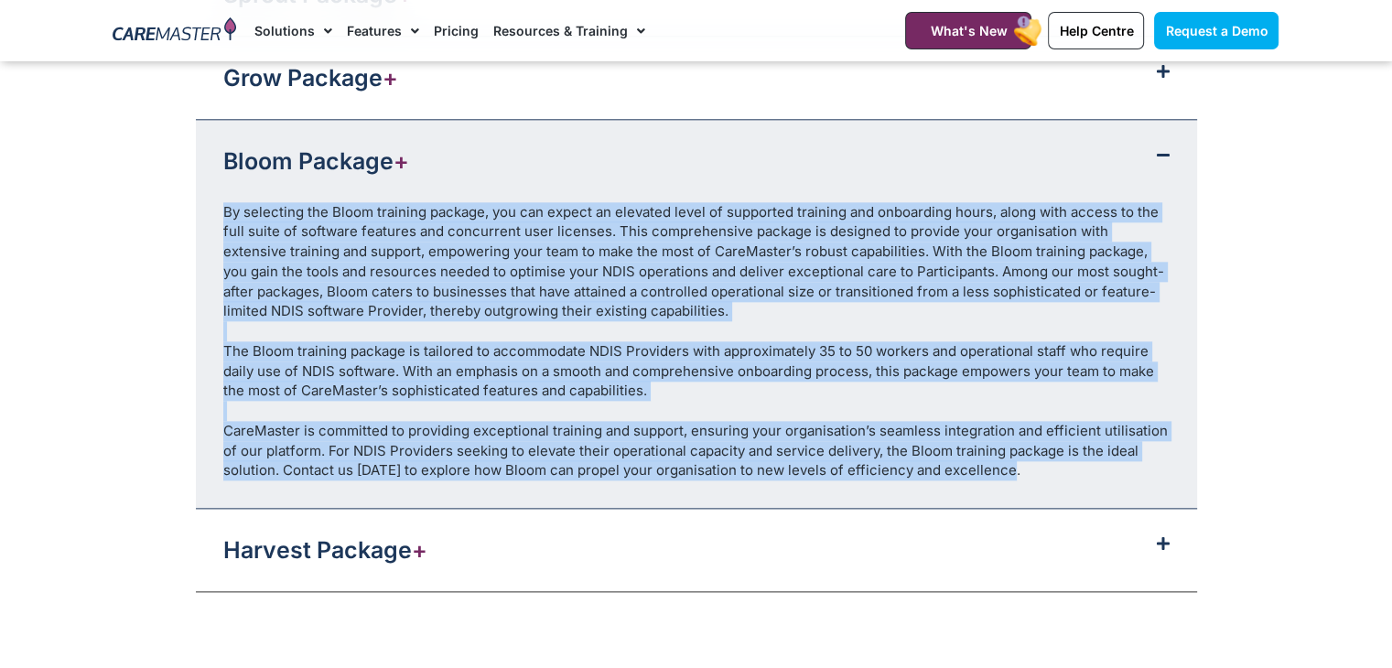
drag, startPoint x: 1015, startPoint y: 461, endPoint x: 222, endPoint y: 199, distance: 834.7
click at [222, 202] on div "By selecting the Bloom training package, you can expect an elevated level of su…" at bounding box center [696, 355] width 1001 height 306
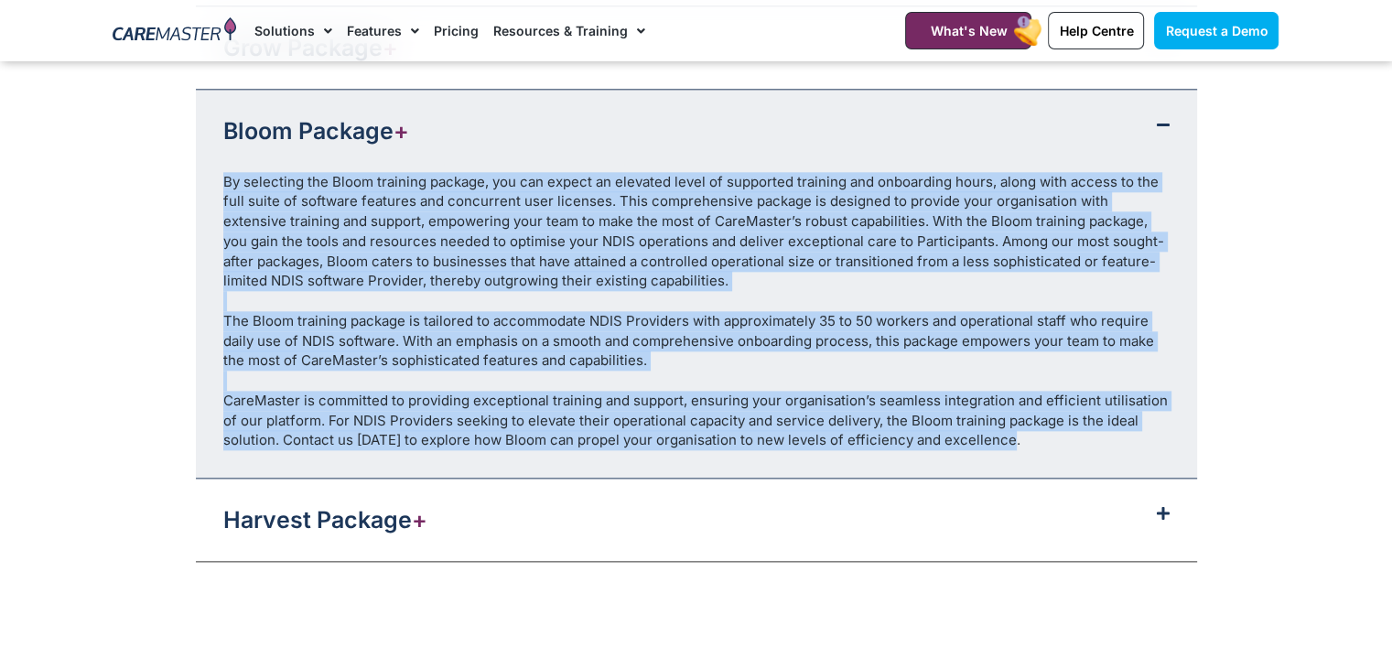
scroll to position [2371, 0]
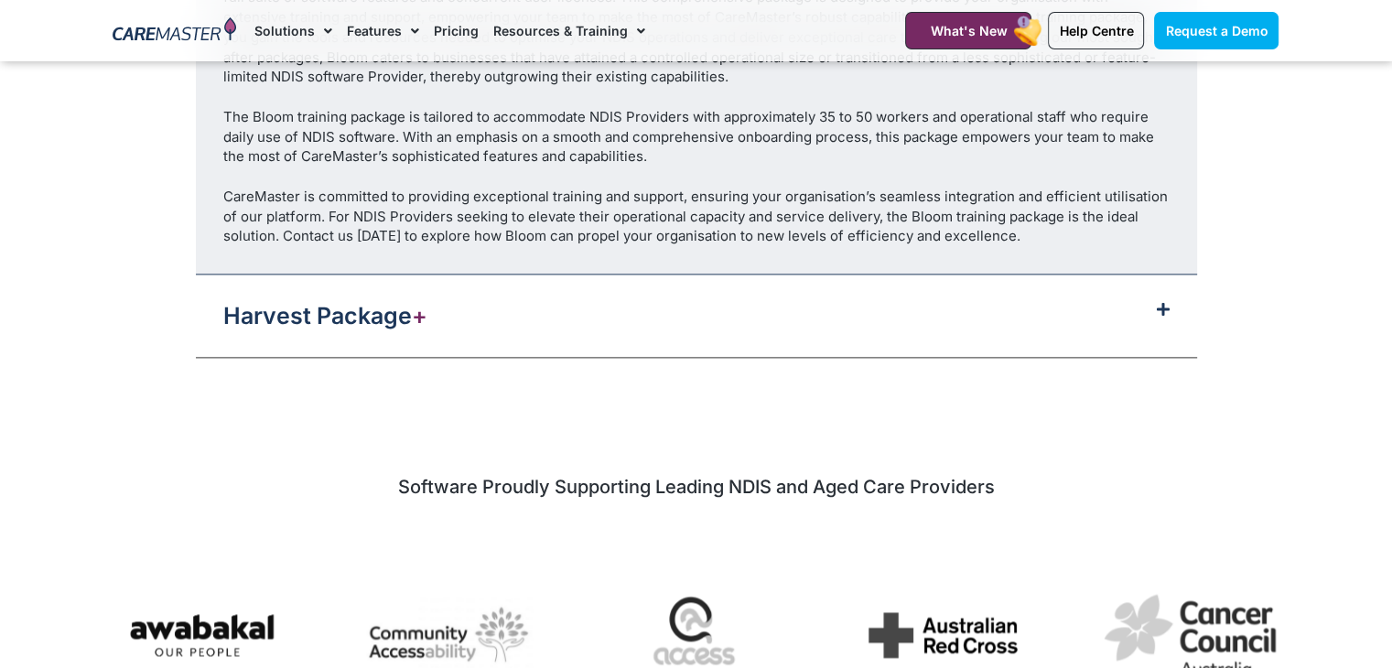
click at [1139, 313] on div "Harvest Package +" at bounding box center [696, 315] width 1001 height 82
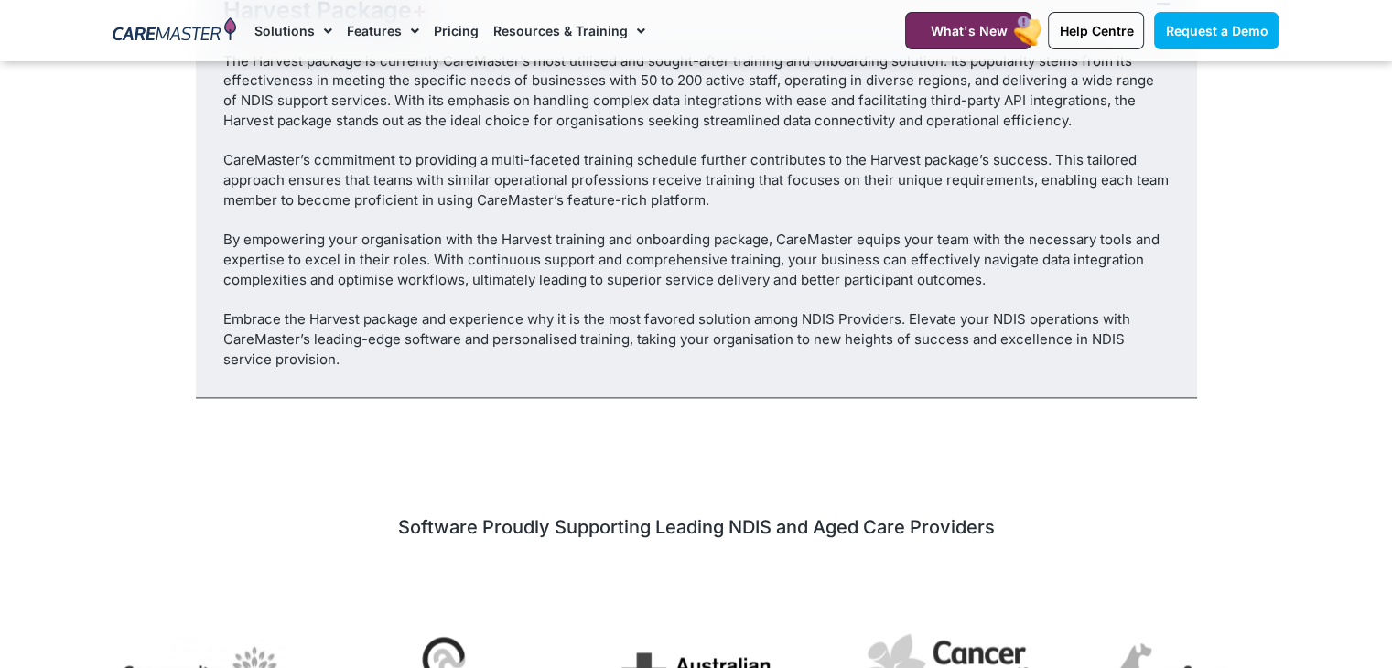
scroll to position [2210, 0]
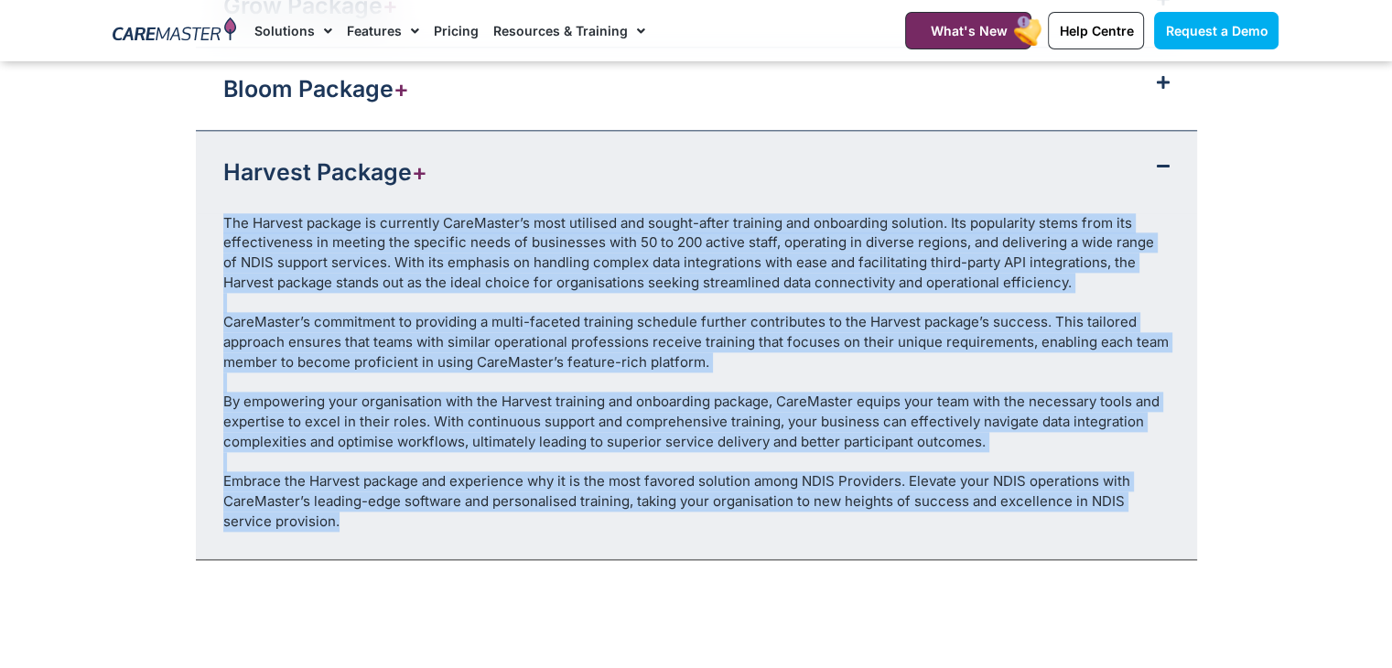
drag, startPoint x: 303, startPoint y: 521, endPoint x: 218, endPoint y: 210, distance: 321.6
click at [218, 213] on div "The Harvest package is currently CareMaster’s most utilised and sought-after tr…" at bounding box center [696, 386] width 1001 height 346
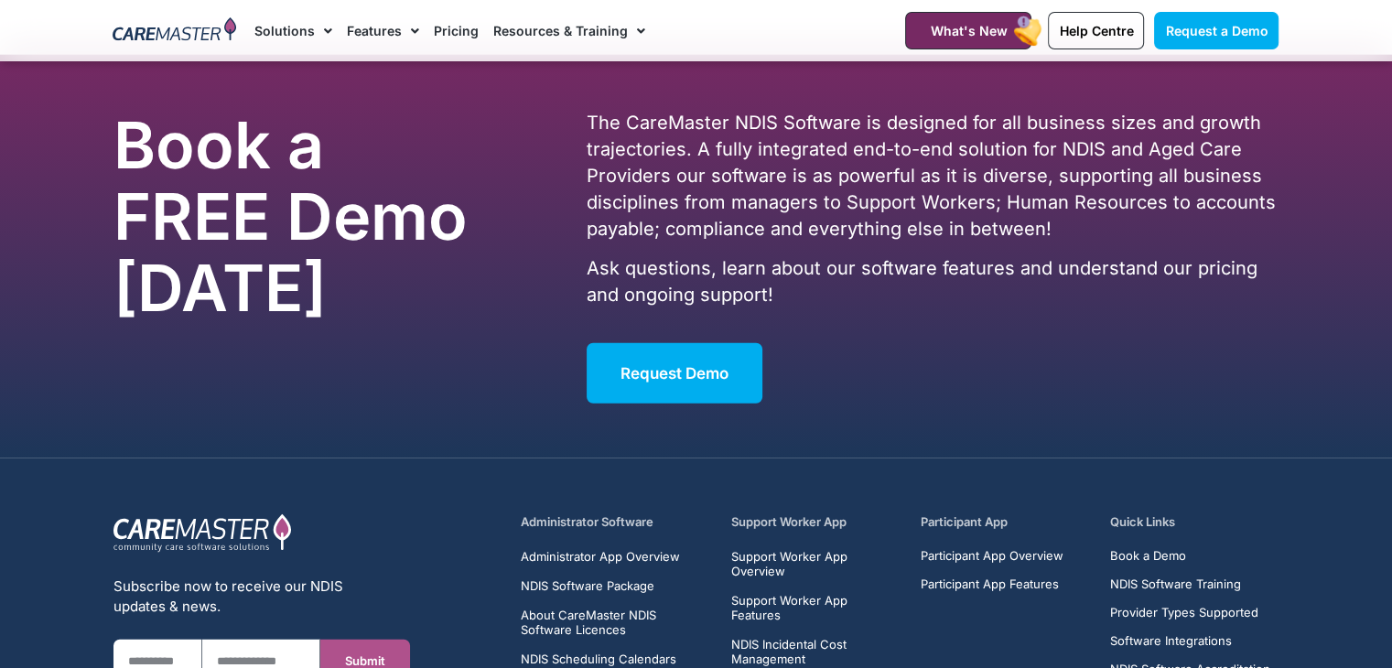
scroll to position [4907, 0]
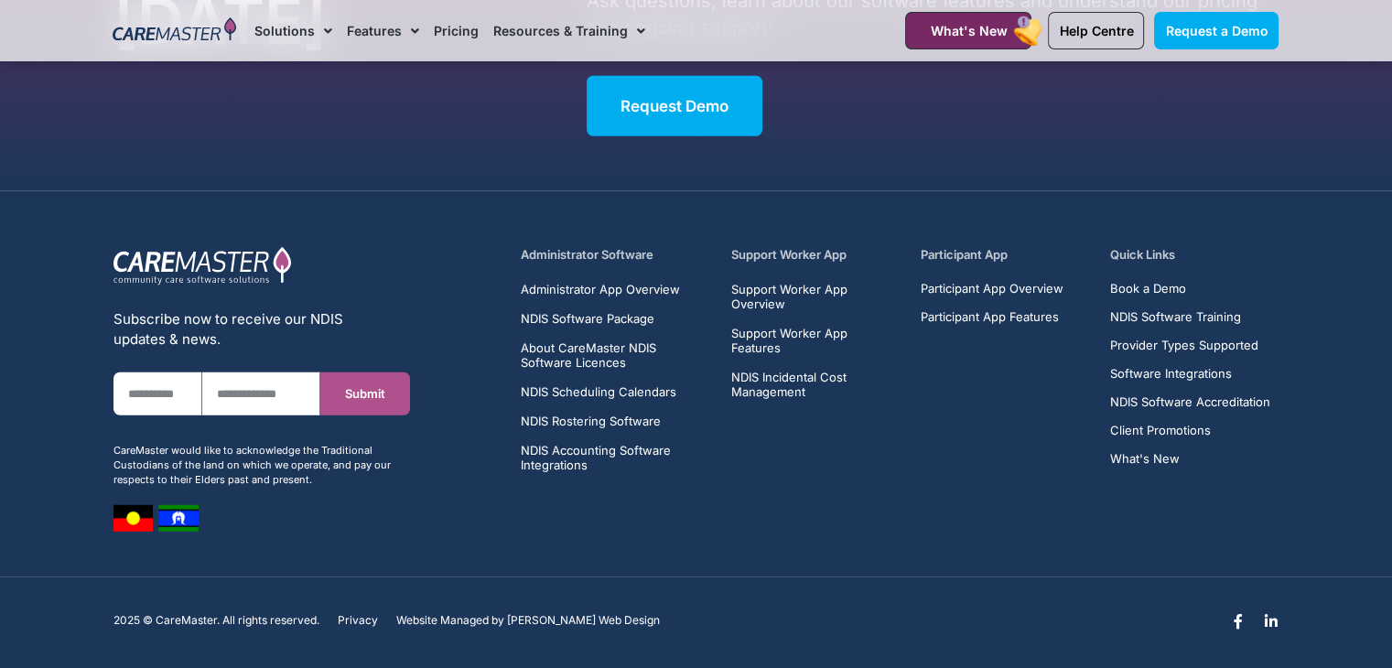
drag, startPoint x: 578, startPoint y: 243, endPoint x: 529, endPoint y: 254, distance: 50.6
click at [529, 254] on div "Administrator Software Administrator App Overview NDIS Software Package About C…" at bounding box center [615, 359] width 189 height 226
click at [548, 253] on div "Administrator Software Administrator App Overview NDIS Software Package About C…" at bounding box center [615, 359] width 189 height 226
click at [576, 246] on h5 "Administrator Software" at bounding box center [615, 254] width 189 height 17
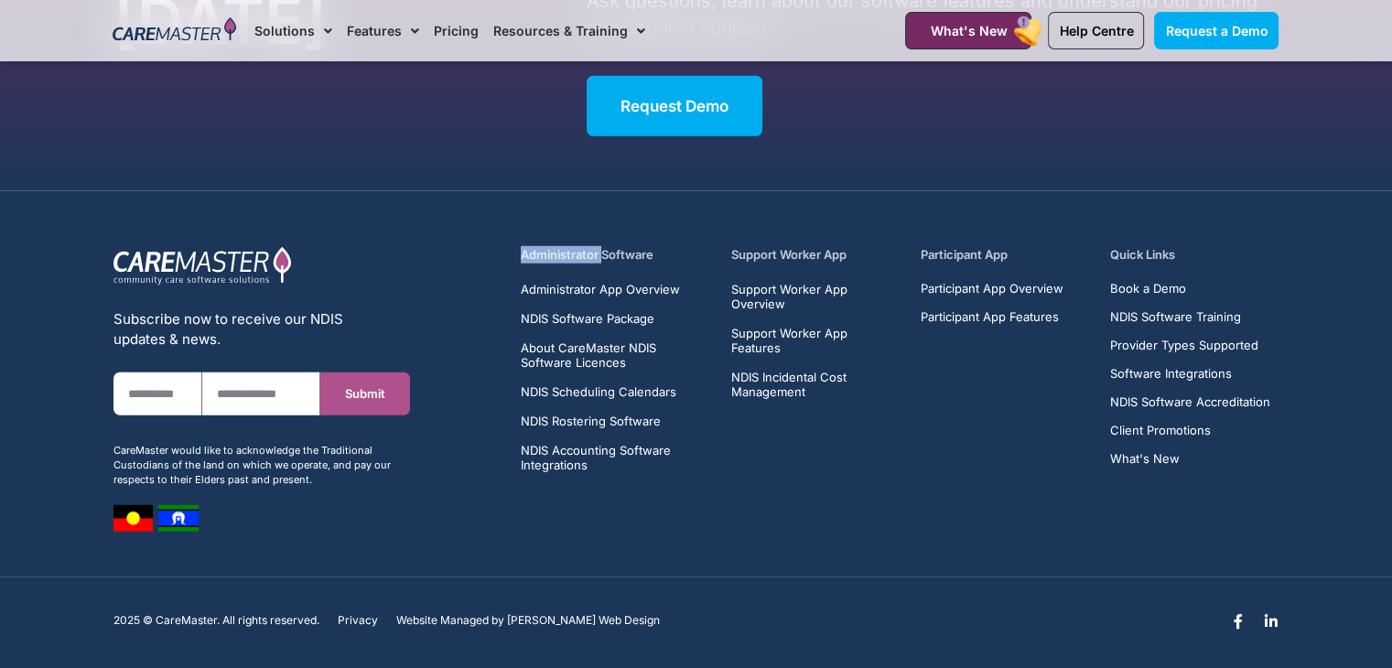
click at [589, 250] on h5 "Administrator Software" at bounding box center [615, 254] width 189 height 17
click at [600, 250] on h5 "Administrator Software" at bounding box center [615, 254] width 189 height 17
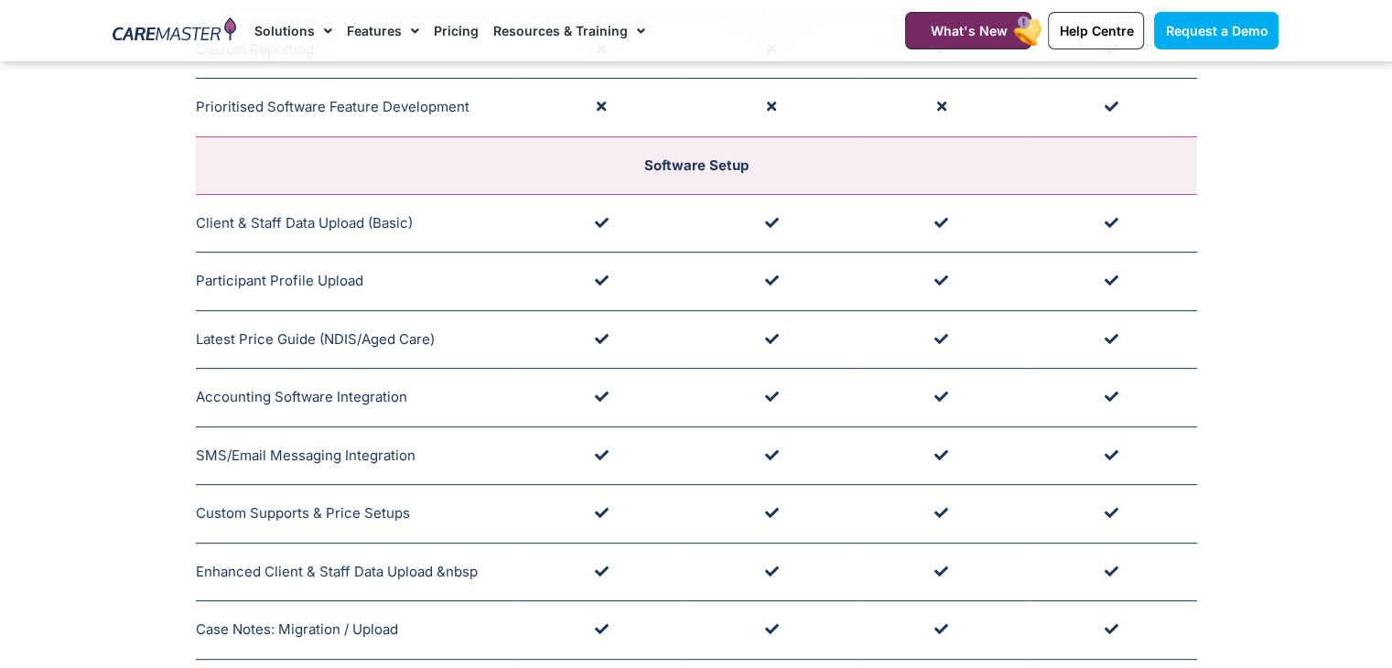
scroll to position [0, 0]
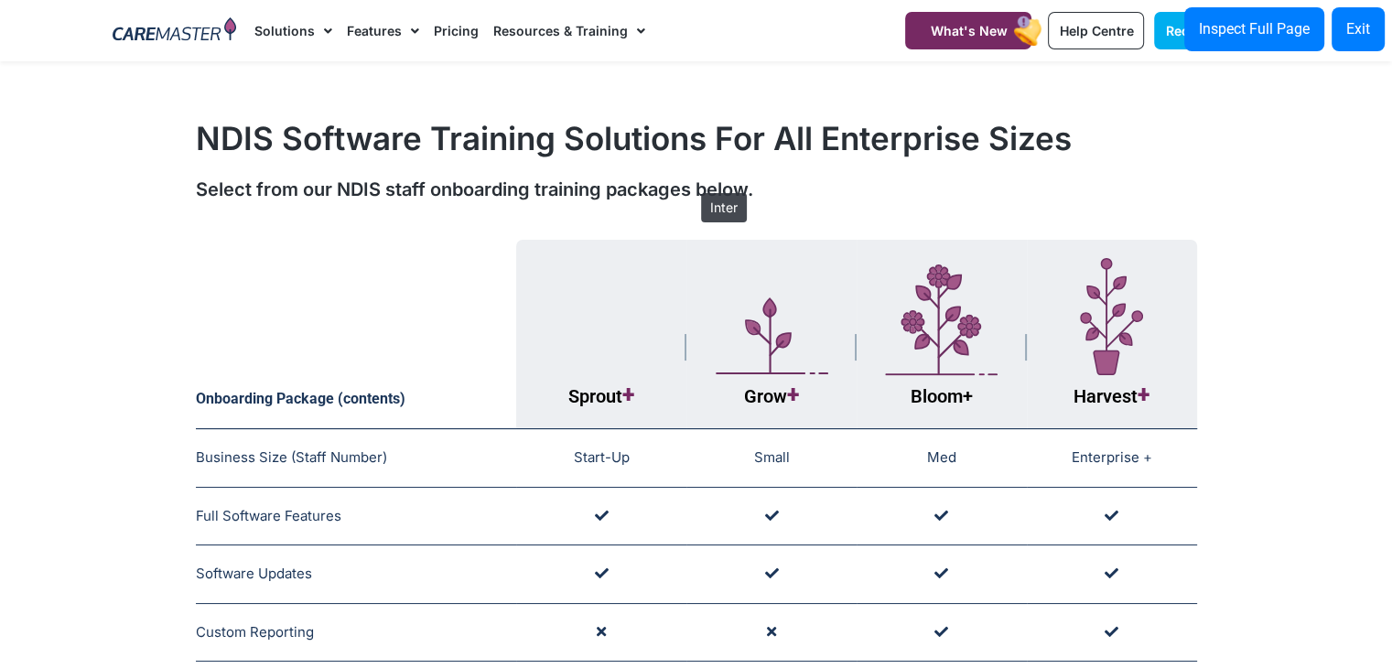
click at [692, 184] on div "Select from our NDIS staff onboarding training packages below." at bounding box center [696, 189] width 1001 height 27
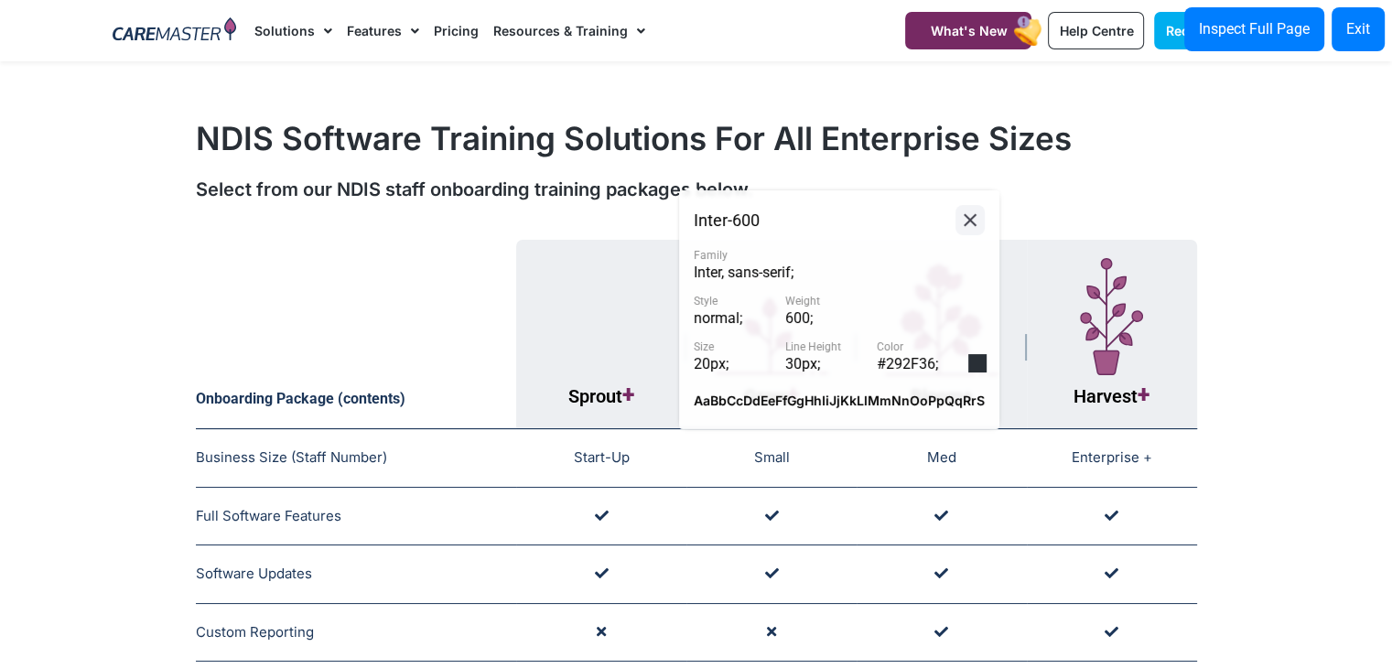
click at [969, 214] on icon at bounding box center [970, 220] width 22 height 23
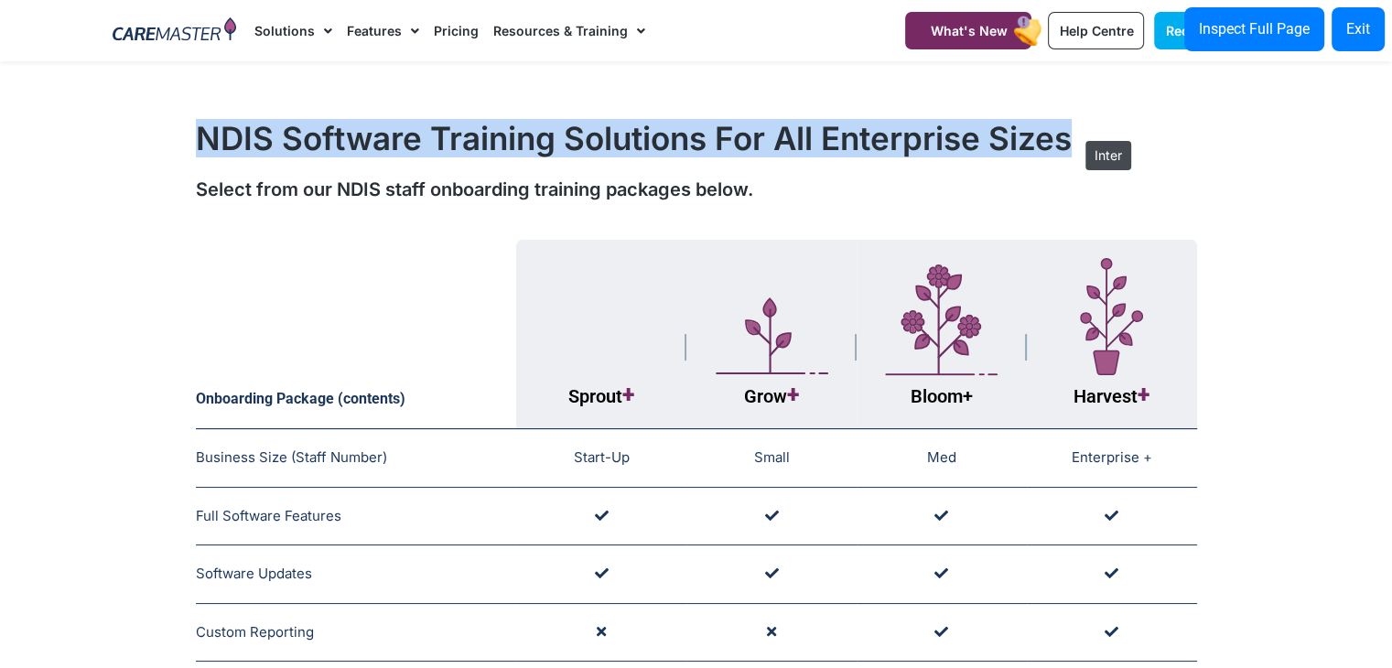
drag, startPoint x: 194, startPoint y: 131, endPoint x: 1076, endPoint y: 132, distance: 882.0
click at [1076, 132] on div "NDIS Software Training Solutions For All Enterprise Sizes Select from our NDIS …" at bounding box center [696, 161] width 1184 height 102
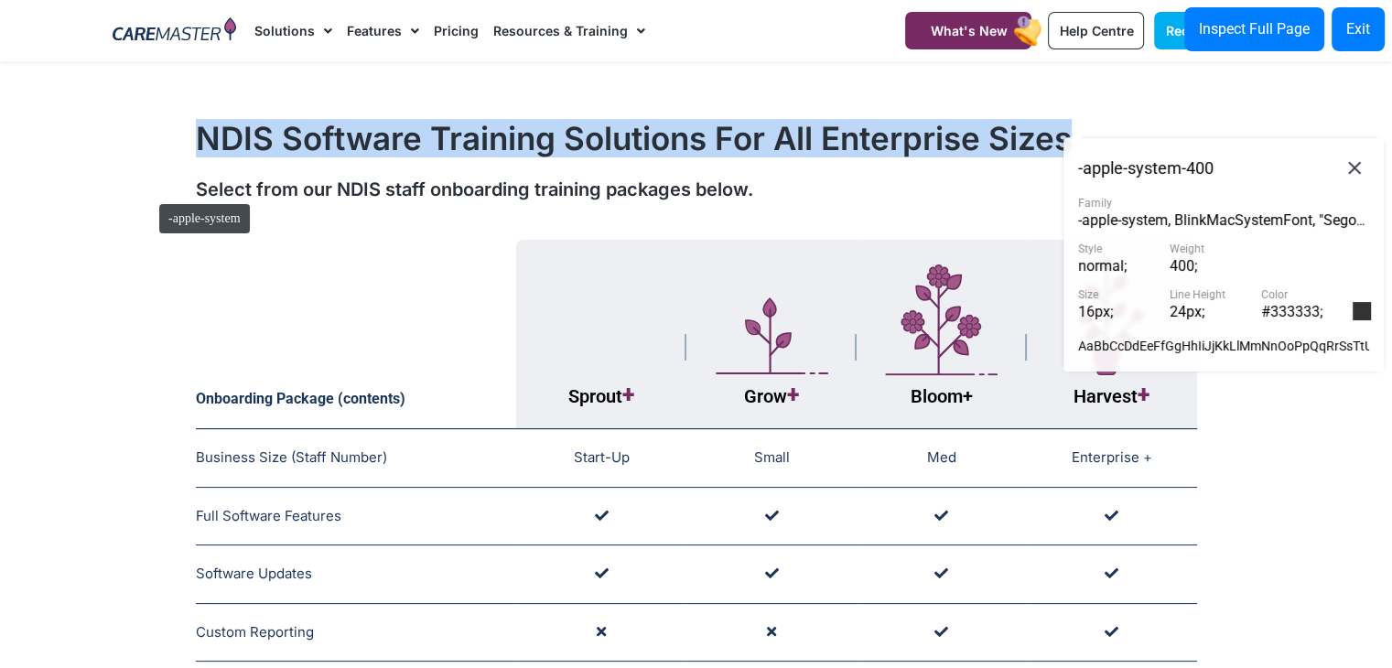
drag, startPoint x: 753, startPoint y: 193, endPoint x: 150, endPoint y: 195, distance: 602.9
click at [150, 195] on div "NDIS Software Training Solutions For All Enterprise Sizes Select from our NDIS …" at bounding box center [696, 161] width 1184 height 102
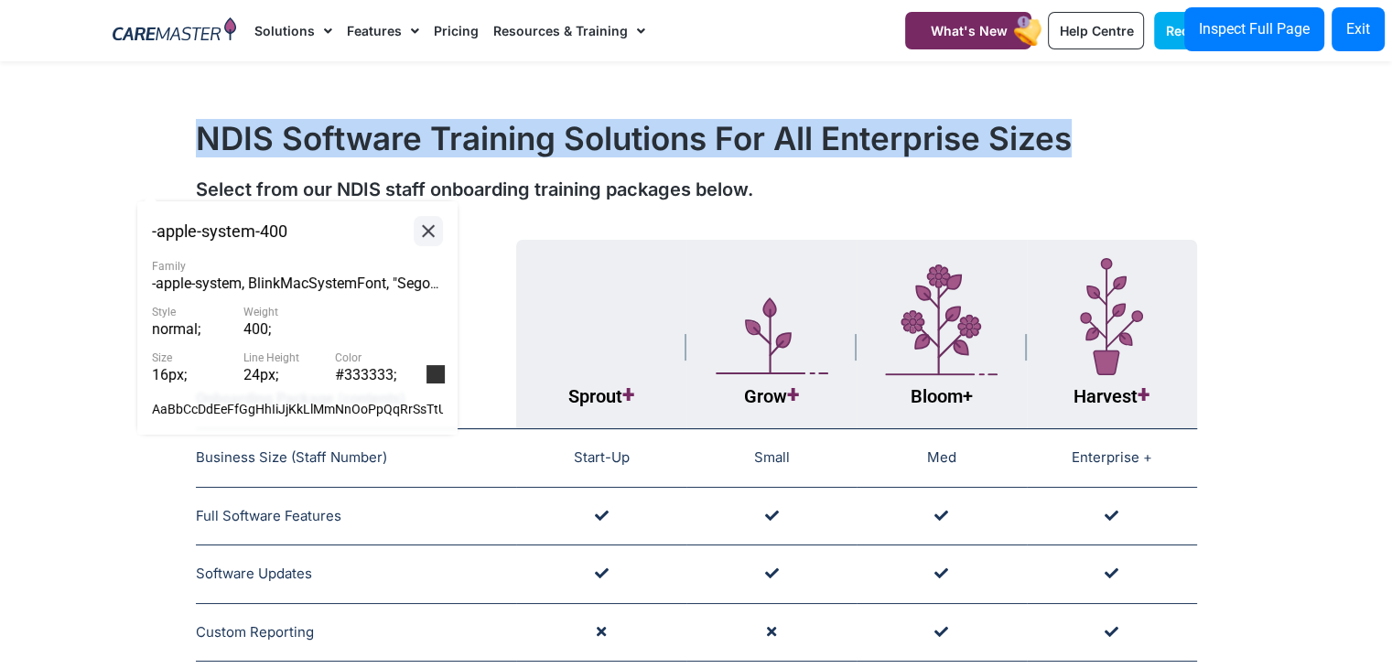
click at [425, 231] on icon at bounding box center [428, 231] width 22 height 23
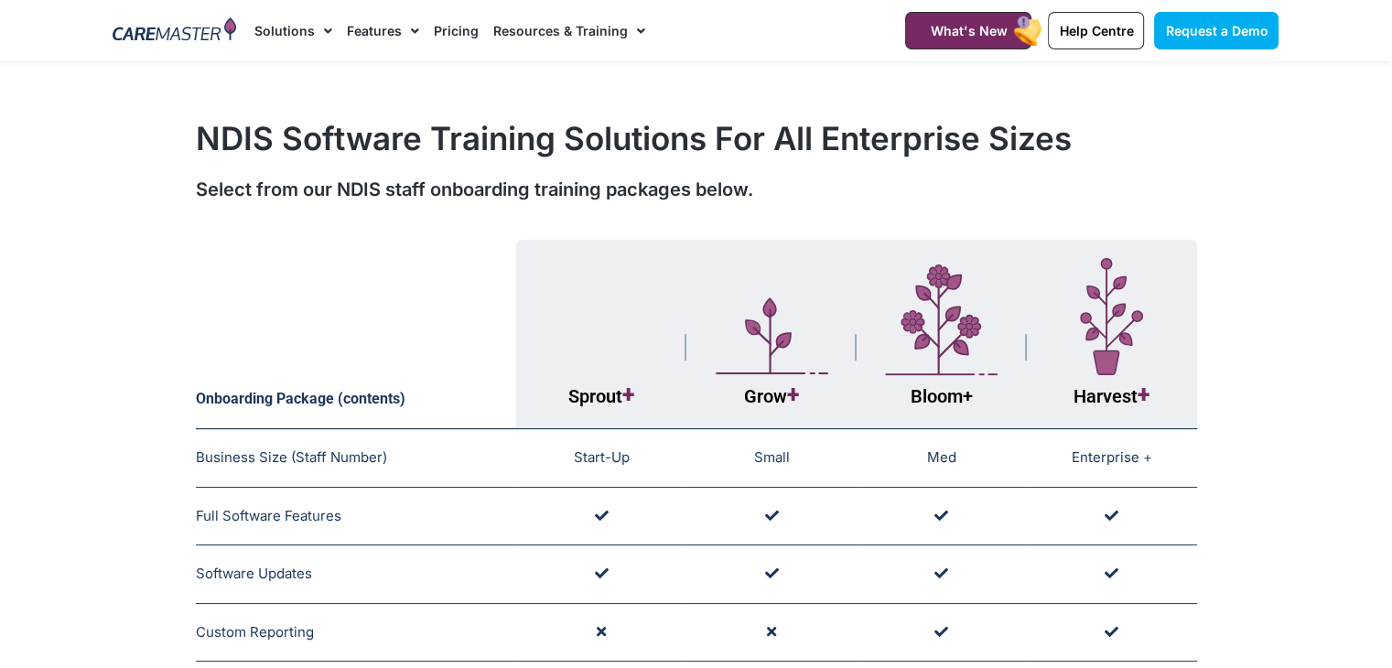
click at [523, 28] on link "Resources & Training" at bounding box center [569, 30] width 152 height 61
click at [565, 31] on link "Resources & Training" at bounding box center [569, 30] width 152 height 61
click at [555, 49] on link "Resources & Training" at bounding box center [569, 30] width 152 height 61
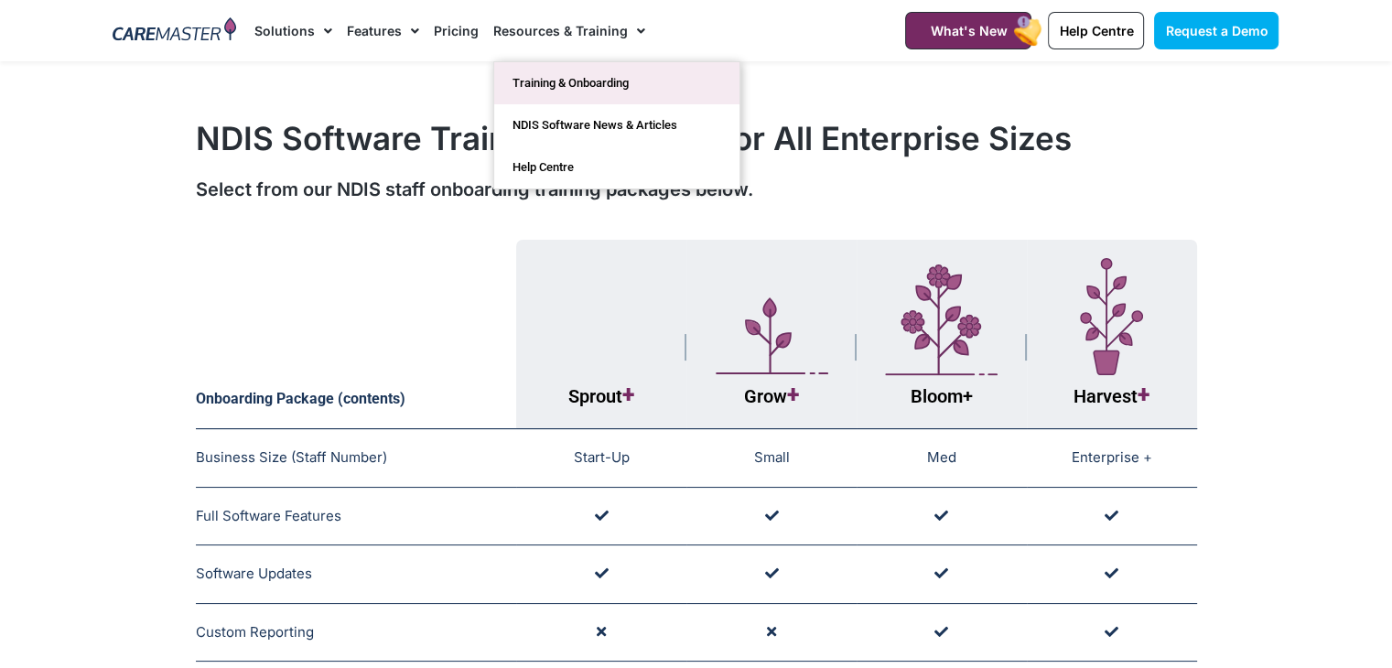
click at [556, 77] on link "Training & Onboarding" at bounding box center [616, 83] width 245 height 42
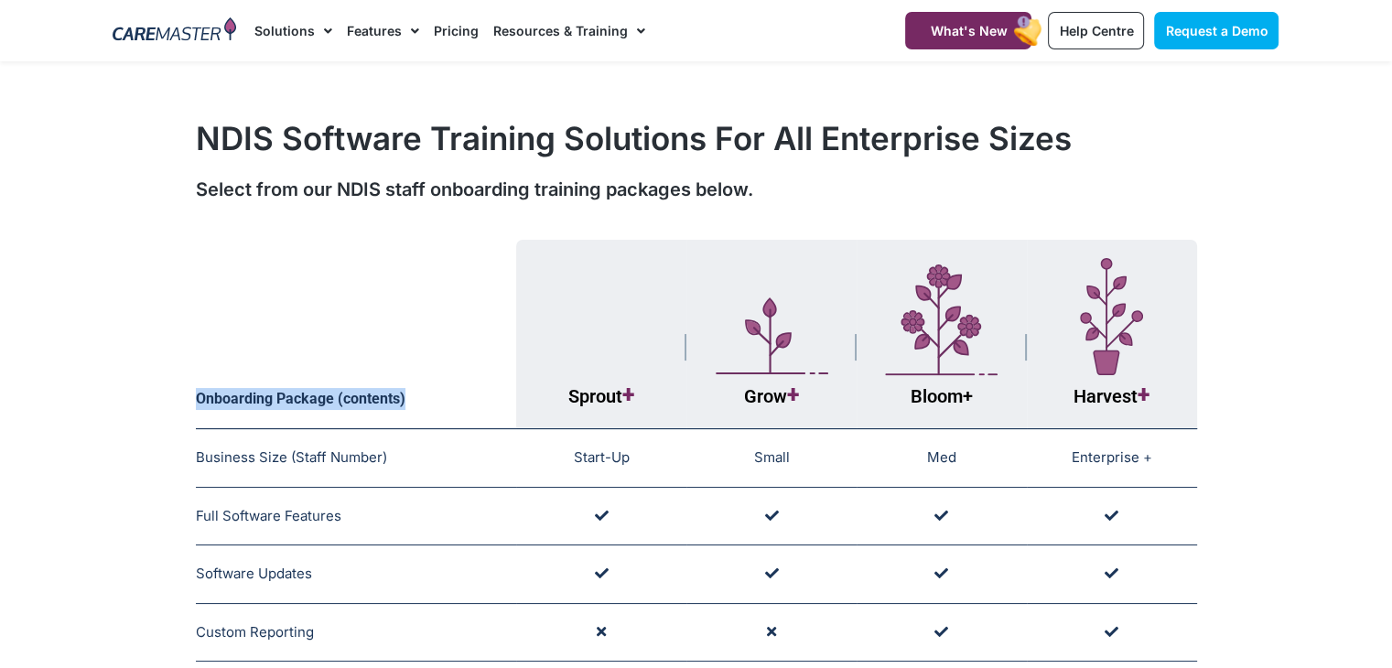
drag, startPoint x: 422, startPoint y: 394, endPoint x: 194, endPoint y: 389, distance: 227.9
copy div "Onboarding Package (contents)"
drag, startPoint x: 640, startPoint y: 403, endPoint x: 565, endPoint y: 395, distance: 74.6
click at [565, 395] on th "Sprout +" at bounding box center [601, 334] width 170 height 189
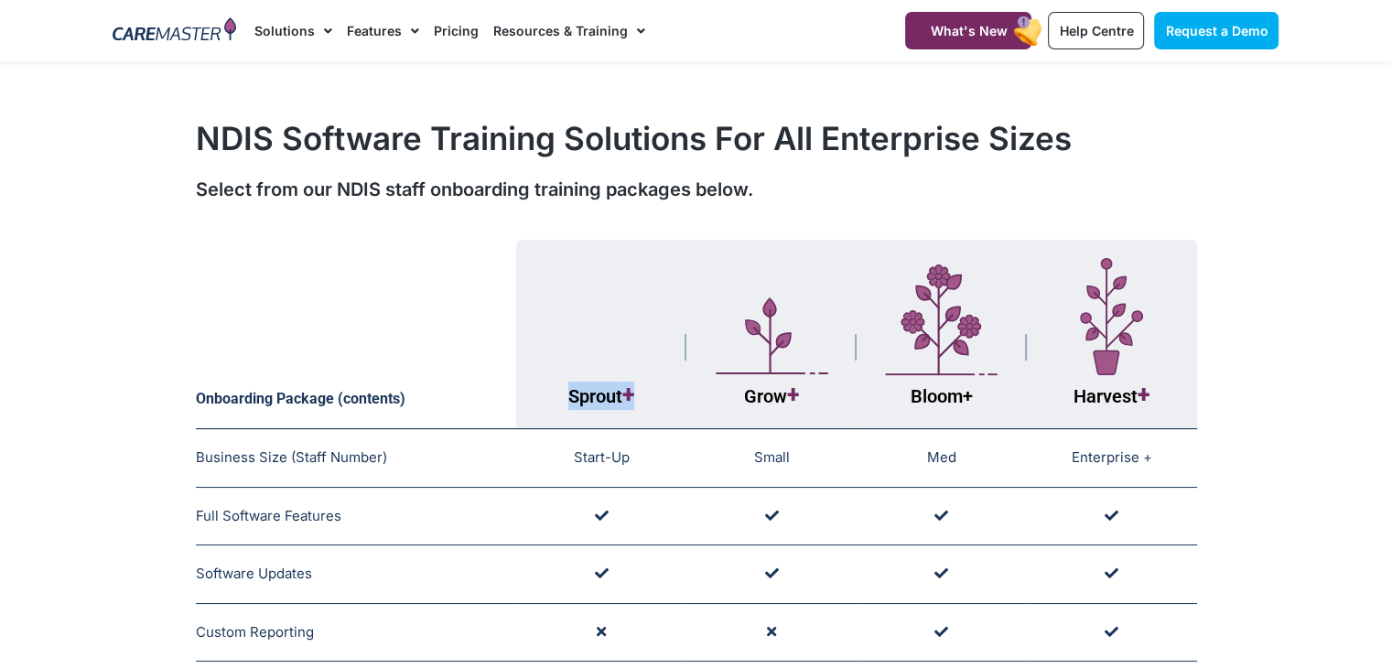
copy span "Sprout +"
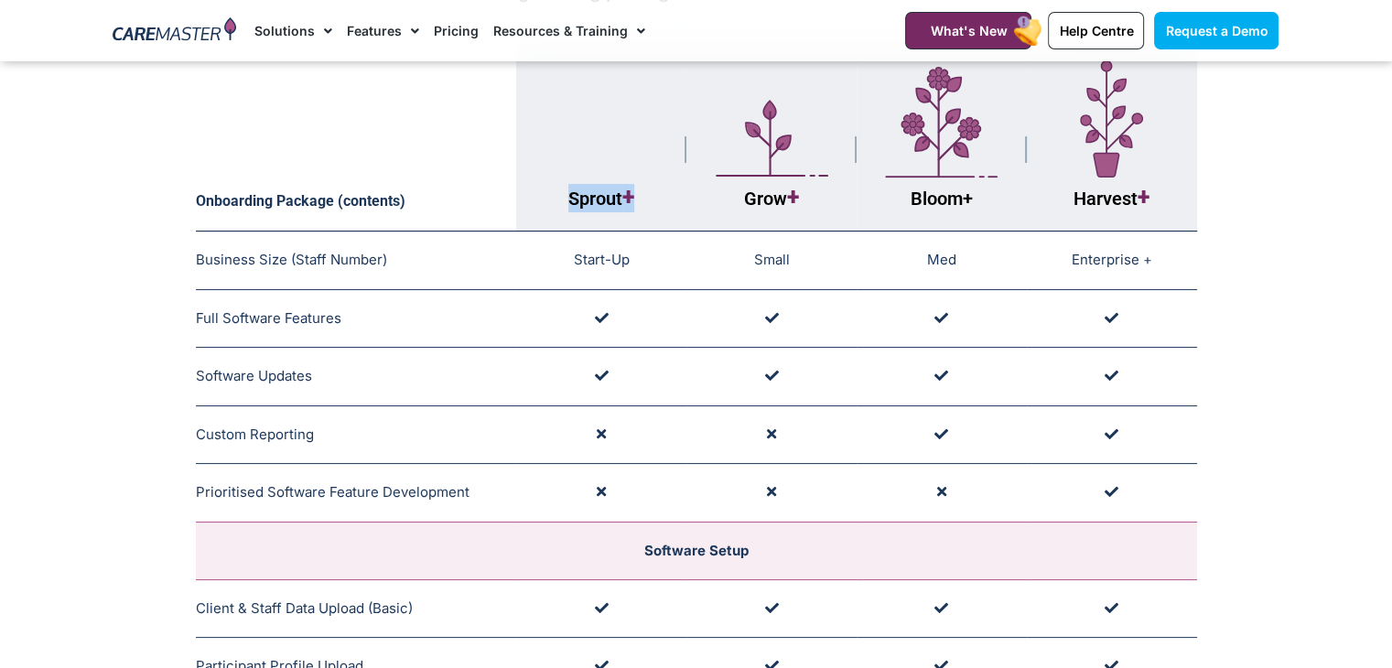
scroll to position [135, 0]
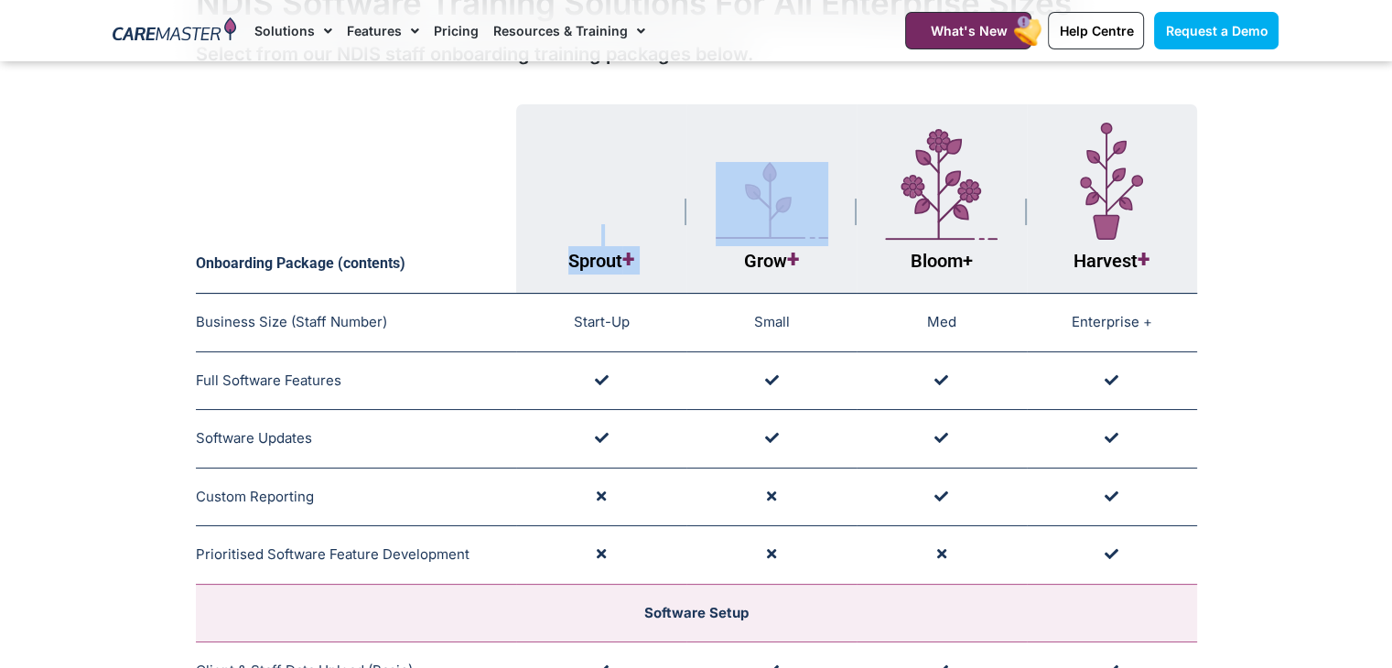
drag, startPoint x: 672, startPoint y: 199, endPoint x: 698, endPoint y: 199, distance: 25.6
click at [698, 199] on tr "Onboarding Package (contents) Sprout + Grow + Bloom + Harvest +" at bounding box center [696, 198] width 1001 height 189
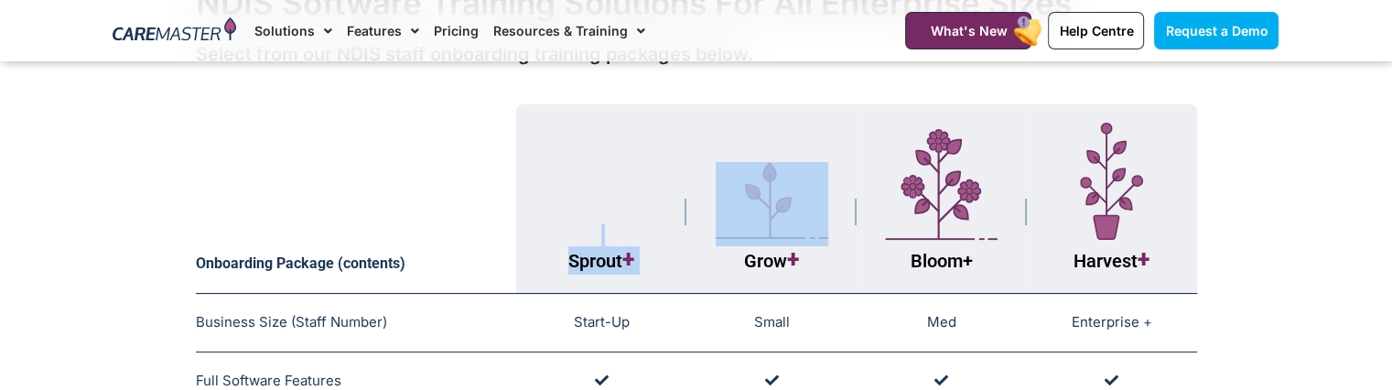
click at [666, 252] on th "Sprout +" at bounding box center [601, 198] width 170 height 189
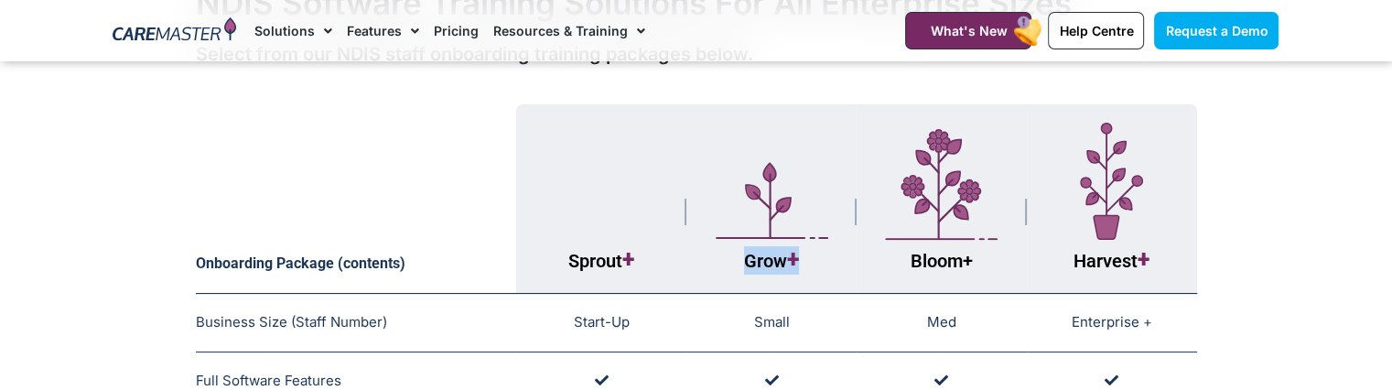
drag, startPoint x: 806, startPoint y: 263, endPoint x: 745, endPoint y: 262, distance: 61.3
click at [745, 262] on th "Grow +" at bounding box center [771, 198] width 170 height 189
copy span "Grow +"
drag, startPoint x: 893, startPoint y: 265, endPoint x: 1012, endPoint y: 251, distance: 119.8
click at [1012, 251] on th "Bloom +" at bounding box center [941, 198] width 170 height 189
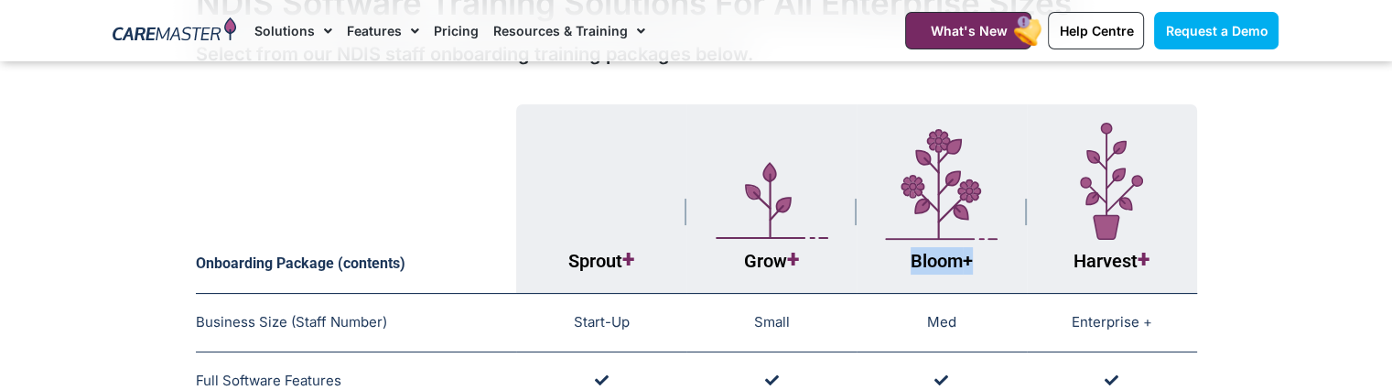
copy span "Bloom +"
drag, startPoint x: 1156, startPoint y: 255, endPoint x: 1069, endPoint y: 261, distance: 88.0
click at [1069, 261] on th "Harvest +" at bounding box center [1112, 198] width 170 height 189
copy span "Harvest +"
